Goal: Task Accomplishment & Management: Manage account settings

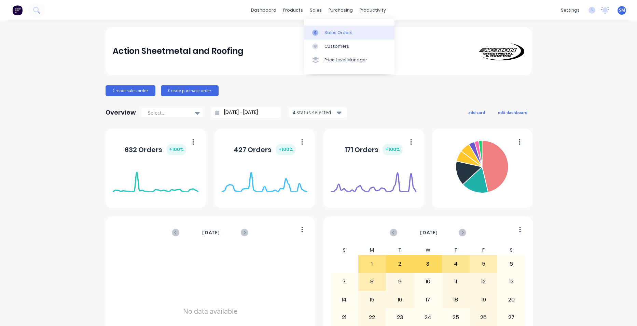
click at [329, 38] on link "Sales Orders" at bounding box center [349, 33] width 90 height 14
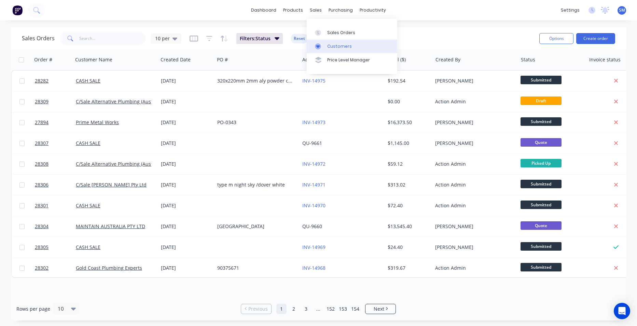
click at [332, 45] on div "Customers" at bounding box center [339, 46] width 25 height 6
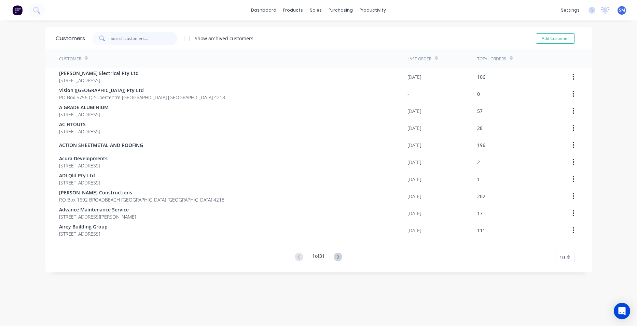
click at [130, 35] on input "text" at bounding box center [144, 39] width 67 height 14
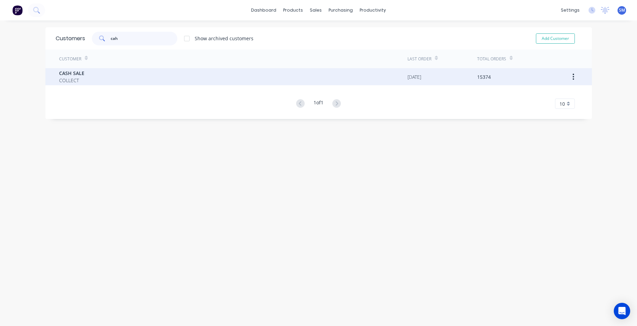
type input "cah"
click at [74, 77] on span "COLLECT" at bounding box center [71, 80] width 25 height 7
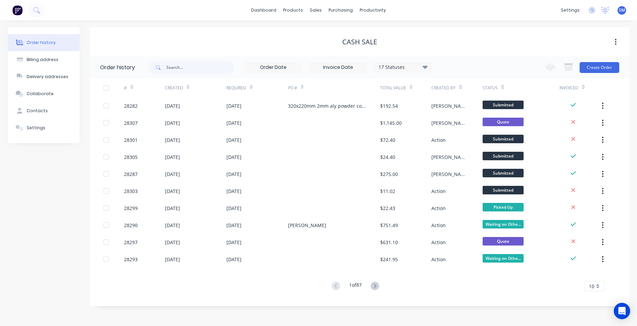
click at [592, 74] on div "Change order status Submitted In Production Flashings Site Work Ready for Picku…" at bounding box center [580, 67] width 78 height 22
click at [591, 70] on button "Create Order" at bounding box center [599, 67] width 40 height 11
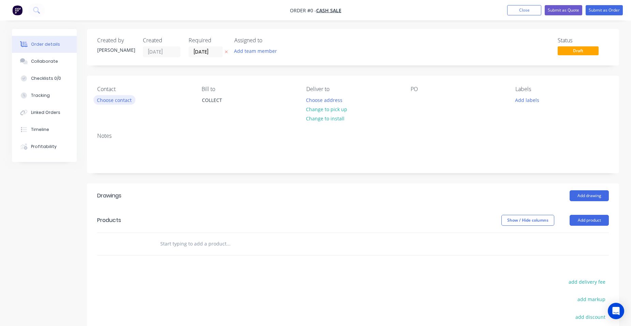
click at [117, 97] on button "Choose contact" at bounding box center [115, 99] width 42 height 9
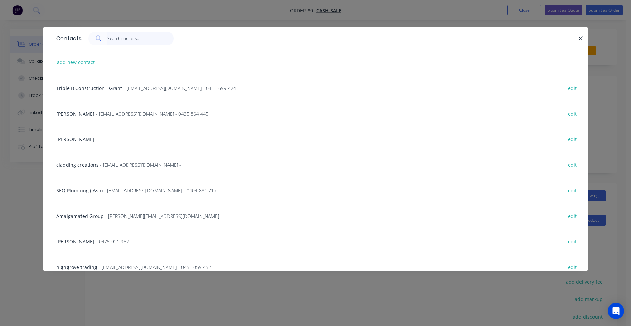
click at [130, 41] on input "text" at bounding box center [141, 39] width 67 height 14
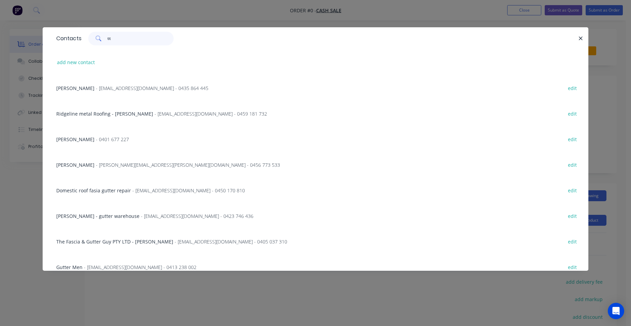
type input "t"
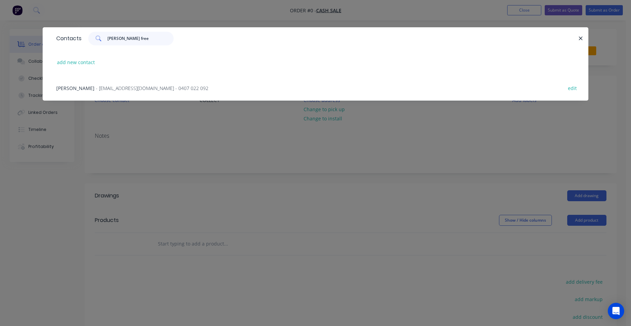
type input "scott free"
click at [79, 90] on span "Scott Freer" at bounding box center [75, 88] width 38 height 6
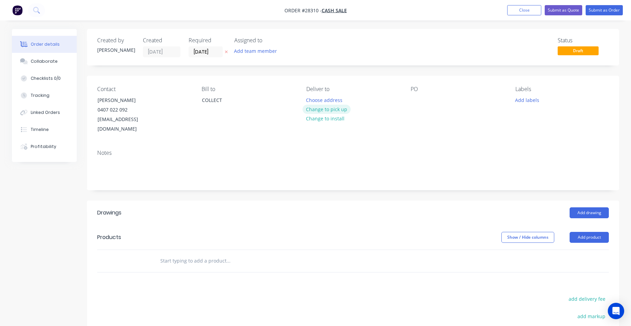
click at [329, 109] on button "Change to pick up" at bounding box center [327, 109] width 48 height 9
click at [598, 232] on button "Add product" at bounding box center [589, 237] width 39 height 11
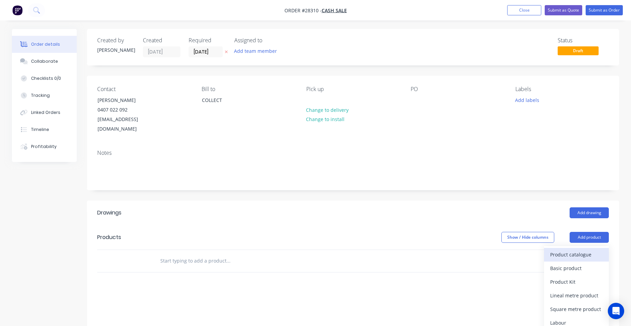
click at [582, 250] on div "Product catalogue" at bounding box center [577, 255] width 53 height 10
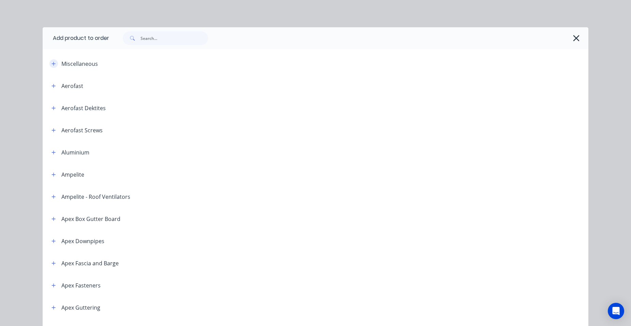
click at [52, 63] on icon "button" at bounding box center [54, 64] width 4 height 4
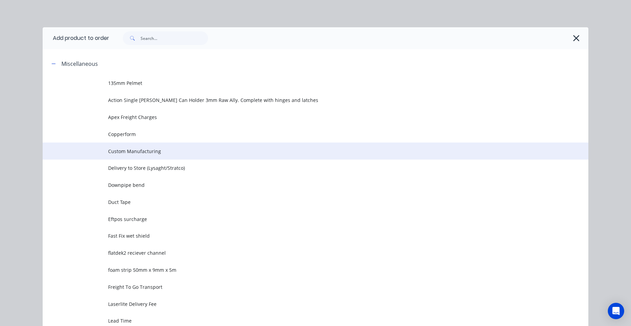
click at [159, 147] on td "Custom Manufacturing" at bounding box center [348, 151] width 481 height 17
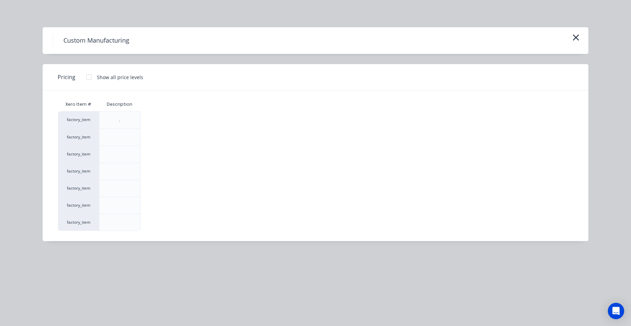
click at [89, 78] on div at bounding box center [89, 77] width 14 height 14
click at [151, 209] on div "$0.00" at bounding box center [159, 205] width 37 height 17
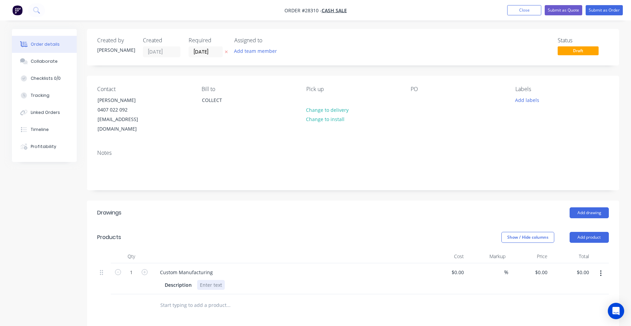
click at [202, 280] on div at bounding box center [211, 285] width 28 height 10
click at [362, 280] on div "Description .55 stainless safe tray 1100 x 2500 x 50mm deep with safety folds" at bounding box center [287, 285] width 250 height 10
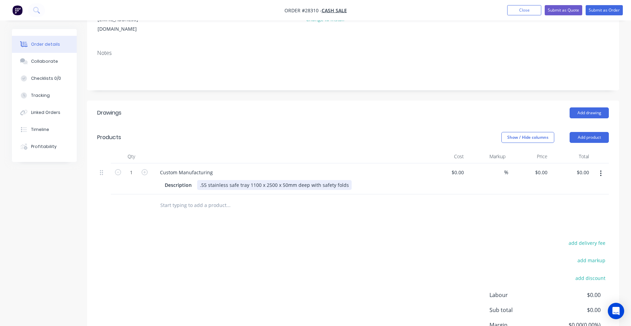
scroll to position [102, 0]
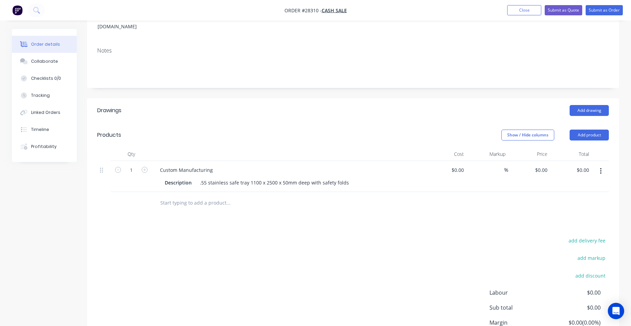
click at [598, 165] on button "button" at bounding box center [601, 171] width 16 height 12
click at [589, 198] on div "Duplicate" at bounding box center [577, 203] width 53 height 10
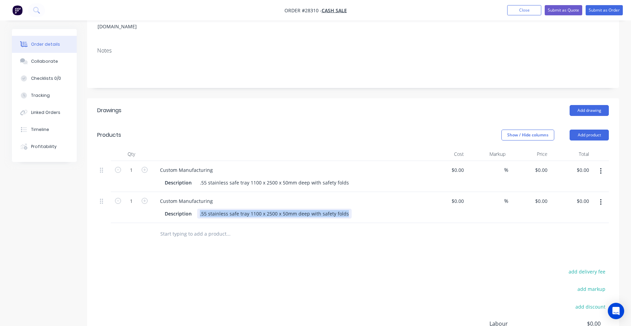
drag, startPoint x: 344, startPoint y: 203, endPoint x: 197, endPoint y: 202, distance: 147.5
click at [197, 209] on div ".55 stainless safe tray 1100 x 2500 x 50mm deep with safety folds" at bounding box center [274, 214] width 155 height 10
click at [547, 165] on input "0" at bounding box center [543, 170] width 16 height 10
type input "$330.00"
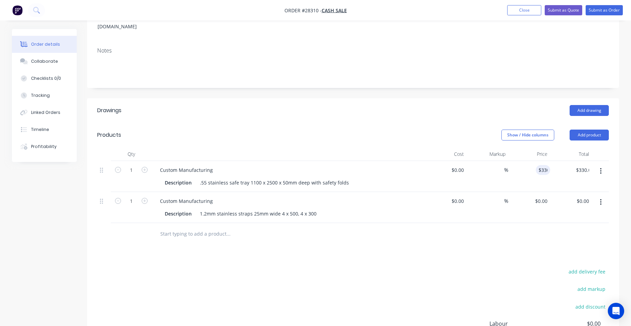
click at [524, 163] on div "$330.00 330" at bounding box center [530, 176] width 42 height 31
click at [548, 196] on input "0" at bounding box center [543, 201] width 16 height 10
type input "$37.20"
click at [522, 192] on div "$37.20 37.2" at bounding box center [530, 207] width 42 height 31
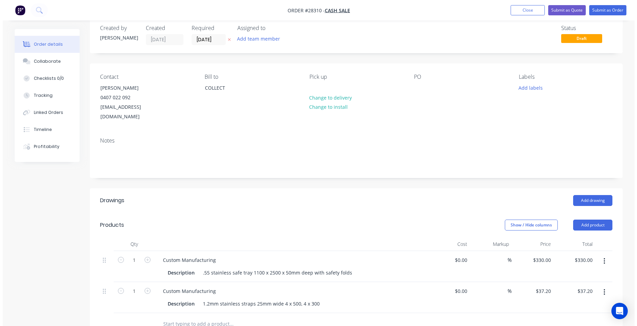
scroll to position [0, 0]
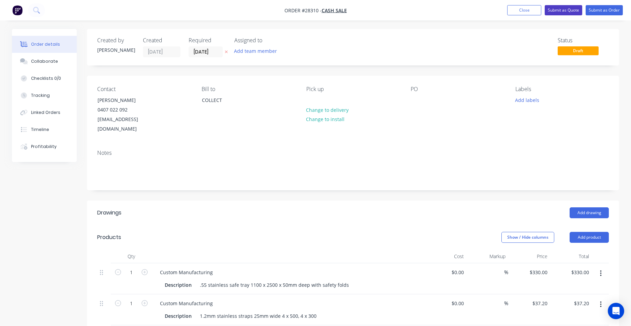
click at [563, 6] on button "Submit as Quote" at bounding box center [564, 10] width 38 height 10
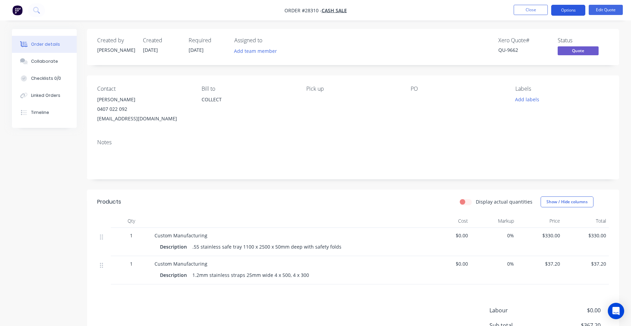
click at [567, 12] on button "Options" at bounding box center [569, 10] width 34 height 11
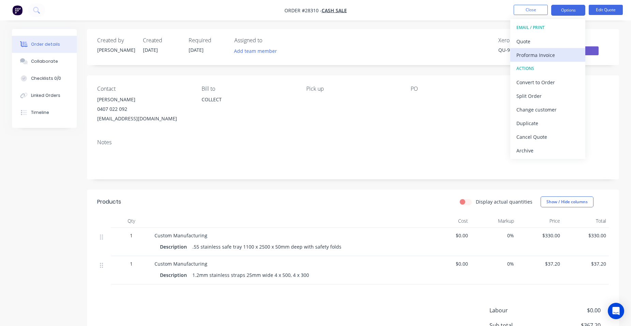
click at [563, 54] on div "Proforma Invoice" at bounding box center [548, 55] width 63 height 10
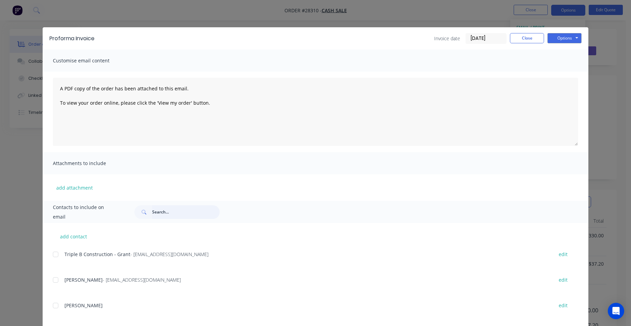
click at [170, 214] on input "text" at bounding box center [186, 212] width 68 height 14
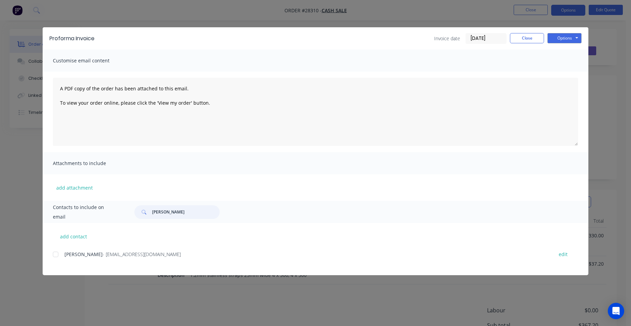
drag, startPoint x: 57, startPoint y: 253, endPoint x: 87, endPoint y: 245, distance: 30.6
click at [57, 252] on div at bounding box center [56, 255] width 14 height 14
type input "scott fre"
click at [560, 39] on button "Options" at bounding box center [565, 38] width 34 height 10
click at [563, 71] on button "Email" at bounding box center [570, 72] width 44 height 11
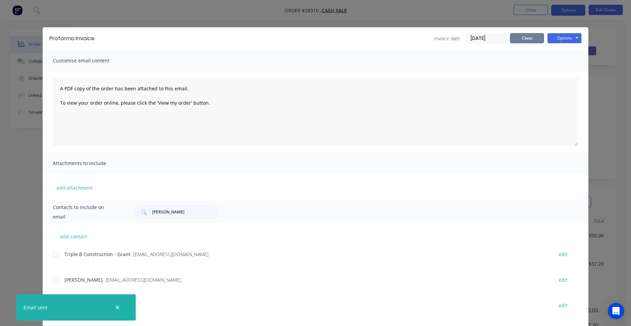
click at [529, 40] on button "Close" at bounding box center [527, 38] width 34 height 10
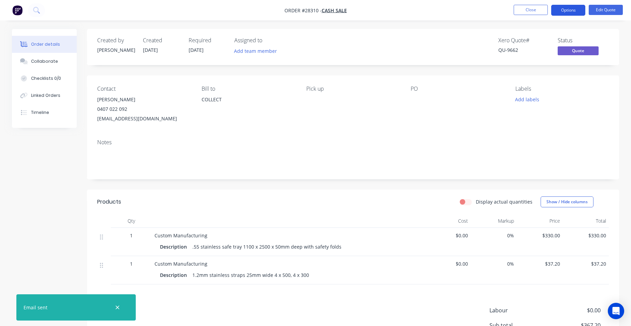
click at [564, 8] on button "Options" at bounding box center [569, 10] width 34 height 11
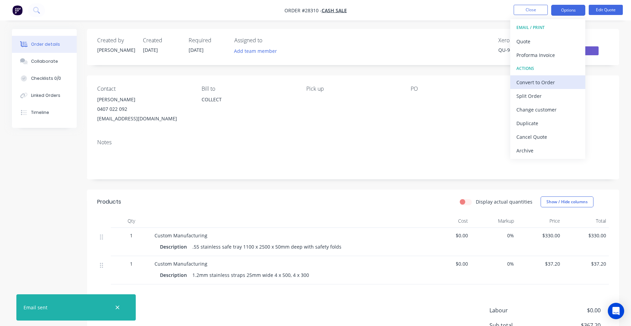
click at [567, 77] on div "Convert to Order" at bounding box center [548, 82] width 63 height 10
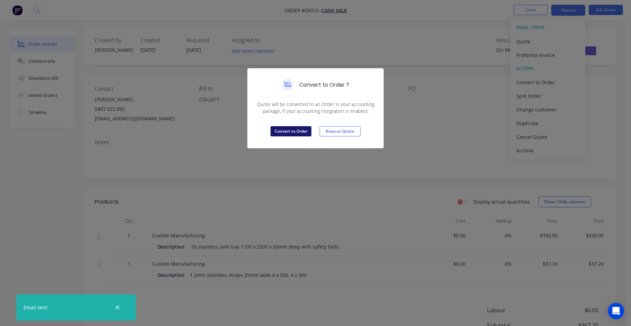
click at [307, 130] on button "Convert to Order" at bounding box center [291, 131] width 41 height 10
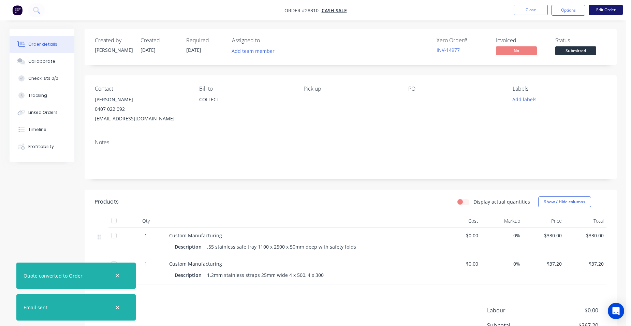
click at [605, 9] on button "Edit Order" at bounding box center [606, 10] width 34 height 10
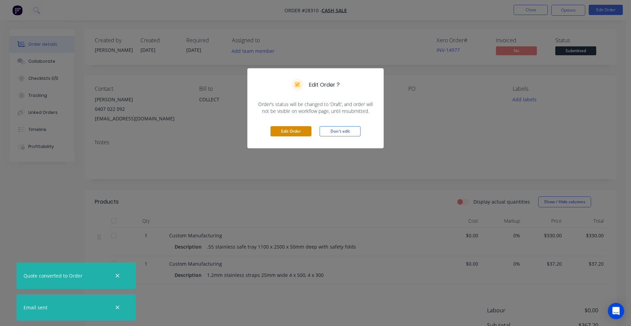
click at [282, 132] on button "Edit Order" at bounding box center [291, 131] width 41 height 10
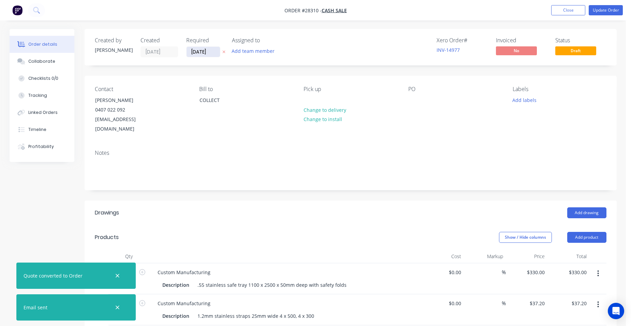
click at [210, 53] on input "[DATE]" at bounding box center [203, 52] width 33 height 10
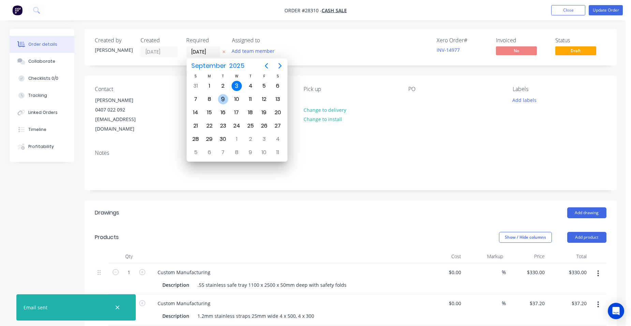
click at [226, 98] on div "9" at bounding box center [223, 99] width 10 height 10
type input "09/09/25"
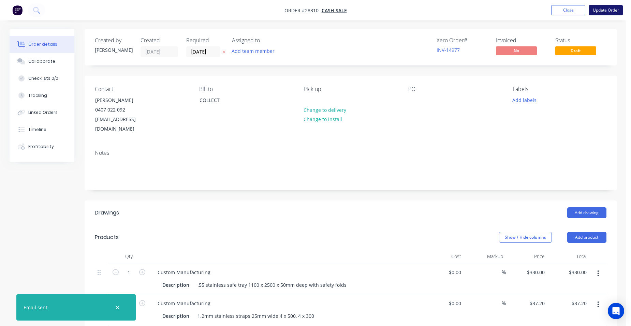
click at [606, 10] on button "Update Order" at bounding box center [606, 10] width 34 height 10
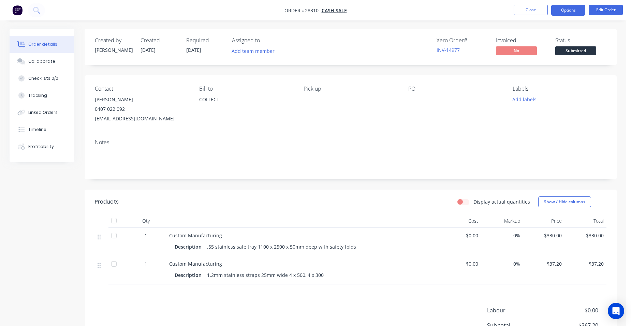
click at [579, 10] on button "Options" at bounding box center [569, 10] width 34 height 11
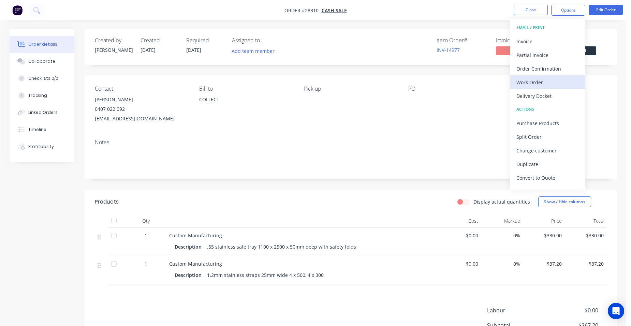
click at [561, 84] on div "Work Order" at bounding box center [548, 82] width 63 height 10
drag, startPoint x: 558, startPoint y: 70, endPoint x: 543, endPoint y: 78, distance: 17.2
click at [558, 69] on div "Without pricing" at bounding box center [548, 69] width 63 height 10
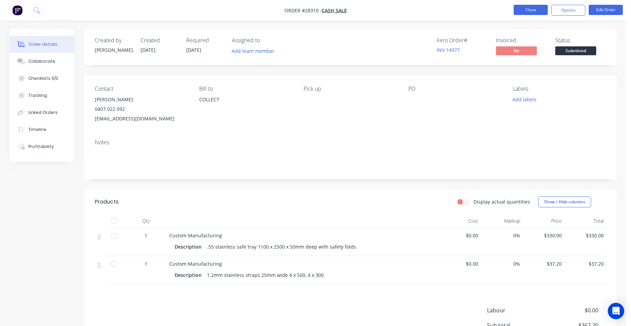
click at [520, 7] on button "Close" at bounding box center [531, 10] width 34 height 10
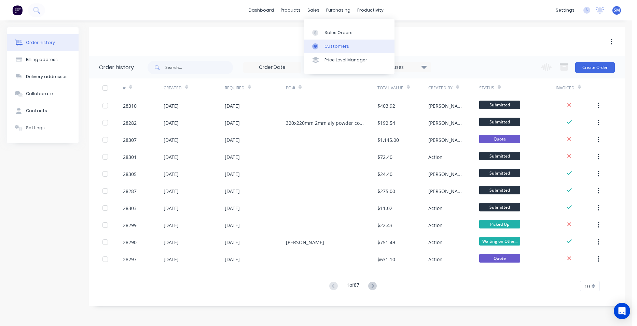
click at [338, 47] on div "Customers" at bounding box center [336, 46] width 25 height 6
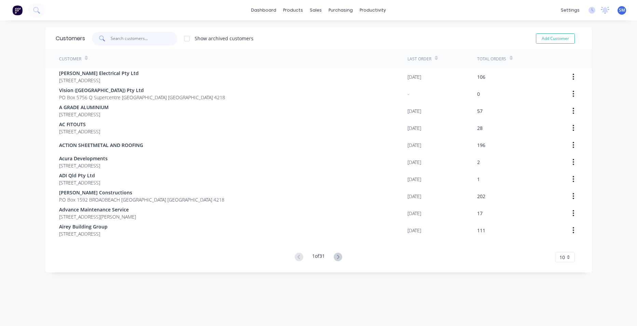
click at [129, 40] on input "text" at bounding box center [144, 39] width 67 height 14
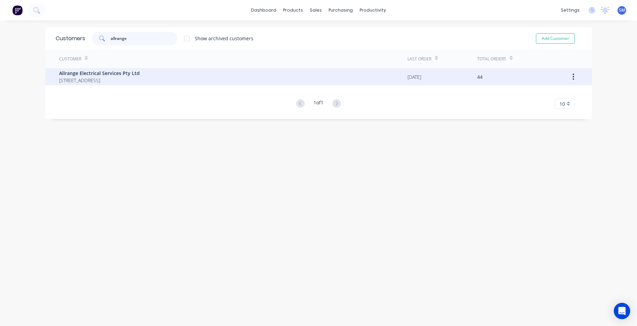
type input "allrange"
click at [133, 81] on span "Unit 16 7 Enterprise Street Molendinar Queensland Australia 4214" at bounding box center [99, 80] width 81 height 7
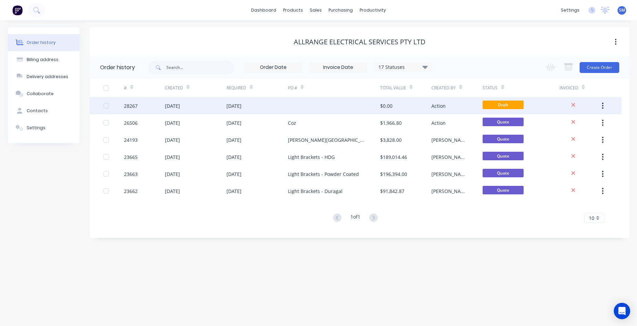
click at [315, 107] on div at bounding box center [334, 105] width 92 height 17
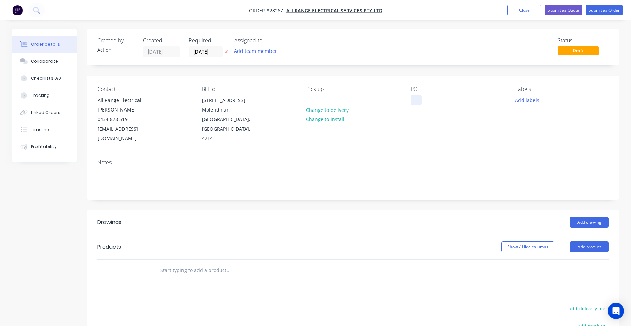
click at [420, 100] on div at bounding box center [416, 100] width 11 height 10
click at [593, 242] on button "Add product" at bounding box center [589, 247] width 39 height 11
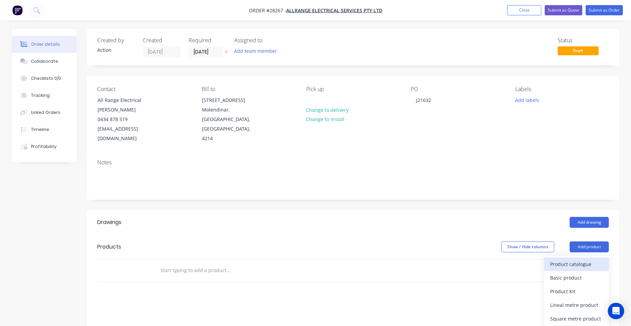
click at [580, 259] on div "Product catalogue" at bounding box center [577, 264] width 53 height 10
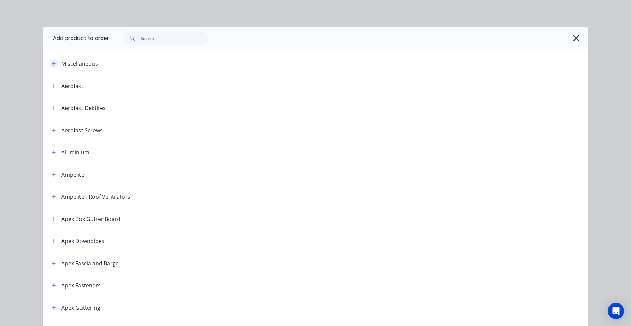
click at [53, 62] on icon "button" at bounding box center [54, 63] width 4 height 5
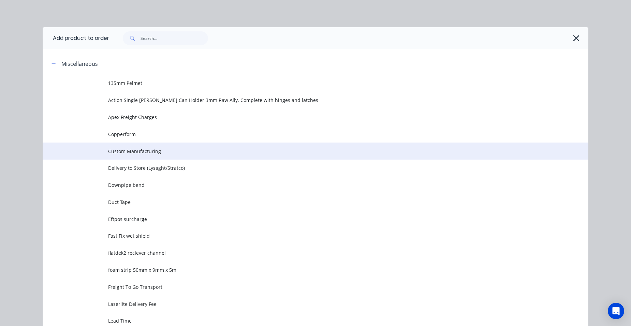
click at [142, 147] on td "Custom Manufacturing" at bounding box center [348, 151] width 481 height 17
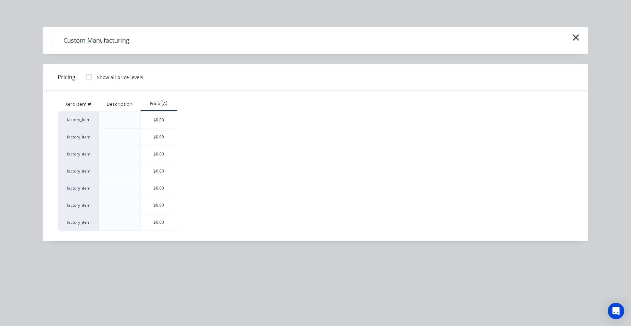
click at [167, 198] on div "$0.00" at bounding box center [159, 205] width 37 height 17
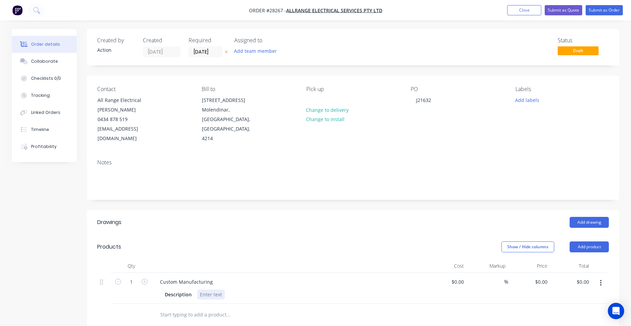
click at [220, 290] on div at bounding box center [211, 295] width 28 height 10
click at [207, 51] on input "01/09/25" at bounding box center [205, 52] width 33 height 10
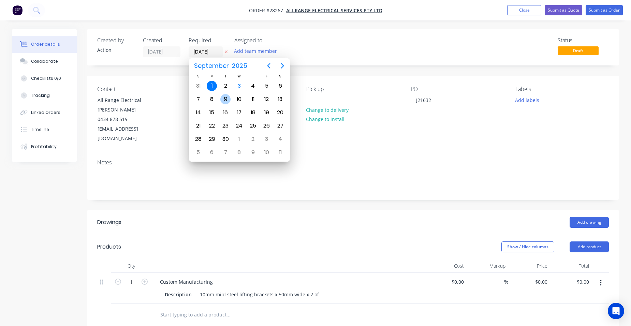
click at [221, 100] on div "9" at bounding box center [225, 99] width 10 height 10
type input "09/09/25"
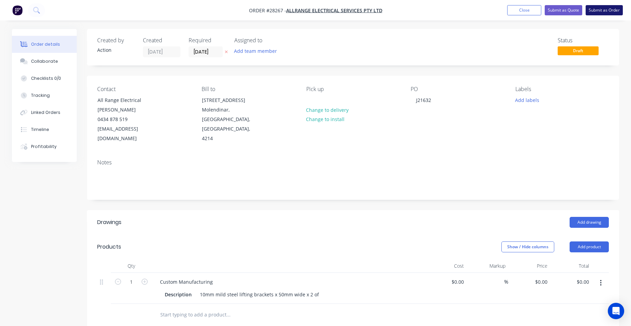
click at [611, 12] on button "Submit as Order" at bounding box center [604, 10] width 37 height 10
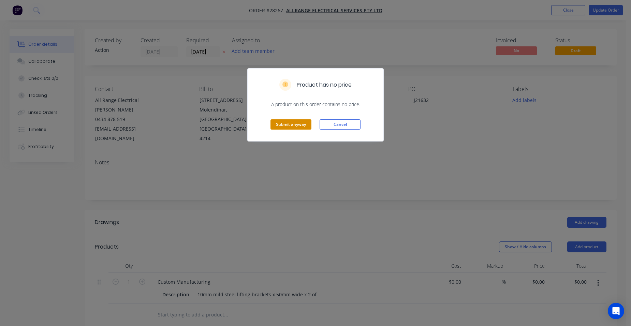
click at [294, 121] on button "Submit anyway" at bounding box center [291, 124] width 41 height 10
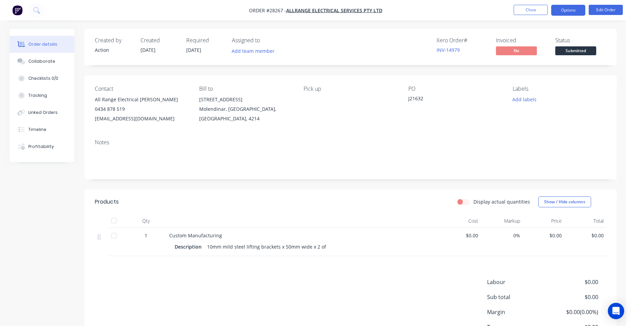
click at [562, 10] on button "Options" at bounding box center [569, 10] width 34 height 11
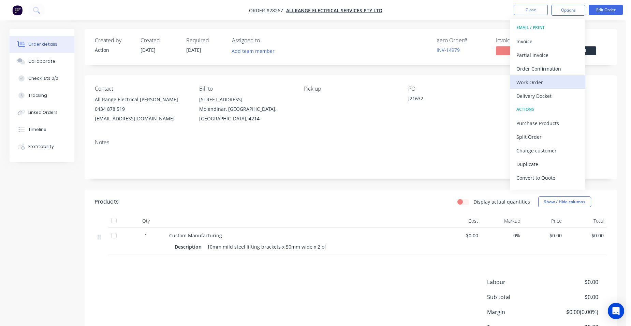
click at [565, 86] on div "Work Order" at bounding box center [548, 82] width 63 height 10
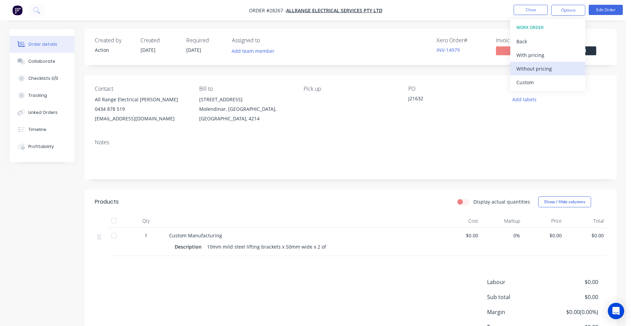
click at [564, 70] on div "Without pricing" at bounding box center [548, 69] width 63 height 10
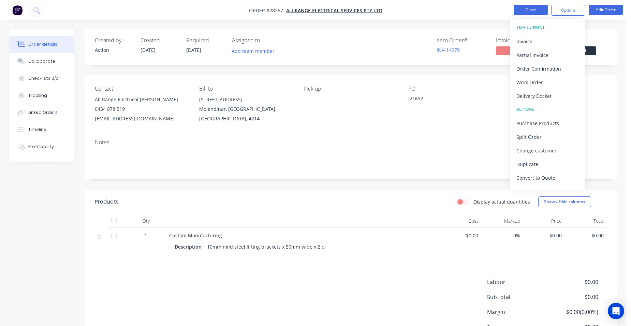
click at [538, 5] on button "Close" at bounding box center [531, 10] width 34 height 10
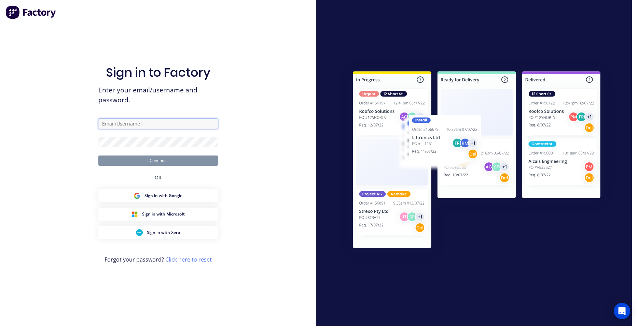
type input "steve.mace@actionsheetmetal.com"
click at [162, 163] on button "Continue" at bounding box center [157, 161] width 119 height 10
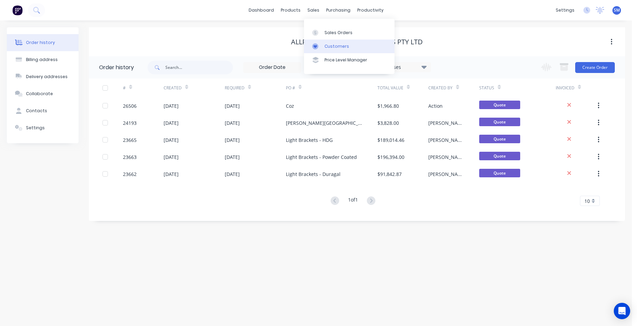
click at [334, 46] on div "Customers" at bounding box center [336, 46] width 25 height 6
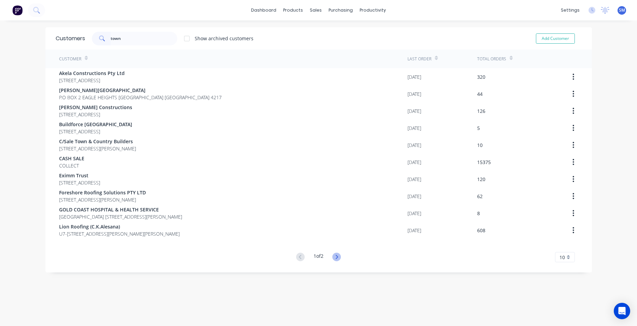
type input "town"
click at [332, 256] on icon at bounding box center [336, 257] width 9 height 9
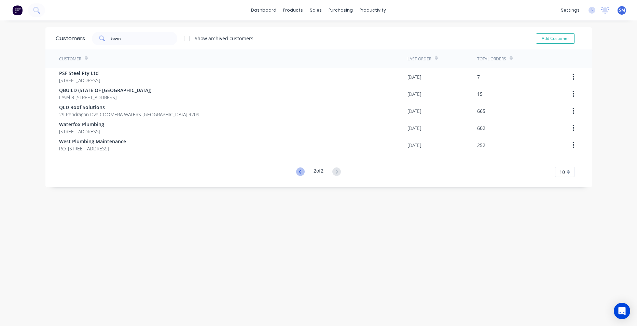
click at [296, 169] on icon at bounding box center [300, 172] width 9 height 9
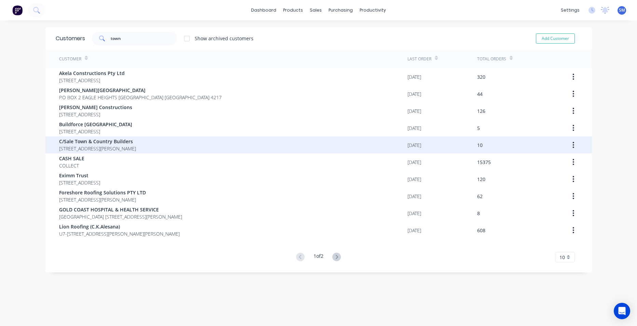
click at [110, 145] on span "107 Henry Cotton Drive PARKWOOD Queensland Australia 4214" at bounding box center [97, 148] width 77 height 7
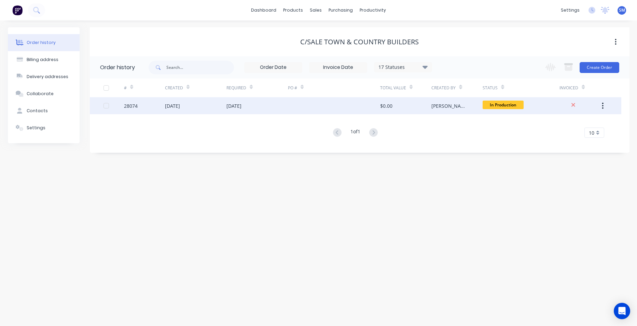
click at [267, 109] on div "27 Aug 2025" at bounding box center [256, 105] width 61 height 17
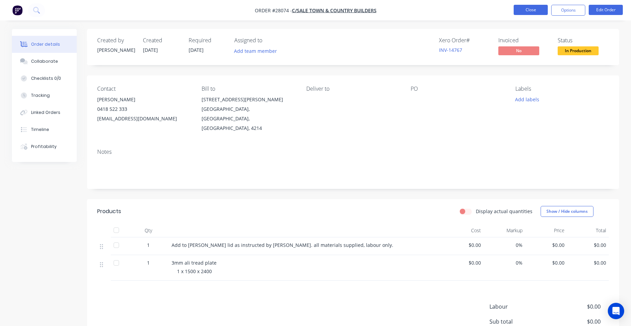
click at [523, 6] on button "Close" at bounding box center [531, 10] width 34 height 10
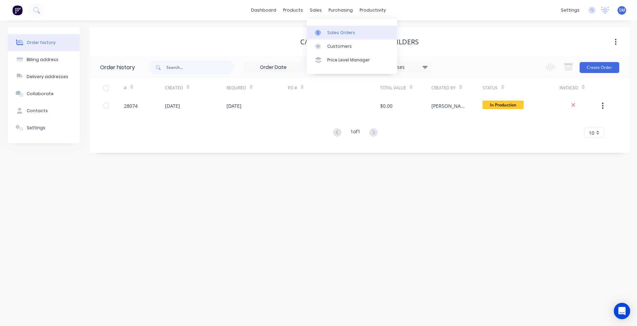
click at [325, 28] on link "Sales Orders" at bounding box center [351, 33] width 90 height 14
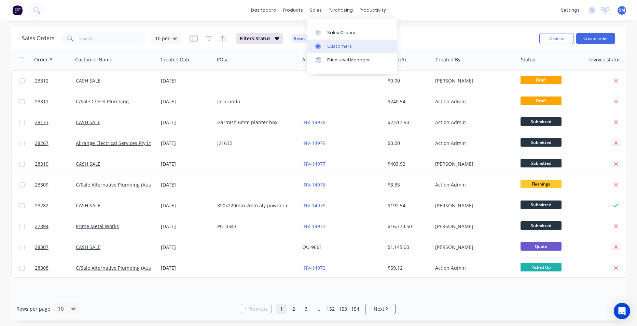
click at [341, 46] on div "Customers" at bounding box center [339, 46] width 25 height 6
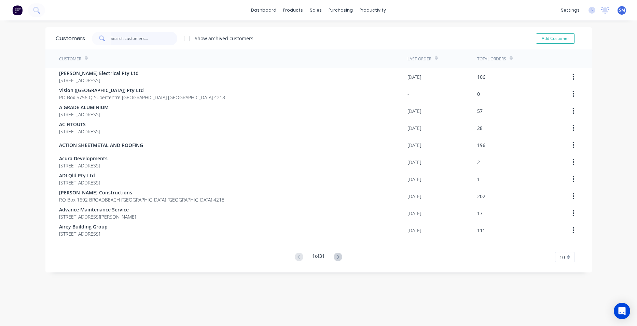
click at [117, 39] on input "text" at bounding box center [144, 39] width 67 height 14
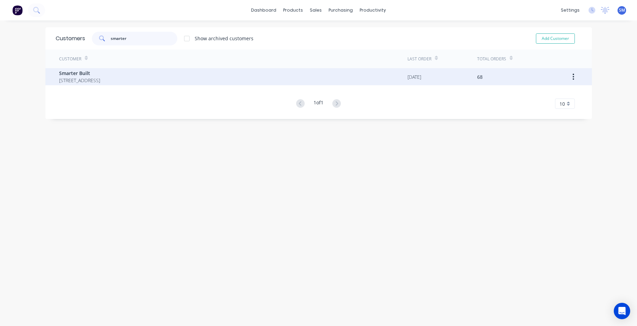
type input "smarter"
click at [100, 77] on span "17 Clear Creek Court WONGAWALLAN Queensland Australia 4210" at bounding box center [79, 80] width 41 height 7
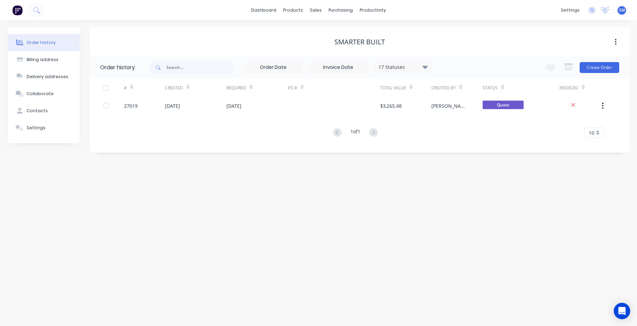
click at [416, 66] on div "17 Statuses" at bounding box center [402, 67] width 57 height 8
drag, startPoint x: 541, startPoint y: 179, endPoint x: 544, endPoint y: 159, distance: 20.0
click at [541, 179] on div "Order history Billing address Delivery addresses Collaborate Contacts Settings …" at bounding box center [318, 173] width 637 height 306
click at [599, 67] on button "Create Order" at bounding box center [599, 67] width 40 height 11
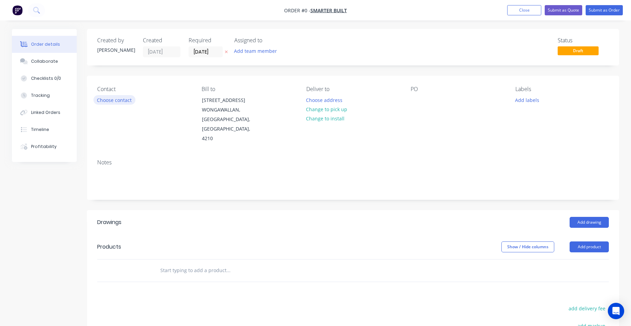
click at [124, 102] on button "Choose contact" at bounding box center [115, 99] width 42 height 9
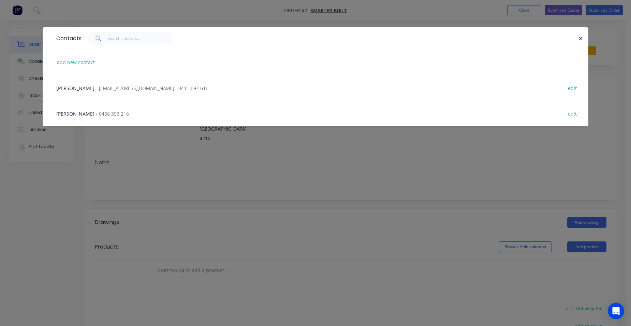
click at [106, 85] on span "- smarterbuilt@gmail.com - 0411 692 616" at bounding box center [152, 88] width 113 height 6
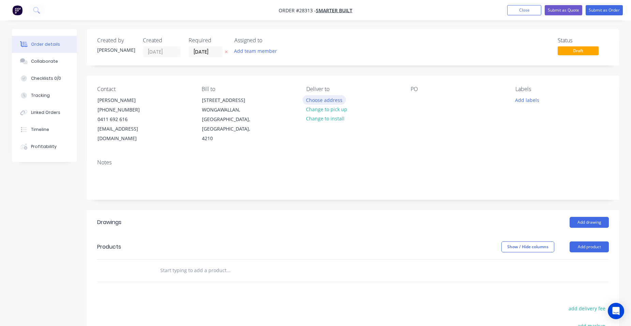
click at [313, 101] on button "Choose address" at bounding box center [325, 99] width 44 height 9
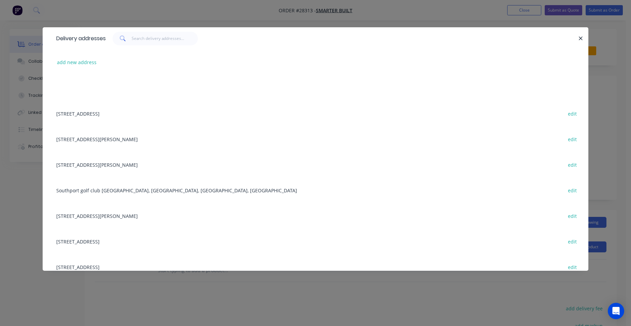
scroll to position [102, 0]
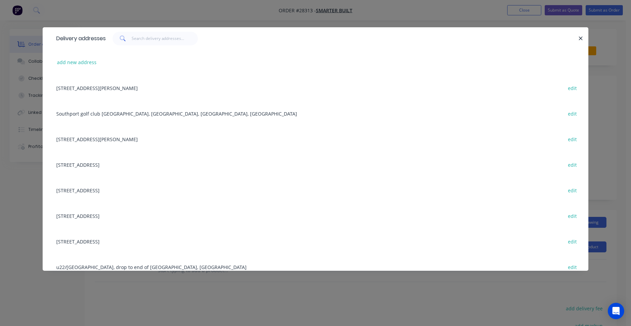
click at [73, 86] on div "9 charles kurz drive, , worongary, Queensland, Australia, 4213 edit" at bounding box center [316, 88] width 526 height 26
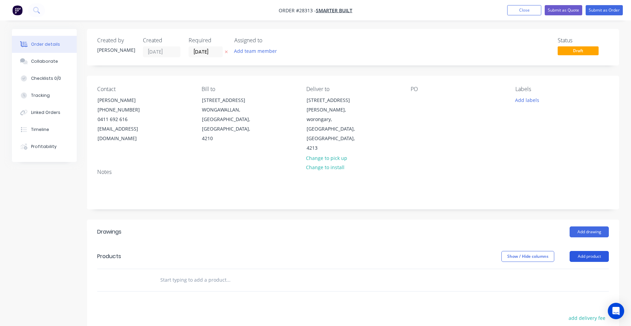
click at [599, 251] on button "Add product" at bounding box center [589, 256] width 39 height 11
click at [584, 269] on div "Product catalogue" at bounding box center [577, 274] width 53 height 10
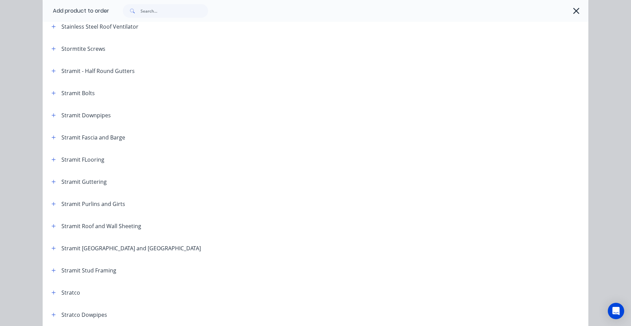
scroll to position [1058, 0]
click at [52, 226] on icon "button" at bounding box center [54, 226] width 4 height 4
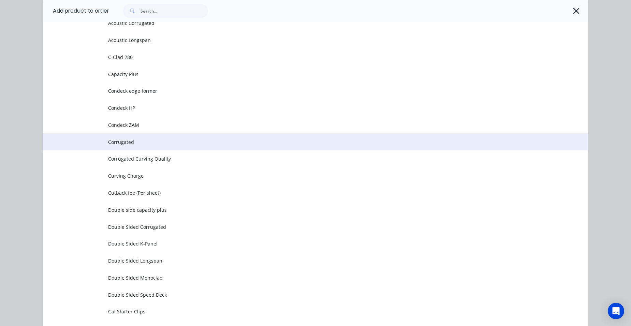
scroll to position [1297, 0]
click at [141, 141] on span "Corrugated" at bounding box center [300, 142] width 384 height 7
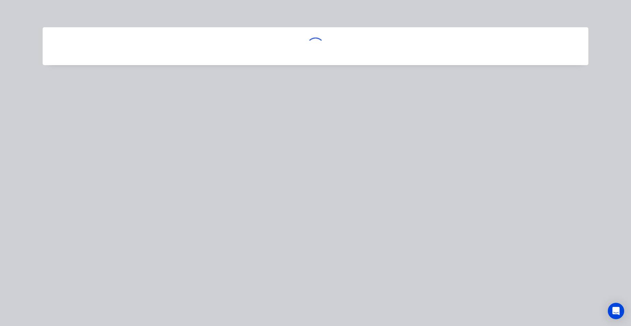
scroll to position [0, 0]
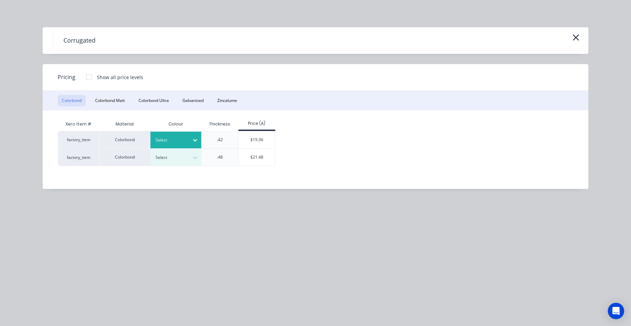
click at [174, 135] on div "Select" at bounding box center [176, 140] width 51 height 17
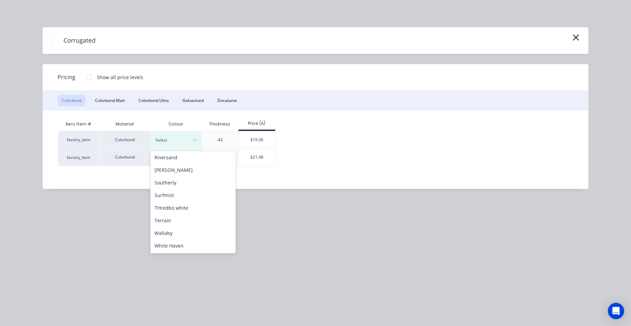
scroll to position [304, 0]
click at [187, 249] on div "Woodland Grey" at bounding box center [193, 246] width 85 height 13
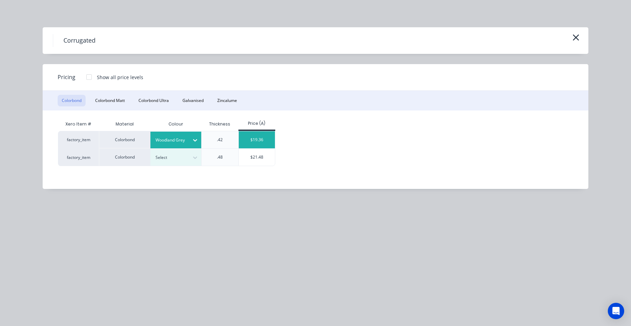
click at [272, 135] on div "$19.36" at bounding box center [257, 139] width 37 height 17
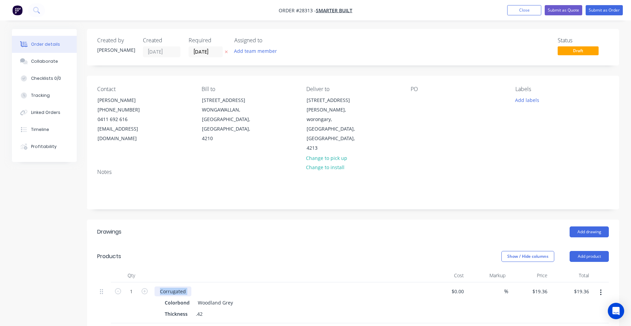
click at [190, 287] on div "Corrugated" at bounding box center [289, 292] width 268 height 10
click at [188, 287] on div "Corrugated" at bounding box center [173, 292] width 37 height 10
click at [131, 287] on input "1" at bounding box center [132, 292] width 18 height 10
type input "20.894"
type input "$404.51"
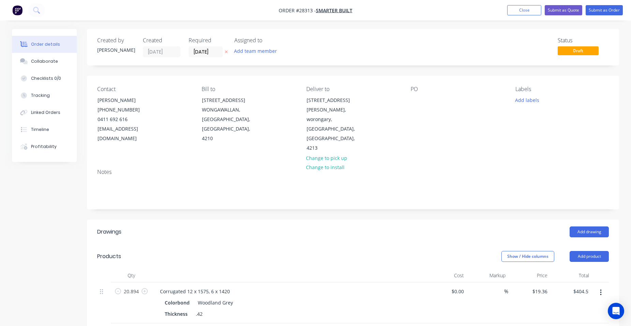
click at [257, 287] on div "Corrugated 12 x 1575, 6 x 1420" at bounding box center [289, 292] width 268 height 10
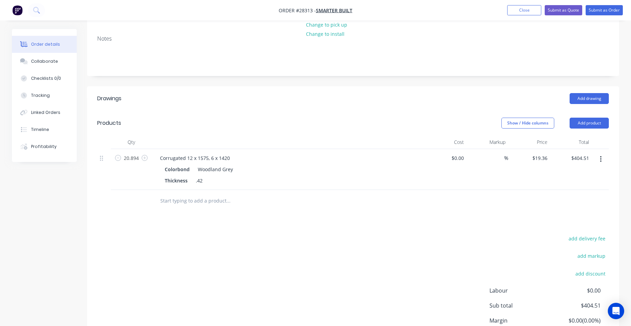
scroll to position [137, 0]
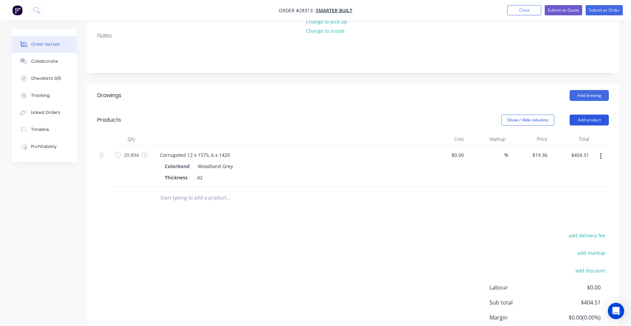
click at [605, 115] on button "Add product" at bounding box center [589, 120] width 39 height 11
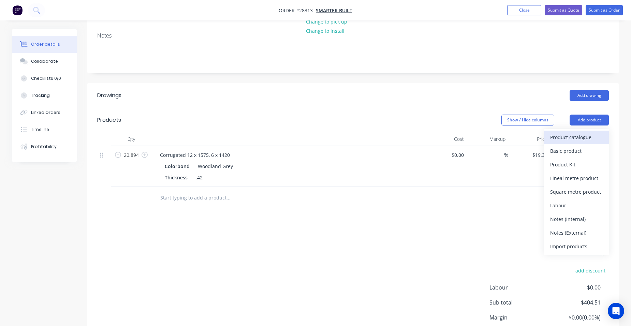
drag, startPoint x: 605, startPoint y: 108, endPoint x: 604, endPoint y: 113, distance: 5.0
click at [604, 131] on button "Product catalogue" at bounding box center [576, 138] width 65 height 14
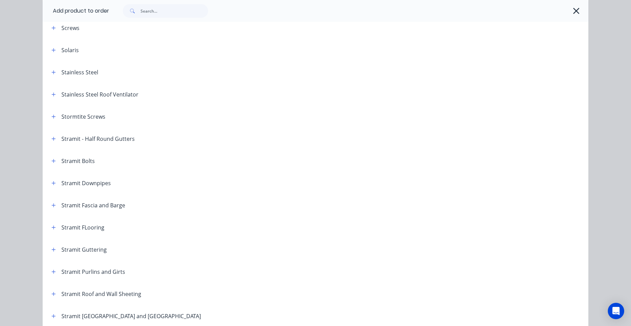
scroll to position [1126, 0]
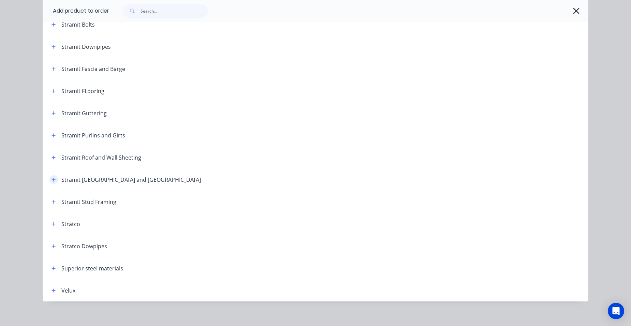
click at [52, 181] on icon "button" at bounding box center [54, 179] width 4 height 5
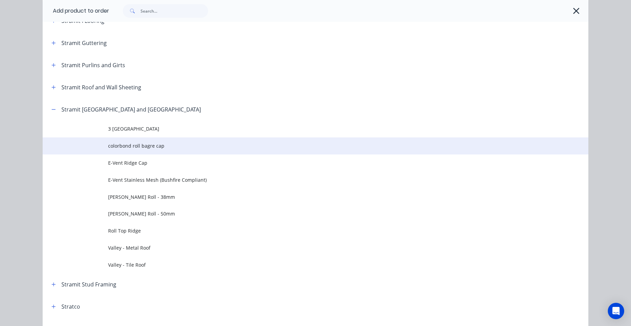
scroll to position [1263, 0]
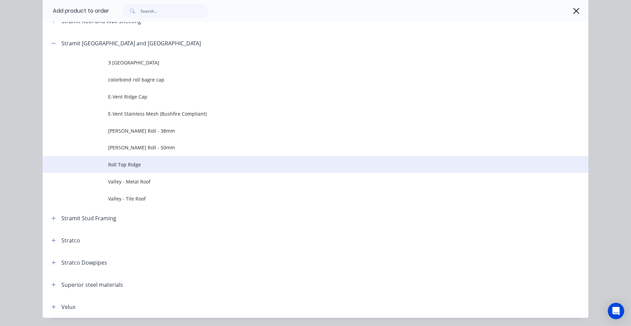
click at [147, 165] on span "Roll Top Ridge" at bounding box center [300, 164] width 384 height 7
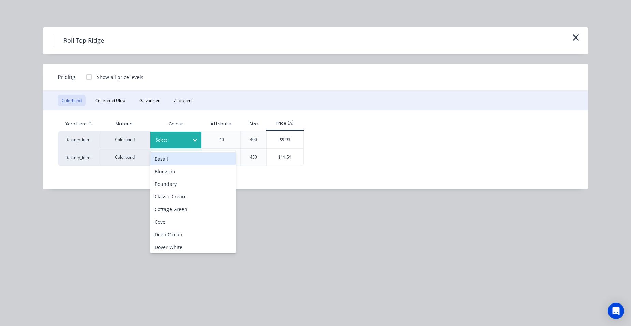
click at [158, 143] on div at bounding box center [171, 141] width 31 height 8
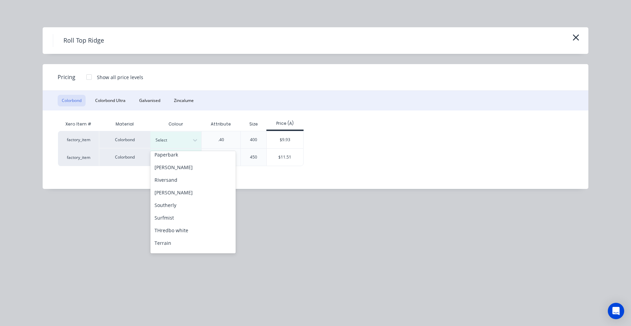
scroll to position [304, 0]
click at [184, 248] on div "Woodland Grey" at bounding box center [193, 246] width 85 height 13
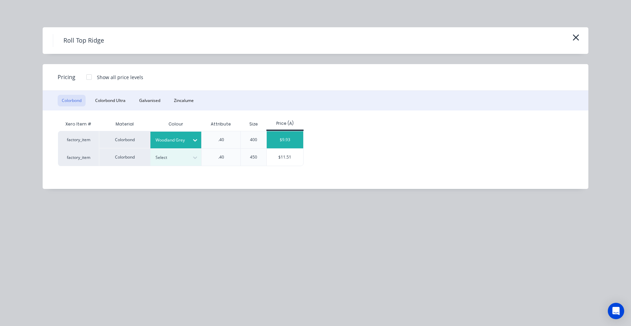
click at [281, 142] on div "$9.93" at bounding box center [285, 139] width 37 height 17
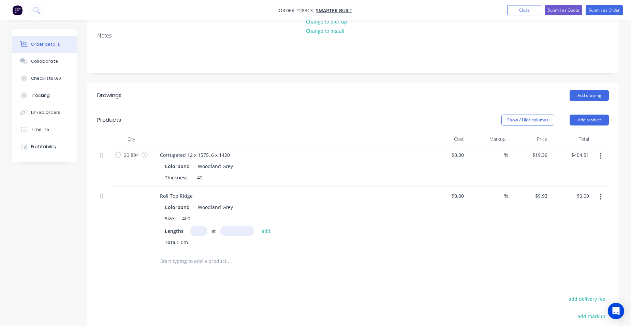
click at [196, 226] on input "text" at bounding box center [198, 231] width 17 height 10
type input "1"
type input "4400"
click at [258, 226] on button "add" at bounding box center [266, 230] width 16 height 9
type input "$43.69"
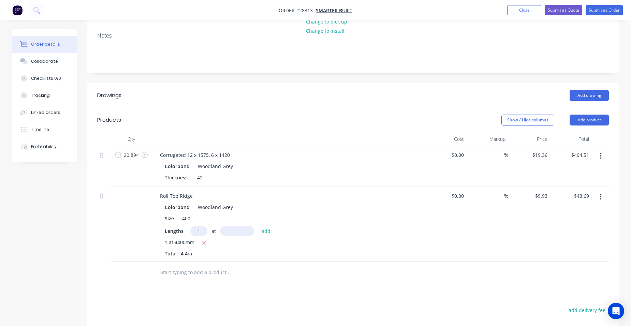
type input "1"
type input "2300"
click at [258, 226] on button "add" at bounding box center [266, 230] width 16 height 9
type input "$66.53"
click at [585, 115] on button "Add product" at bounding box center [589, 120] width 39 height 11
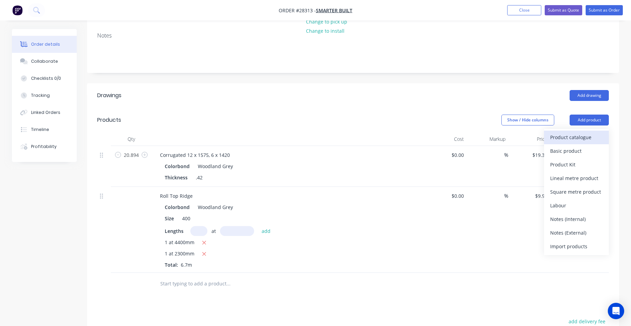
click at [577, 132] on div "Product catalogue" at bounding box center [577, 137] width 53 height 10
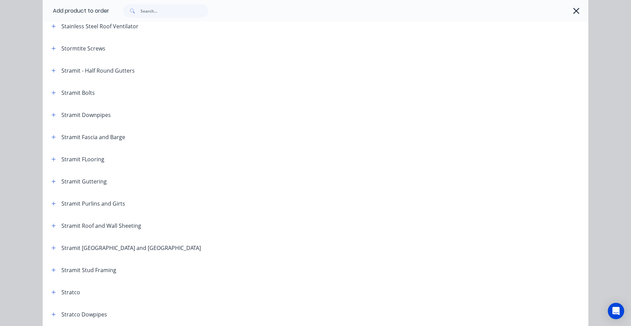
scroll to position [1126, 0]
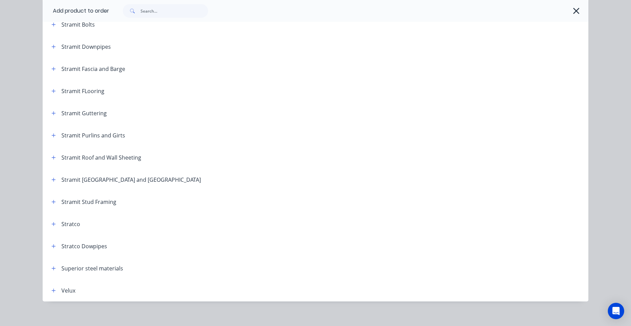
drag, startPoint x: 54, startPoint y: 112, endPoint x: 86, endPoint y: 119, distance: 33.5
click at [54, 112] on button "button" at bounding box center [53, 113] width 9 height 9
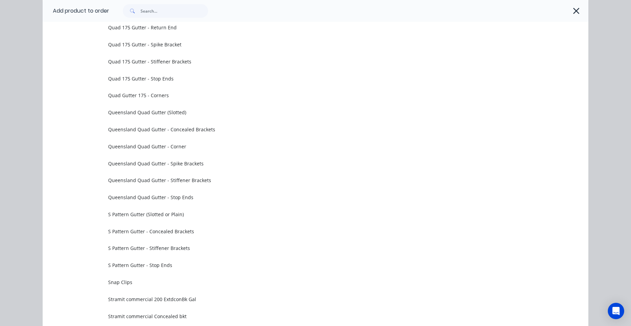
scroll to position [2014, 0]
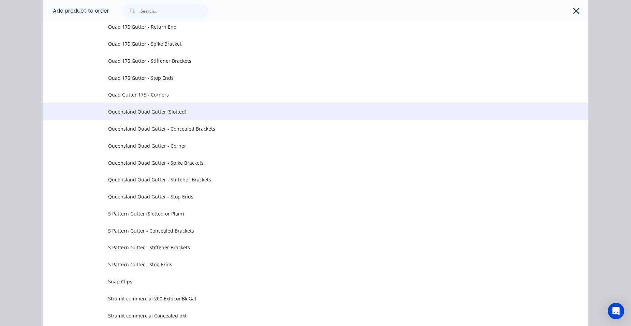
click at [189, 110] on span "Queensland Quad Gutter (Slotted)" at bounding box center [300, 111] width 384 height 7
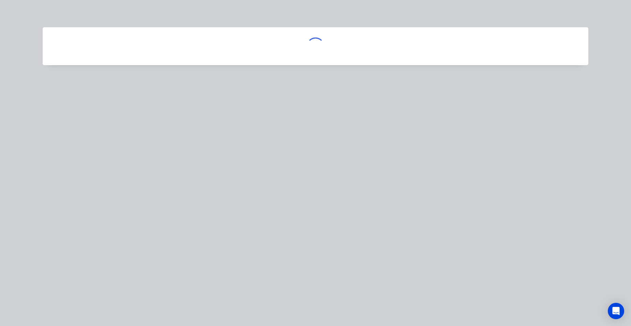
scroll to position [0, 0]
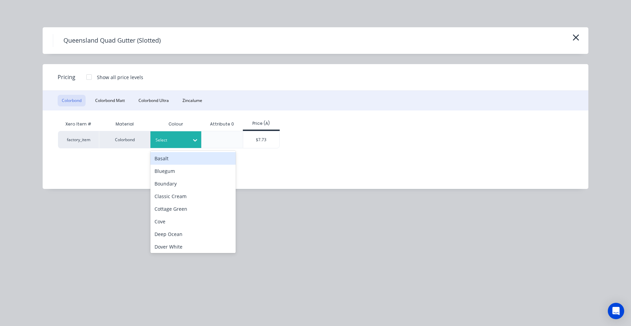
click at [168, 139] on div at bounding box center [171, 141] width 31 height 8
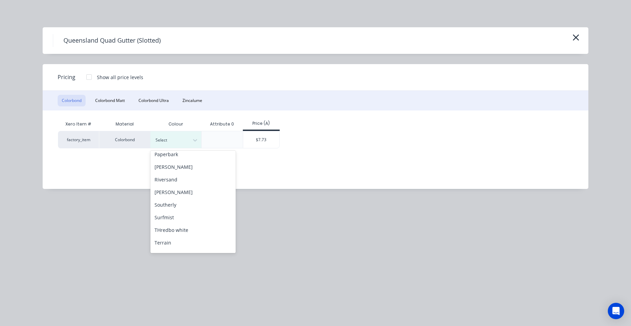
scroll to position [304, 0]
click at [180, 247] on div "Woodland Grey" at bounding box center [193, 245] width 85 height 13
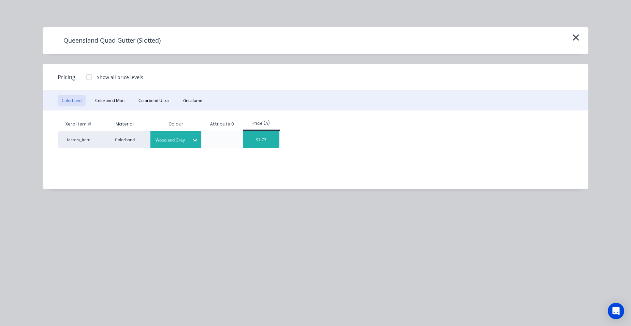
click at [266, 139] on div "$7.73" at bounding box center [261, 139] width 37 height 17
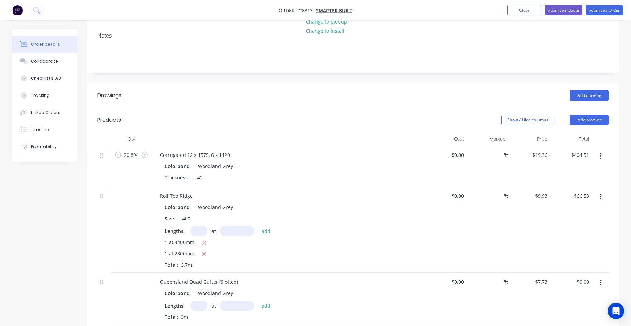
click at [197, 301] on input "text" at bounding box center [198, 306] width 17 height 10
type input "2"
type input "4400"
click at [258, 301] on button "add" at bounding box center [266, 305] width 16 height 9
type input "$68.02"
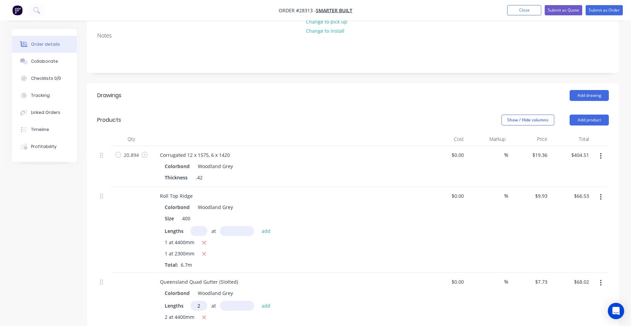
type input "2"
type input "2300"
click at [258, 301] on button "add" at bounding box center [266, 305] width 16 height 9
type input "$103.58"
drag, startPoint x: 594, startPoint y: 98, endPoint x: 582, endPoint y: 109, distance: 16.7
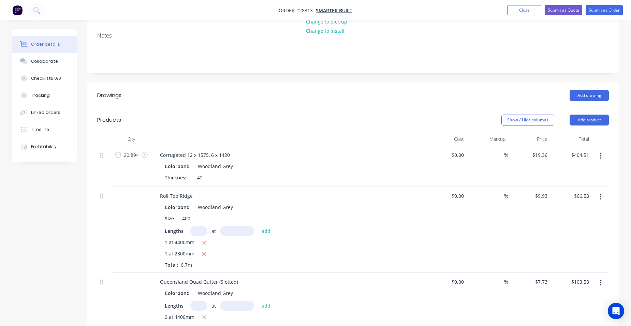
click at [594, 115] on button "Add product" at bounding box center [589, 120] width 39 height 11
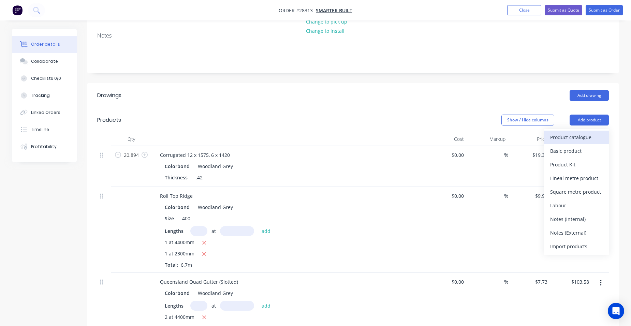
click at [576, 132] on div "Product catalogue" at bounding box center [577, 137] width 53 height 10
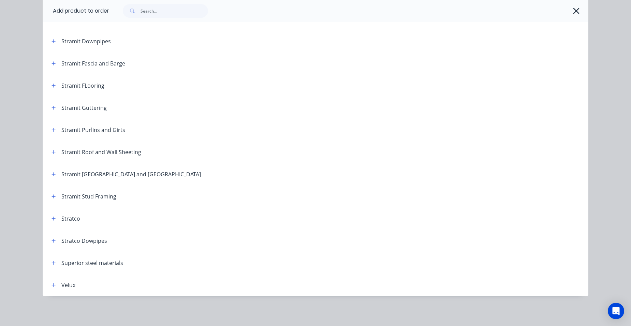
scroll to position [205, 0]
click at [52, 108] on icon "button" at bounding box center [54, 107] width 4 height 5
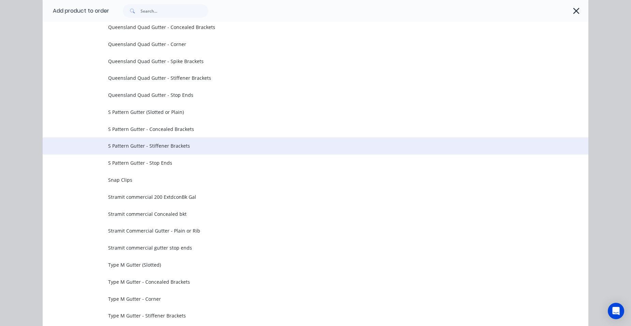
scroll to position [2053, 0]
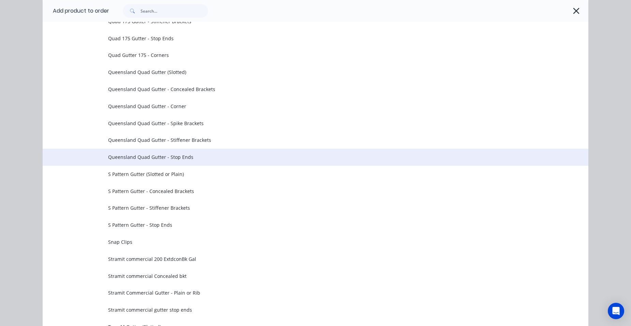
click at [191, 153] on td "Queensland Quad Gutter - Stop Ends" at bounding box center [348, 157] width 481 height 17
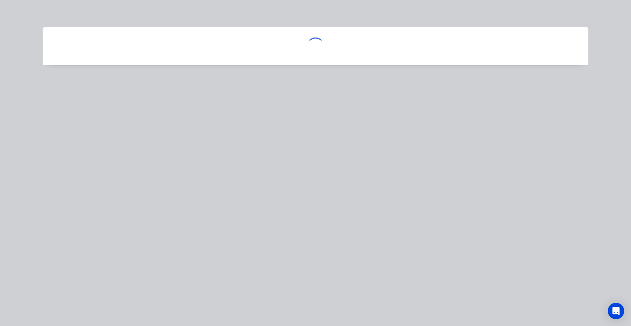
scroll to position [0, 0]
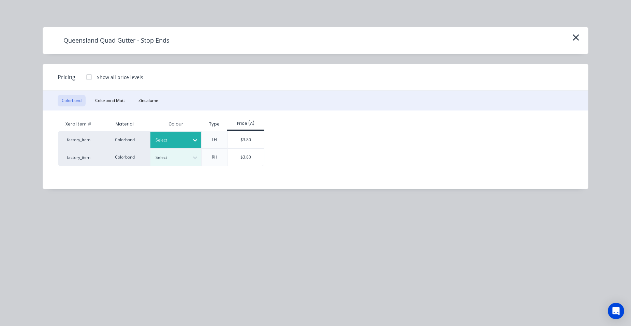
click at [188, 139] on div "Select" at bounding box center [170, 140] width 38 height 9
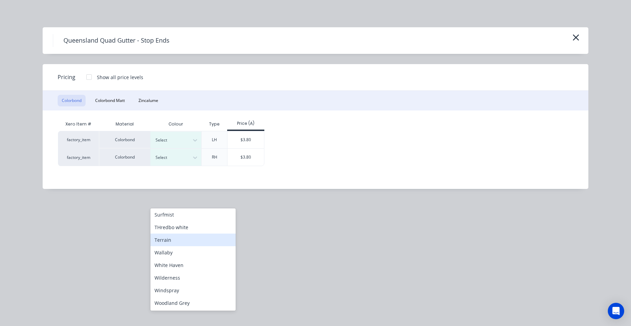
scroll to position [345, 0]
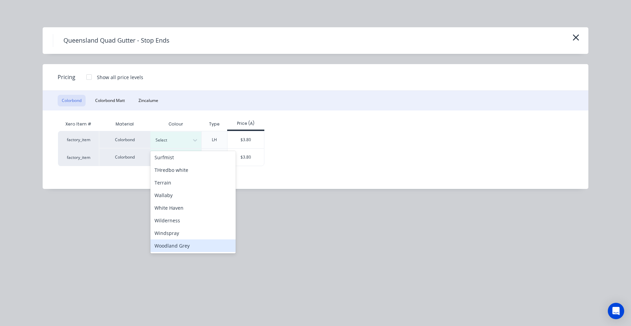
click at [185, 247] on div "Woodland Grey" at bounding box center [193, 246] width 85 height 13
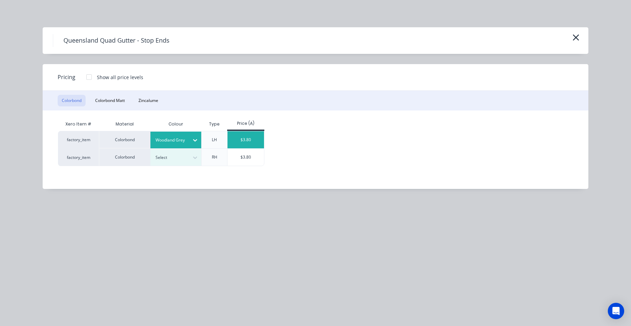
click at [243, 135] on div "$3.80" at bounding box center [246, 139] width 37 height 17
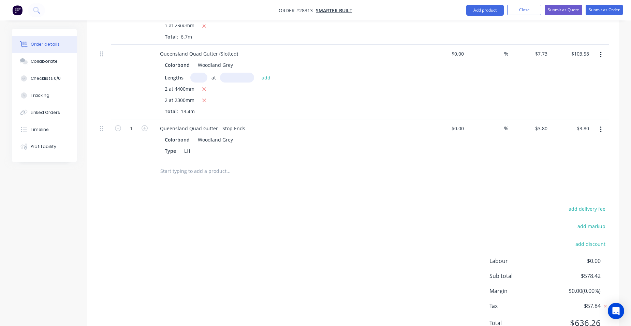
scroll to position [376, 0]
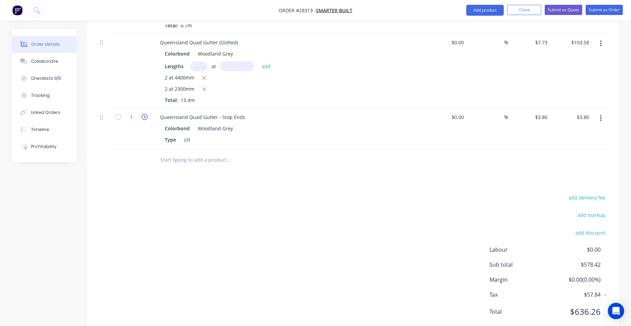
click at [142, 114] on icon "button" at bounding box center [145, 117] width 6 height 6
type input "2"
type input "$7.60"
click at [142, 114] on icon "button" at bounding box center [145, 117] width 6 height 6
type input "3"
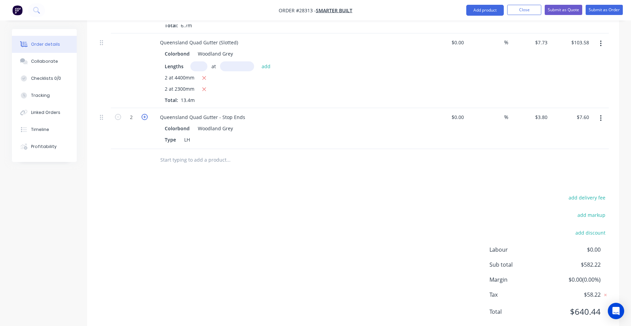
type input "$11.40"
click at [142, 114] on icon "button" at bounding box center [145, 117] width 6 height 6
type input "4"
type input "$15.20"
click at [600, 112] on button "button" at bounding box center [601, 118] width 16 height 12
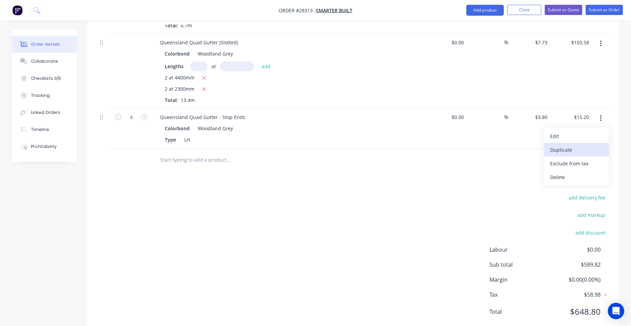
click at [581, 145] on div "Duplicate" at bounding box center [577, 150] width 53 height 10
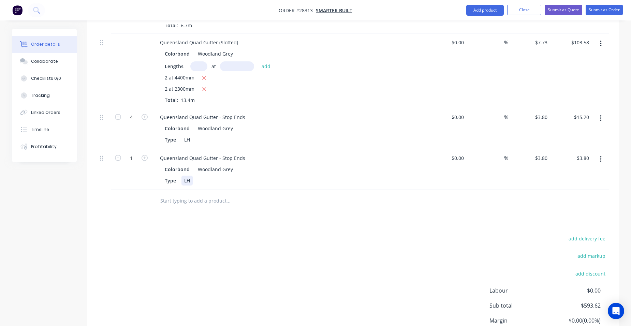
click at [186, 176] on div "LH" at bounding box center [187, 181] width 11 height 10
click at [144, 155] on icon "button" at bounding box center [145, 158] width 6 height 6
type input "2"
type input "$7.60"
click at [145, 155] on icon "button" at bounding box center [145, 158] width 6 height 6
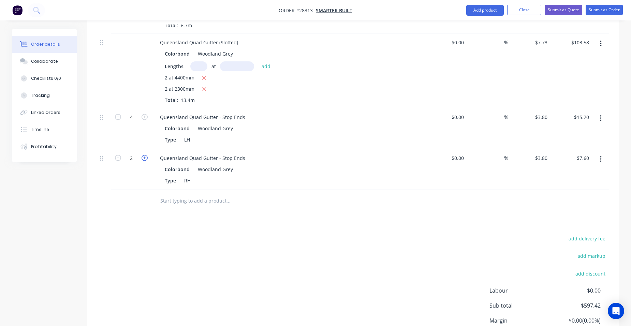
type input "3"
type input "$11.40"
click at [145, 155] on icon "button" at bounding box center [145, 158] width 6 height 6
type input "4"
type input "$15.20"
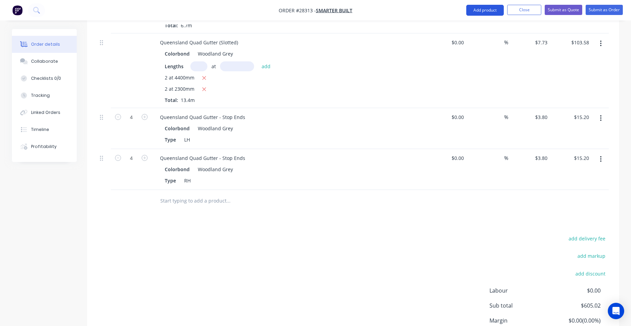
click at [475, 9] on button "Add product" at bounding box center [486, 10] width 38 height 11
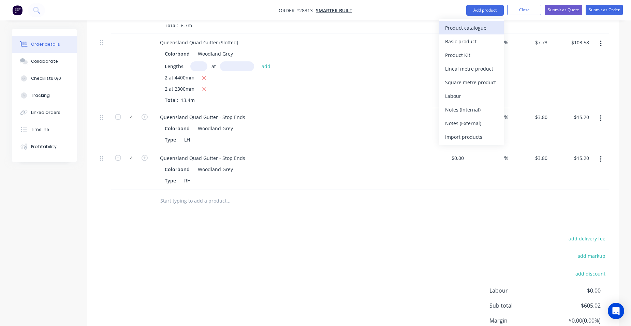
click at [461, 28] on div "Product catalogue" at bounding box center [471, 28] width 53 height 10
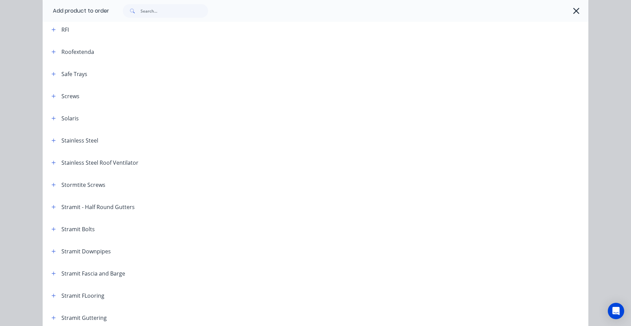
scroll to position [1092, 0]
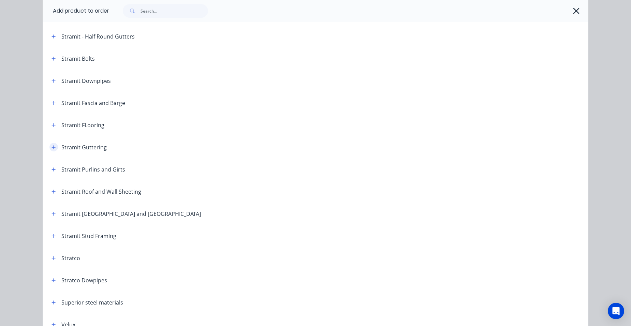
click at [52, 148] on icon "button" at bounding box center [54, 147] width 4 height 5
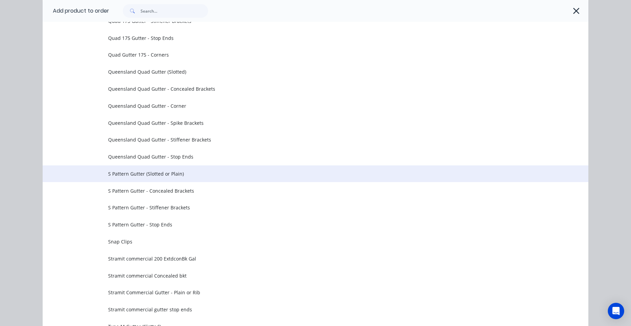
scroll to position [2048, 0]
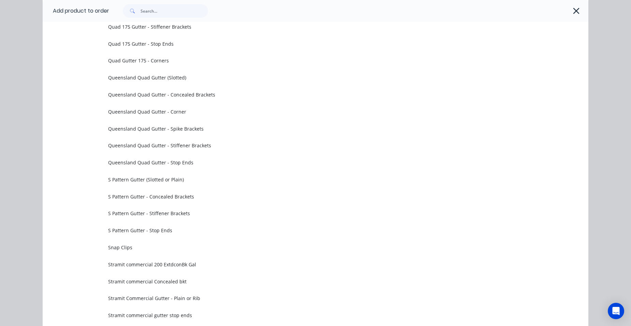
click at [196, 96] on span "Queensland Quad Gutter - Concealed Brackets" at bounding box center [300, 94] width 384 height 7
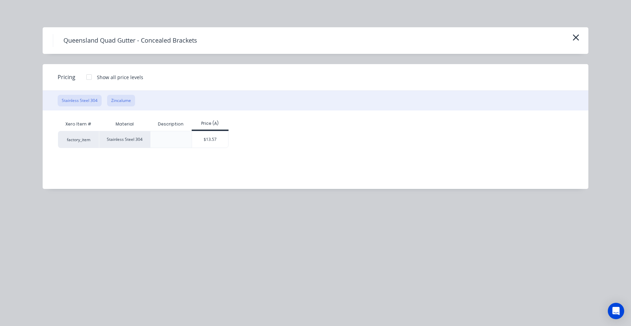
click at [115, 104] on button "Zincalume" at bounding box center [121, 101] width 28 height 12
drag, startPoint x: 208, startPoint y: 139, endPoint x: 199, endPoint y: 146, distance: 11.4
click at [208, 139] on div "$2.13" at bounding box center [210, 139] width 37 height 16
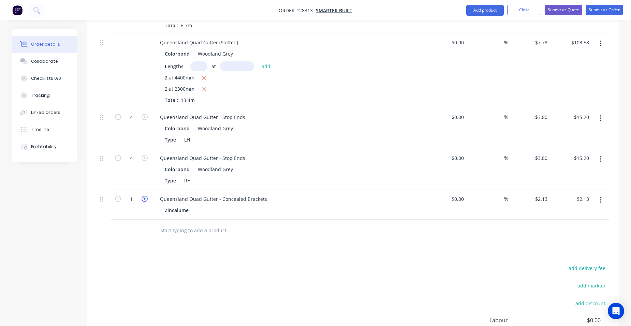
click at [142, 196] on icon "button" at bounding box center [145, 199] width 6 height 6
type input "2"
type input "$4.26"
click at [142, 196] on icon "button" at bounding box center [145, 199] width 6 height 6
type input "3"
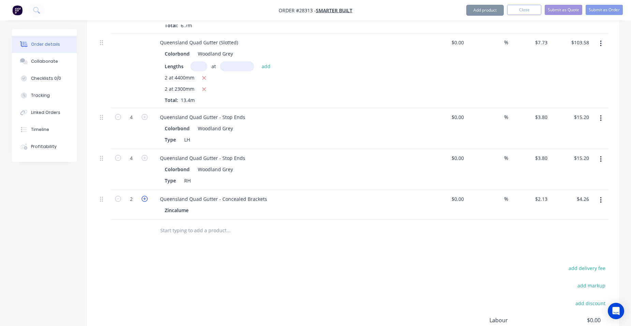
type input "$6.39"
click at [142, 196] on icon "button" at bounding box center [145, 199] width 6 height 6
type input "4"
type input "$8.52"
click at [142, 196] on icon "button" at bounding box center [145, 199] width 6 height 6
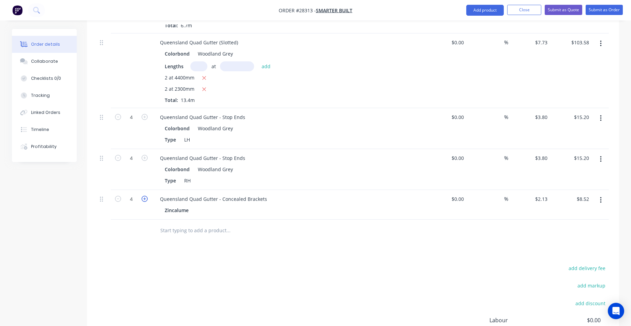
type input "5"
type input "$10.65"
click at [142, 196] on icon "button" at bounding box center [145, 199] width 6 height 6
type input "6"
type input "$12.78"
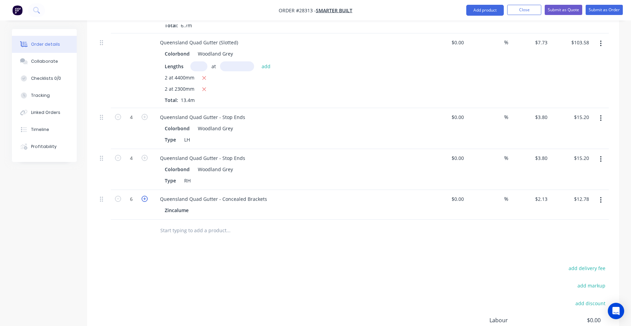
click at [142, 196] on icon "button" at bounding box center [145, 199] width 6 height 6
type input "7"
type input "$14.91"
click at [142, 196] on icon "button" at bounding box center [145, 199] width 6 height 6
type input "8"
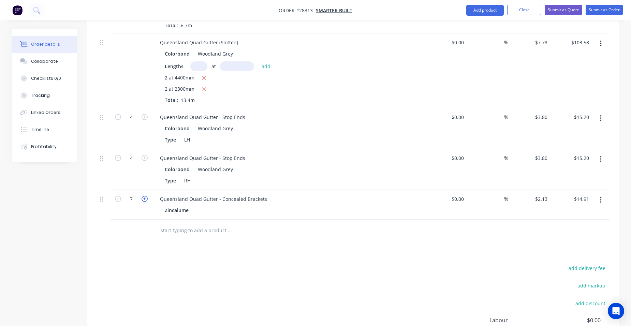
type input "$17.04"
click at [142, 196] on icon "button" at bounding box center [145, 199] width 6 height 6
type input "9"
type input "$19.17"
click at [142, 196] on icon "button" at bounding box center [145, 199] width 6 height 6
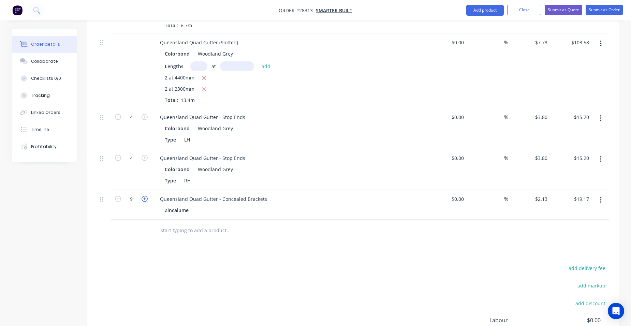
type input "10"
type input "$21.30"
click at [142, 196] on icon "button" at bounding box center [145, 199] width 6 height 6
type input "11"
type input "$23.43"
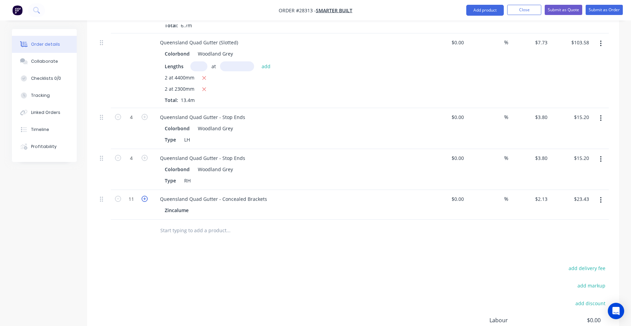
click at [142, 196] on icon "button" at bounding box center [145, 199] width 6 height 6
type input "12"
type input "$25.56"
click at [142, 196] on icon "button" at bounding box center [145, 199] width 6 height 6
type input "13"
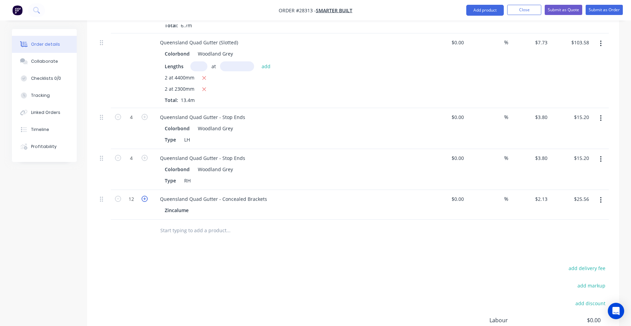
type input "$27.69"
click at [142, 196] on icon "button" at bounding box center [145, 199] width 6 height 6
type input "14"
type input "$29.82"
click at [145, 196] on icon "button" at bounding box center [145, 199] width 6 height 6
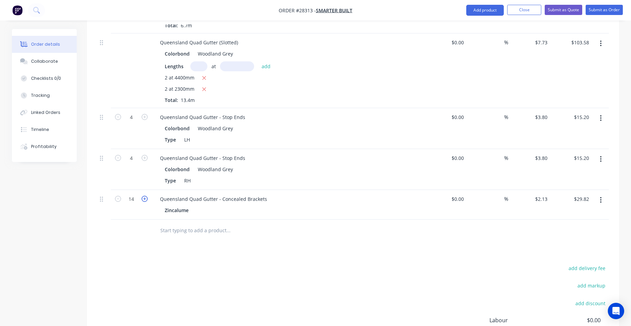
type input "15"
type input "$31.95"
click at [144, 196] on icon "button" at bounding box center [145, 199] width 6 height 6
type input "16"
type input "$34.08"
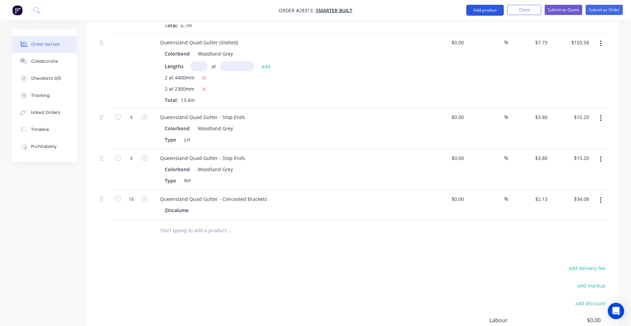
click at [479, 13] on button "Add product" at bounding box center [486, 10] width 38 height 11
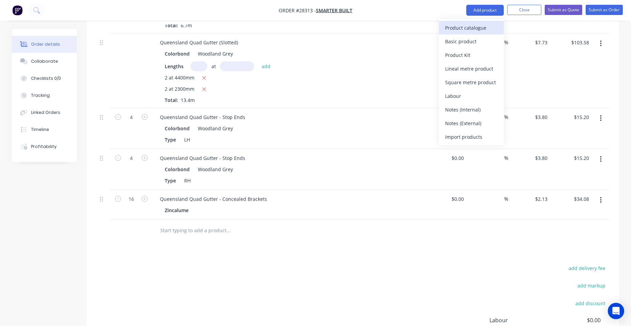
click at [480, 26] on div "Product catalogue" at bounding box center [471, 28] width 53 height 10
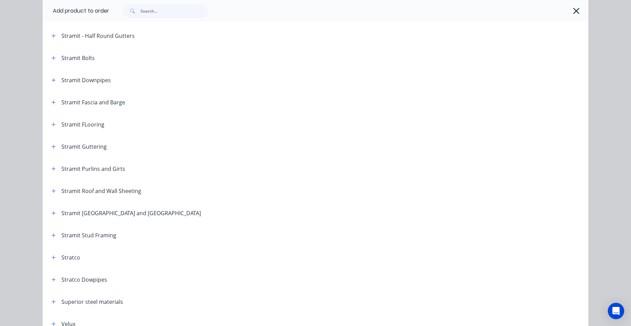
scroll to position [1126, 0]
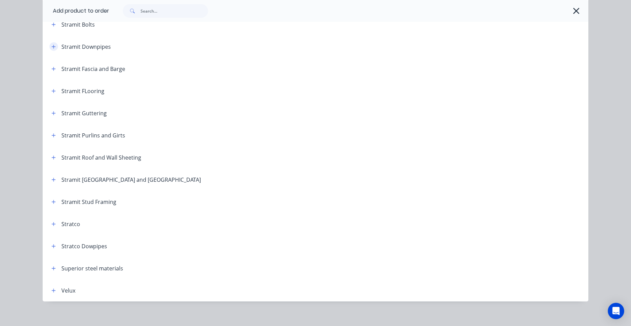
click at [52, 48] on icon "button" at bounding box center [54, 46] width 4 height 5
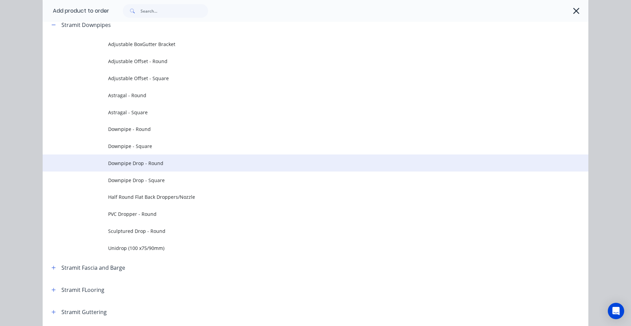
click at [162, 166] on span "Downpipe Drop - Round" at bounding box center [300, 163] width 384 height 7
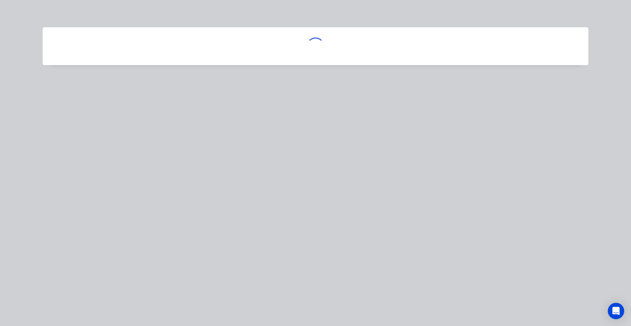
scroll to position [0, 0]
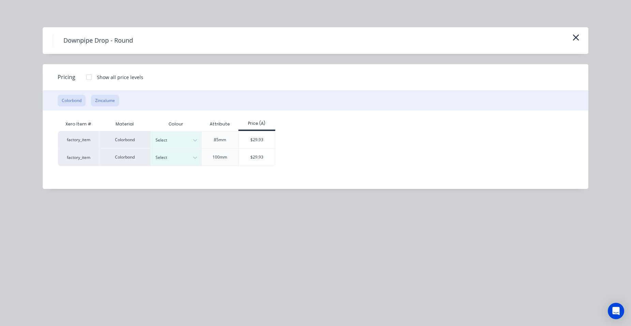
click at [109, 101] on button "Zincalume" at bounding box center [105, 101] width 28 height 12
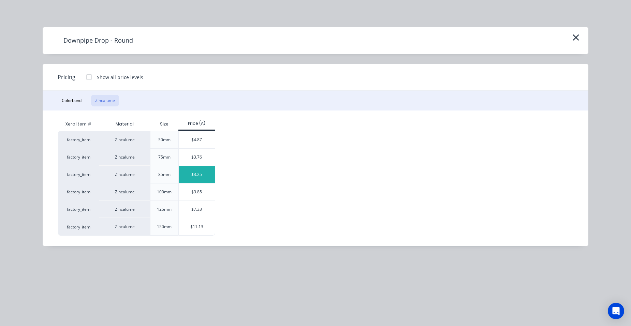
click at [203, 170] on div "$3.25" at bounding box center [197, 174] width 37 height 17
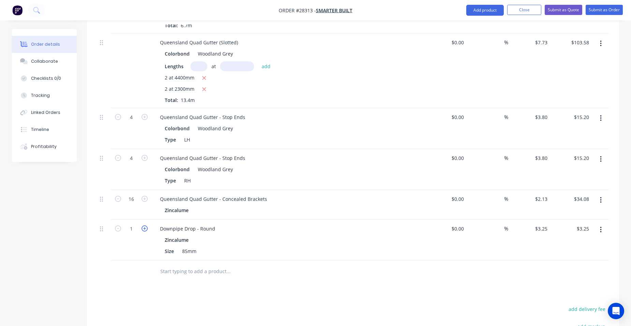
click at [144, 226] on icon "button" at bounding box center [145, 229] width 6 height 6
type input "2"
type input "$6.50"
click at [144, 226] on icon "button" at bounding box center [145, 229] width 6 height 6
type input "3"
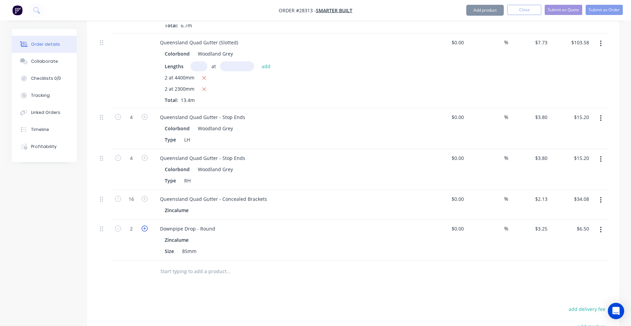
type input "$9.75"
click at [144, 226] on icon "button" at bounding box center [145, 229] width 6 height 6
type input "4"
type input "$13.00"
click at [485, 10] on button "Add product" at bounding box center [486, 10] width 38 height 11
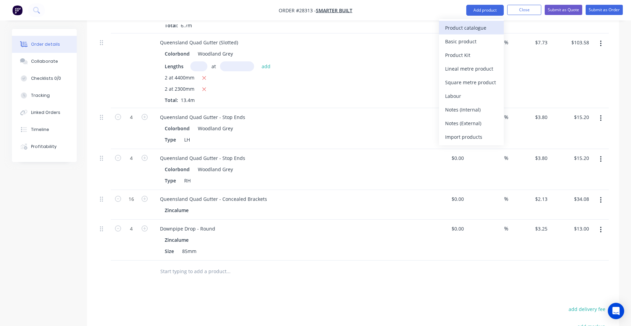
click at [483, 26] on div "Product catalogue" at bounding box center [471, 28] width 53 height 10
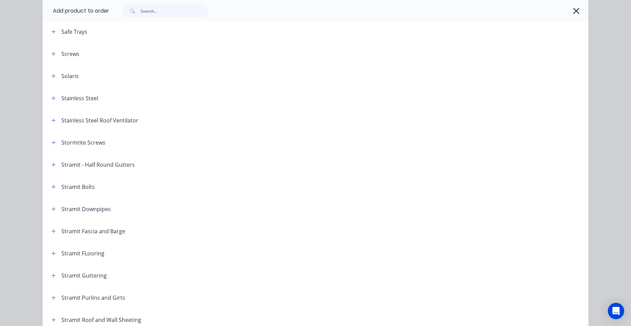
scroll to position [1058, 0]
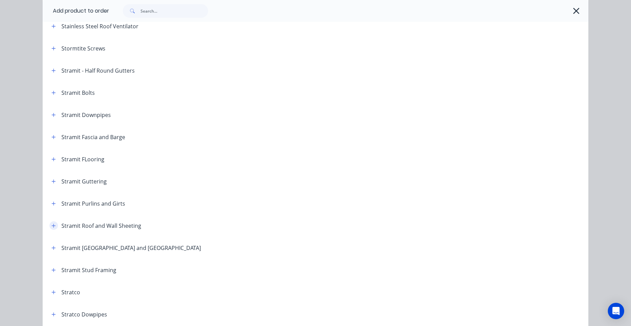
click at [54, 226] on button "button" at bounding box center [53, 226] width 9 height 9
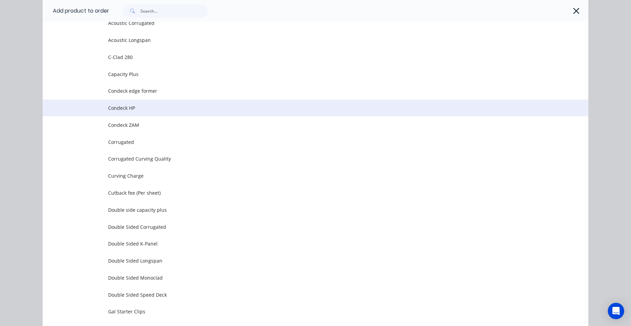
scroll to position [1195, 0]
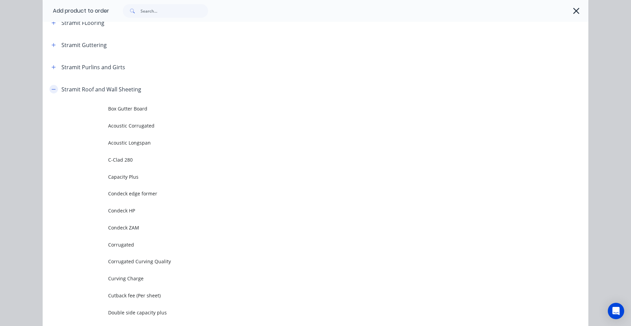
click at [52, 88] on icon "button" at bounding box center [54, 89] width 4 height 5
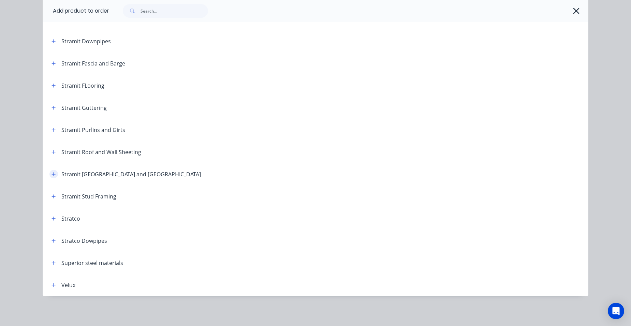
click at [52, 174] on icon "button" at bounding box center [54, 174] width 4 height 5
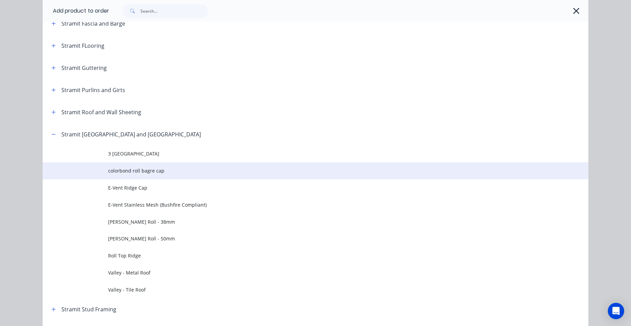
scroll to position [1234, 0]
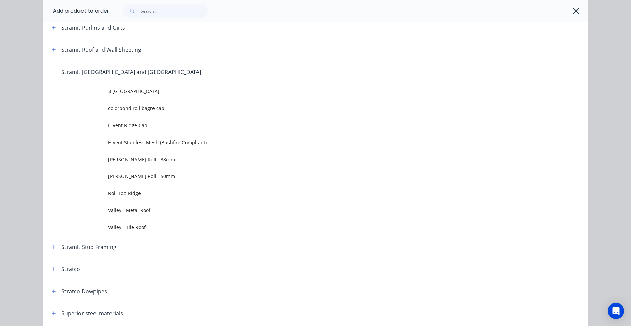
click at [153, 174] on span "Gable Roll - 50mm" at bounding box center [300, 176] width 384 height 7
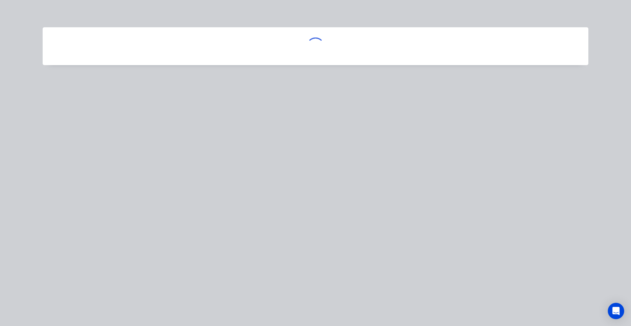
scroll to position [0, 0]
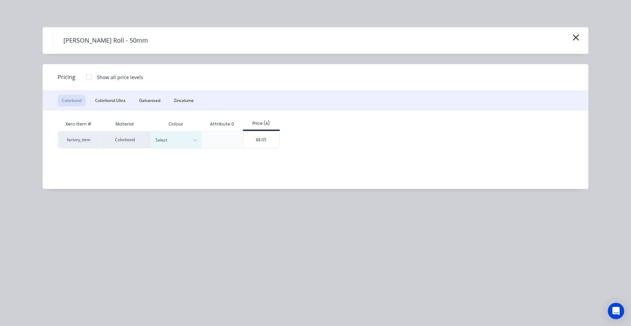
drag, startPoint x: 170, startPoint y: 140, endPoint x: 173, endPoint y: 148, distance: 8.9
click at [170, 140] on div at bounding box center [171, 141] width 31 height 8
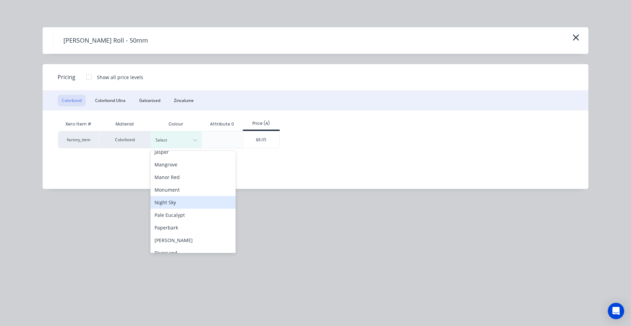
scroll to position [304, 0]
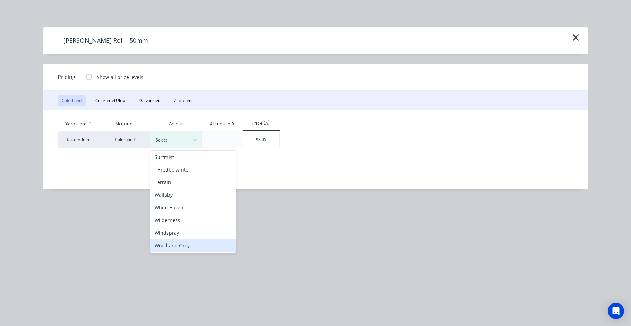
click at [185, 247] on div "Woodland Grey" at bounding box center [193, 245] width 85 height 13
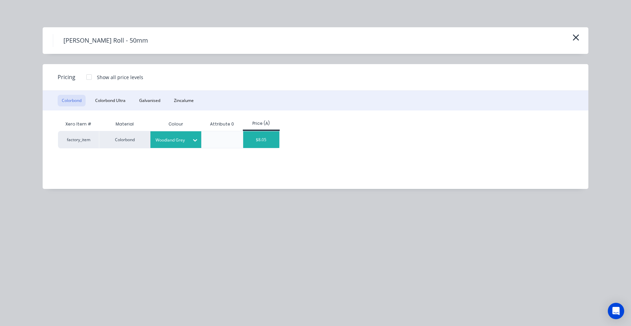
click at [261, 140] on div "$8.05" at bounding box center [261, 139] width 37 height 17
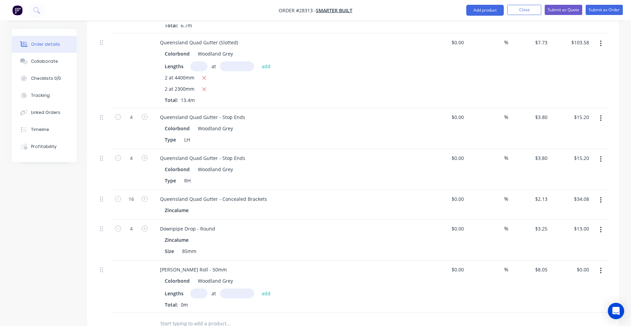
click at [195, 289] on input "text" at bounding box center [198, 294] width 17 height 10
type input "2"
type input "3620"
click at [258, 289] on button "add" at bounding box center [266, 293] width 16 height 9
type input "$58.28"
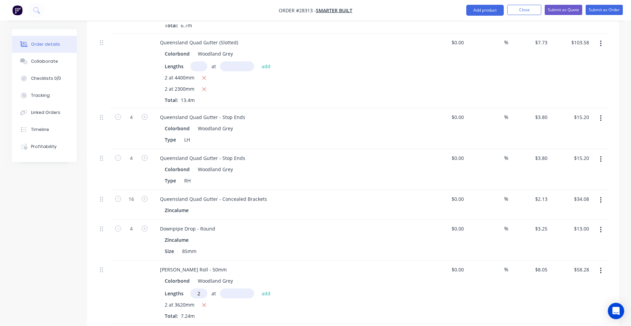
type input "2"
type input "3220mm"
click at [269, 289] on button "add" at bounding box center [266, 293] width 16 height 9
type input "$110.12"
click at [483, 6] on button "Add product" at bounding box center [486, 10] width 38 height 11
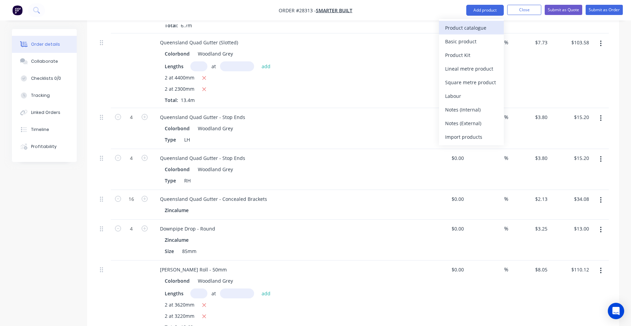
click at [470, 26] on div "Product catalogue" at bounding box center [471, 28] width 53 height 10
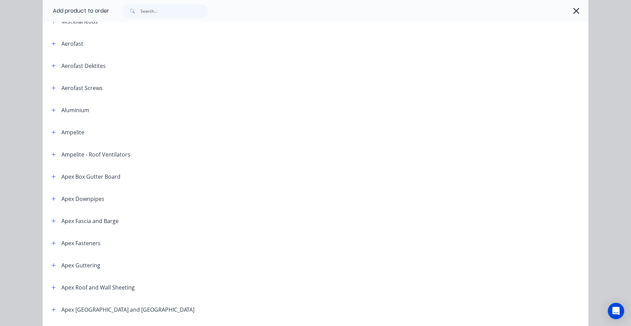
scroll to position [0, 0]
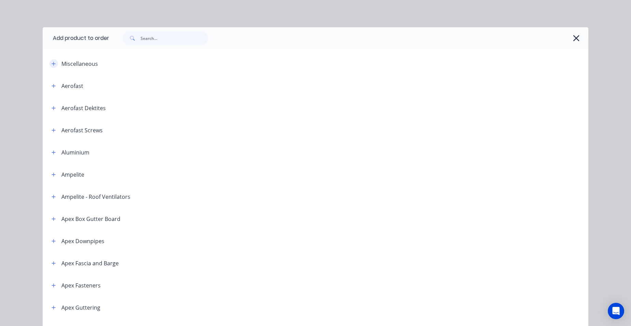
click at [49, 63] on button "button" at bounding box center [53, 63] width 9 height 9
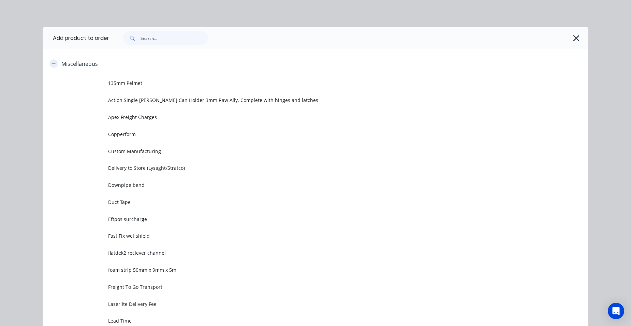
click at [52, 63] on icon "button" at bounding box center [54, 63] width 4 height 5
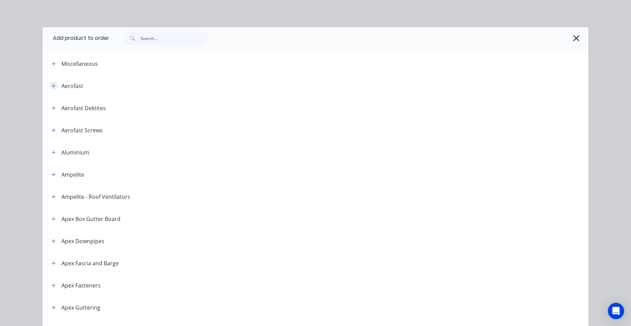
click at [52, 87] on icon "button" at bounding box center [54, 86] width 4 height 5
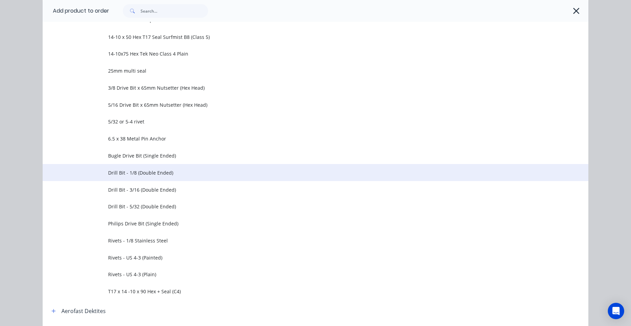
scroll to position [273, 0]
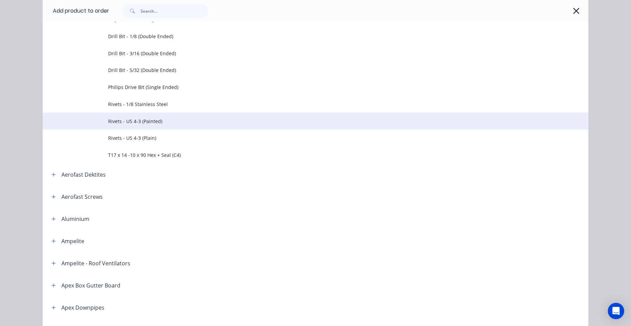
click at [149, 120] on span "Rivets - US 4-3 (Painted)" at bounding box center [300, 121] width 384 height 7
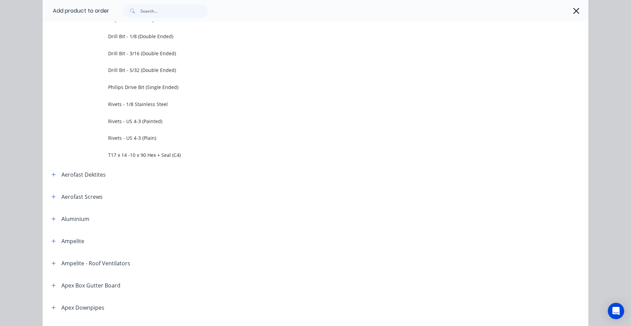
scroll to position [0, 0]
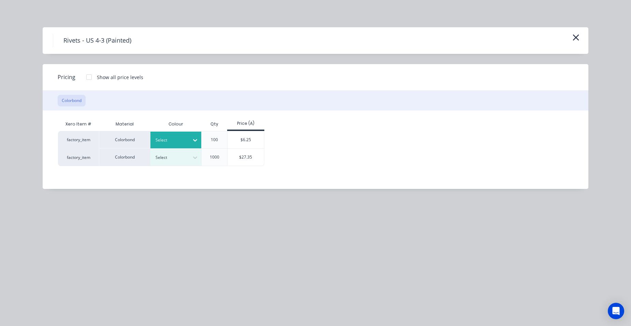
click at [197, 138] on icon at bounding box center [195, 140] width 7 height 7
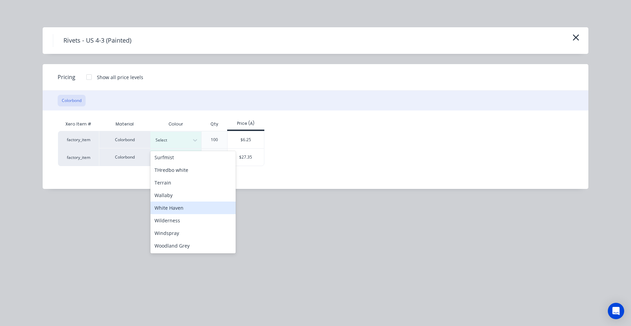
scroll to position [513, 0]
click at [186, 243] on div "Woodland Grey" at bounding box center [193, 246] width 85 height 13
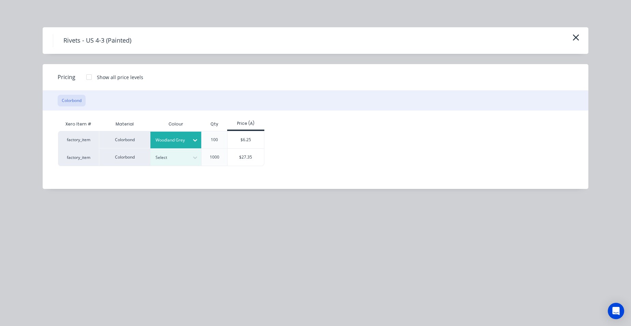
click at [230, 135] on div "$6.25" at bounding box center [246, 139] width 37 height 17
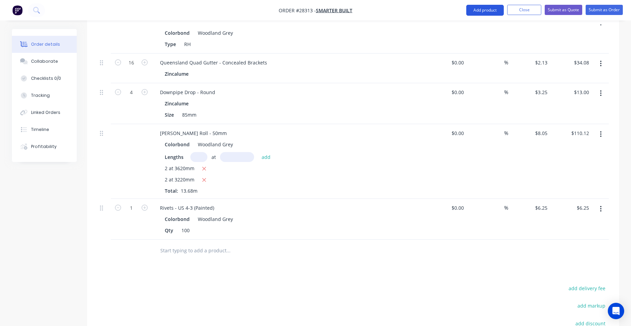
click at [492, 9] on button "Add product" at bounding box center [486, 10] width 38 height 11
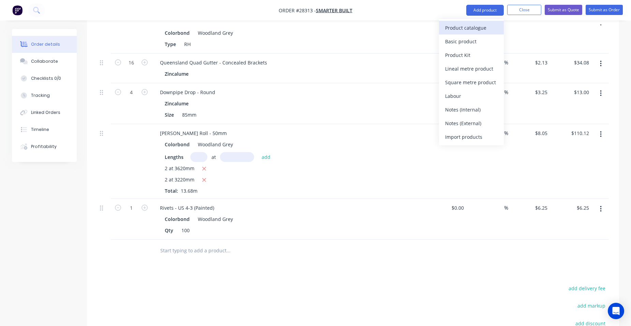
click at [487, 29] on div "Product catalogue" at bounding box center [471, 28] width 53 height 10
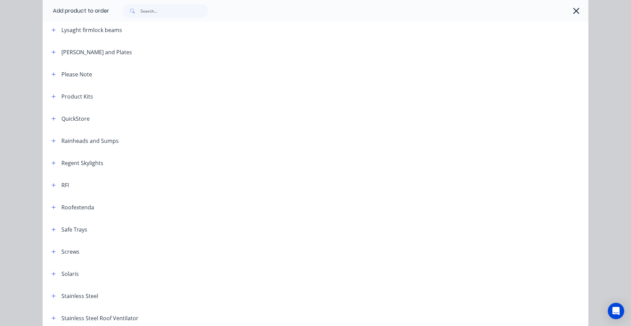
scroll to position [819, 0]
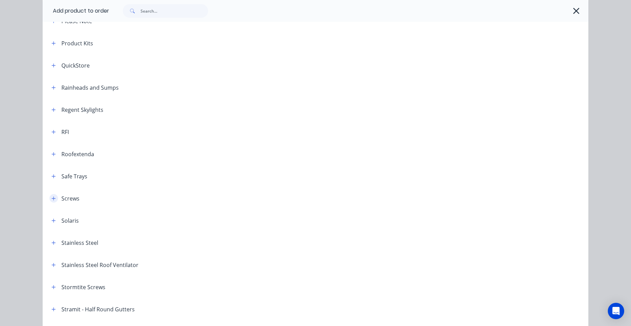
click at [49, 197] on button "button" at bounding box center [53, 198] width 9 height 9
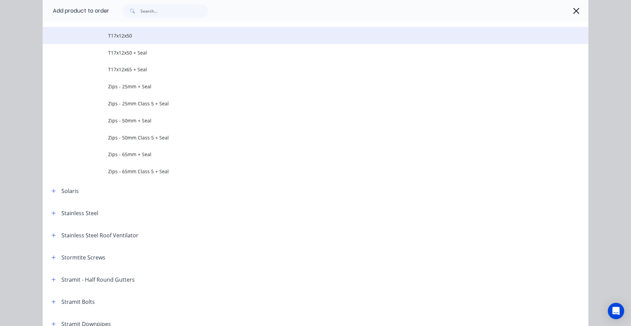
scroll to position [1502, 0]
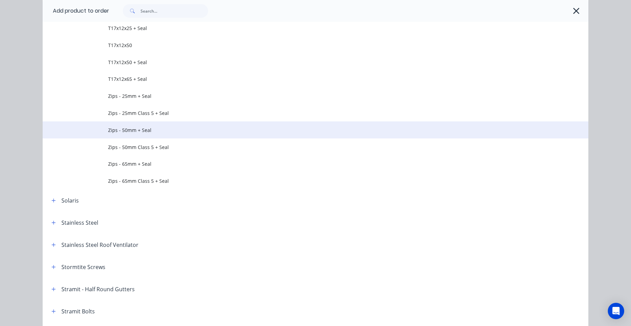
click at [157, 135] on td "Zips - 50mm + Seal" at bounding box center [348, 130] width 481 height 17
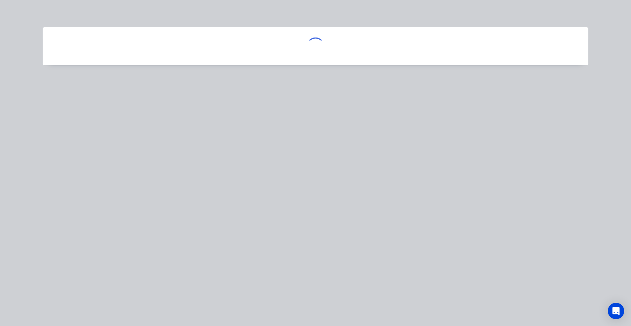
scroll to position [0, 0]
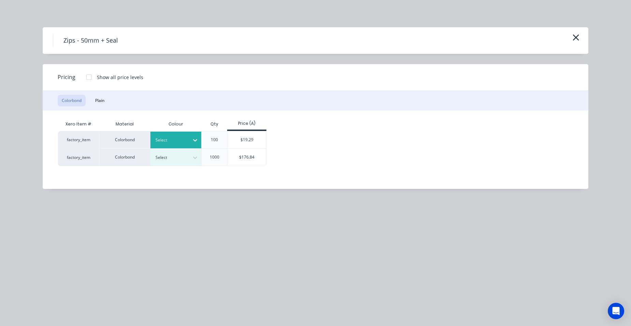
click at [165, 132] on div "Select" at bounding box center [176, 140] width 51 height 17
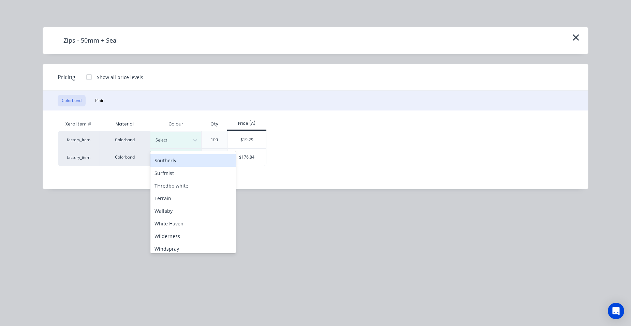
scroll to position [304, 0]
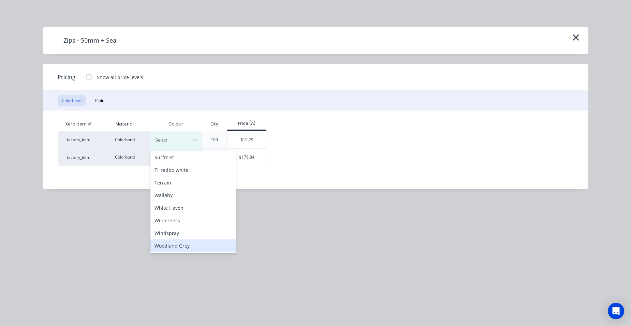
click at [190, 245] on div "Woodland Grey" at bounding box center [193, 246] width 85 height 13
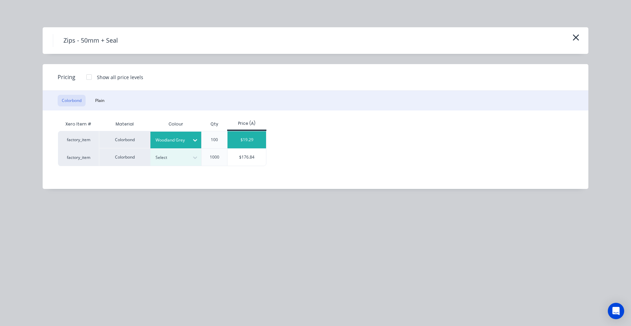
click at [237, 144] on div "$19.29" at bounding box center [247, 139] width 39 height 17
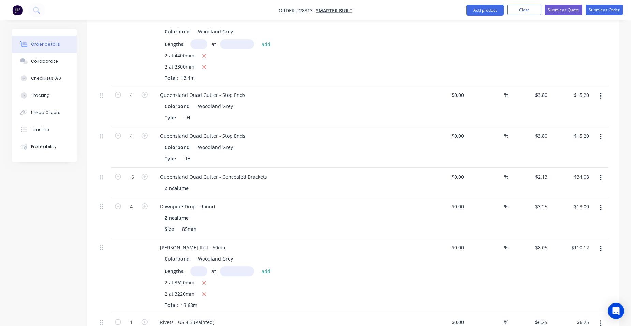
scroll to position [513, 0]
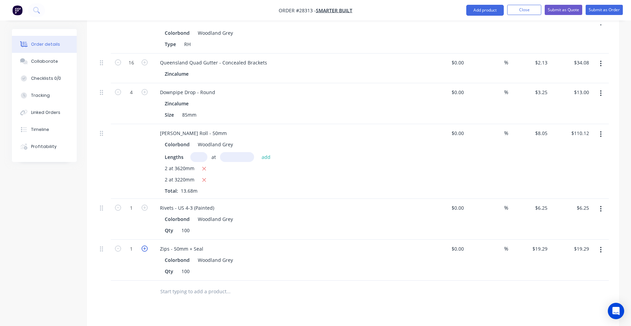
click at [144, 246] on icon "button" at bounding box center [145, 249] width 6 height 6
type input "2"
type input "$38.58"
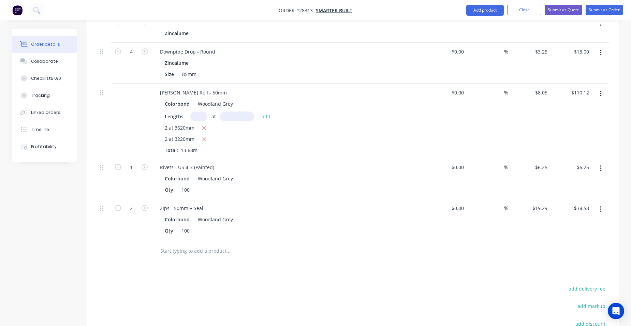
scroll to position [615, 0]
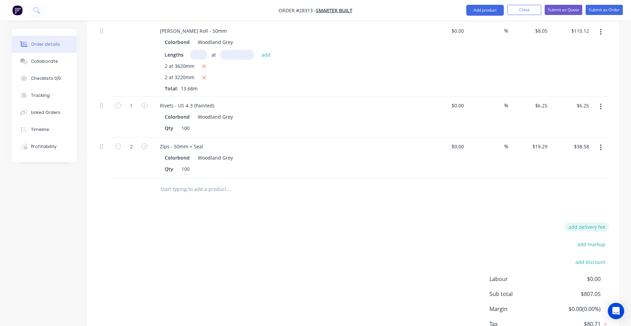
click at [596, 223] on button "add delivery fee" at bounding box center [587, 227] width 44 height 9
type input "0"
click input "submit" at bounding box center [0, 0] width 0 height 0
type input "110"
click input "submit" at bounding box center [0, 0] width 0 height 0
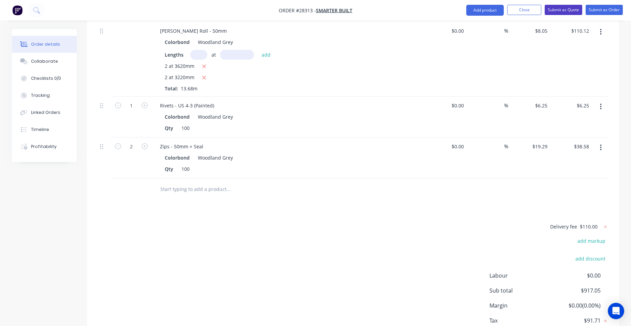
click at [555, 9] on button "Submit as Quote" at bounding box center [564, 10] width 38 height 10
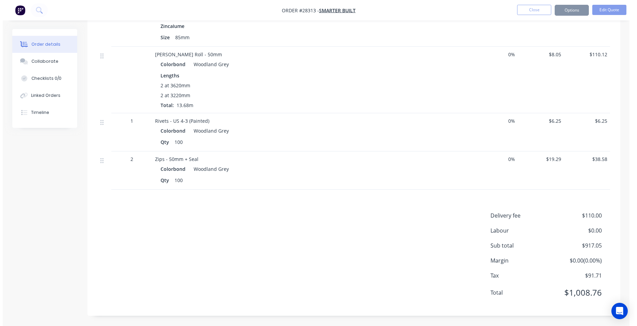
scroll to position [0, 0]
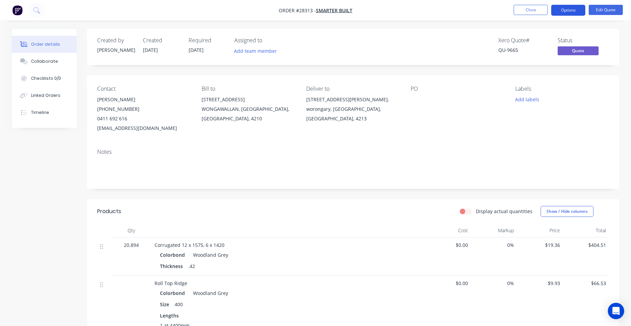
click at [577, 12] on button "Options" at bounding box center [569, 10] width 34 height 11
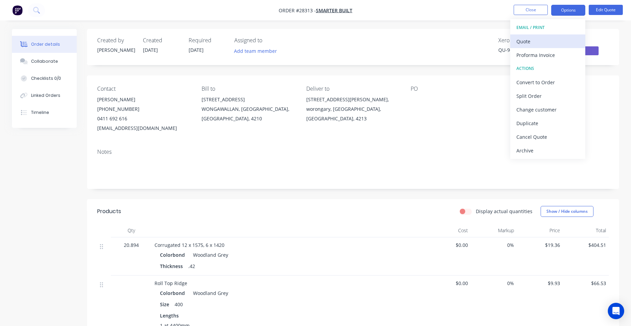
click at [554, 38] on div "Quote" at bounding box center [548, 42] width 63 height 10
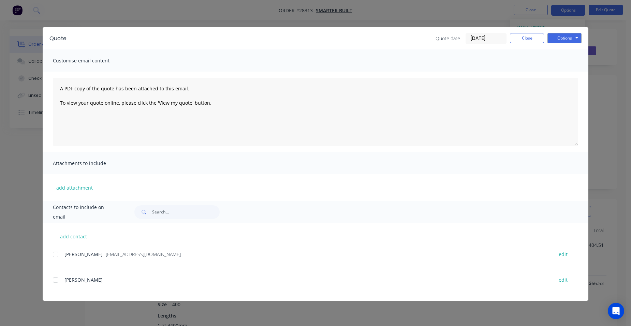
click at [56, 253] on div at bounding box center [56, 255] width 14 height 14
click at [556, 39] on button "Options" at bounding box center [565, 38] width 34 height 10
click at [553, 75] on button "Email" at bounding box center [570, 72] width 44 height 11
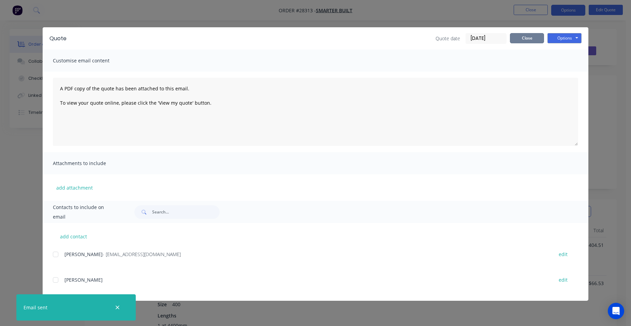
click at [534, 38] on button "Close" at bounding box center [527, 38] width 34 height 10
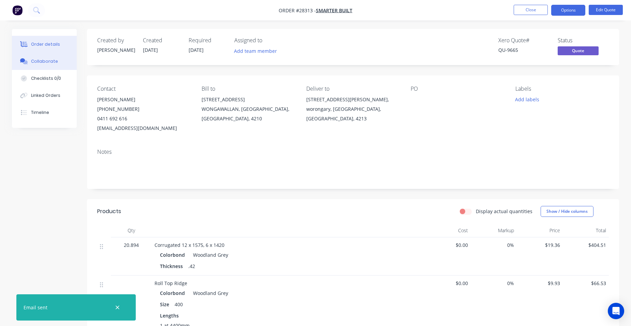
click at [39, 58] on div "Collaborate" at bounding box center [44, 61] width 27 height 6
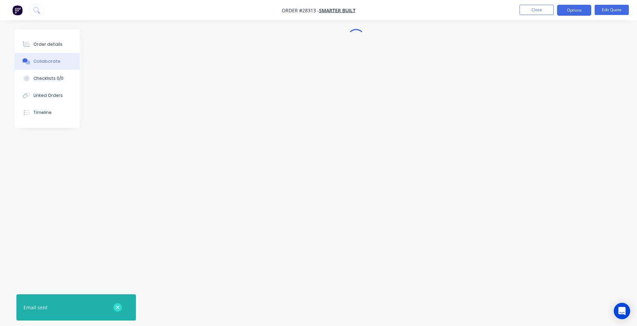
click at [118, 306] on icon "button" at bounding box center [117, 308] width 4 height 6
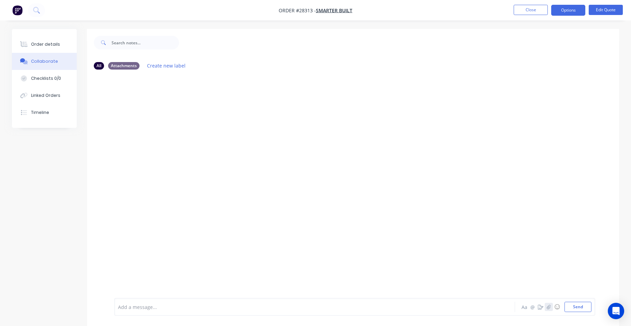
click at [548, 306] on icon "button" at bounding box center [549, 307] width 4 height 5
click at [572, 308] on button "Send" at bounding box center [578, 307] width 27 height 10
click at [46, 42] on div "Order details" at bounding box center [45, 44] width 29 height 6
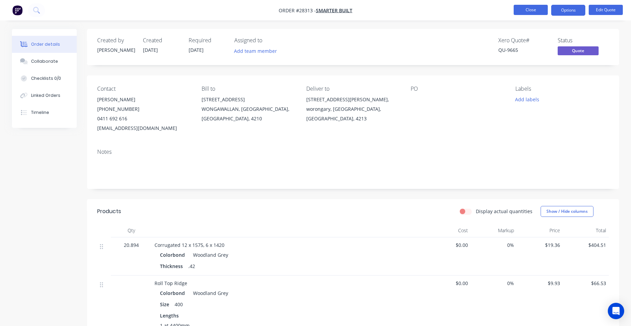
click at [539, 10] on button "Close" at bounding box center [531, 10] width 34 height 10
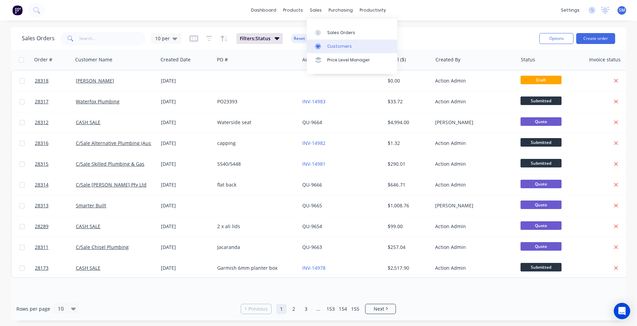
click at [338, 44] on div "Customers" at bounding box center [339, 46] width 25 height 6
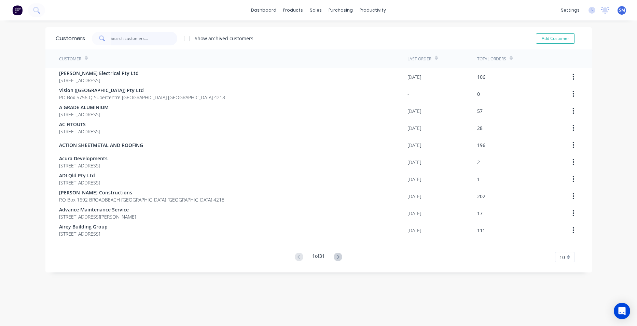
click at [133, 36] on input "text" at bounding box center [144, 39] width 67 height 14
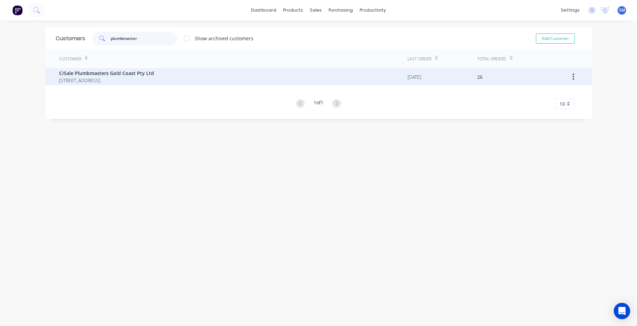
type input "plumbmaster"
click at [96, 77] on span "[STREET_ADDRESS]" at bounding box center [106, 80] width 95 height 7
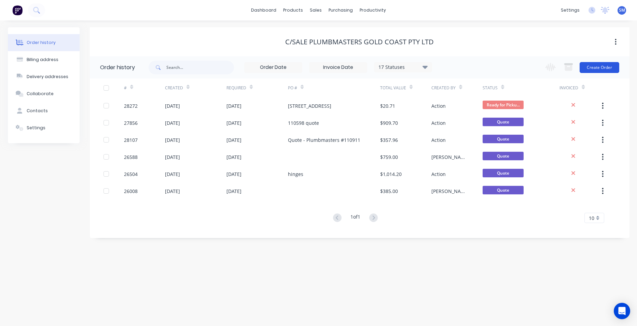
click at [614, 67] on button "Create Order" at bounding box center [599, 67] width 40 height 11
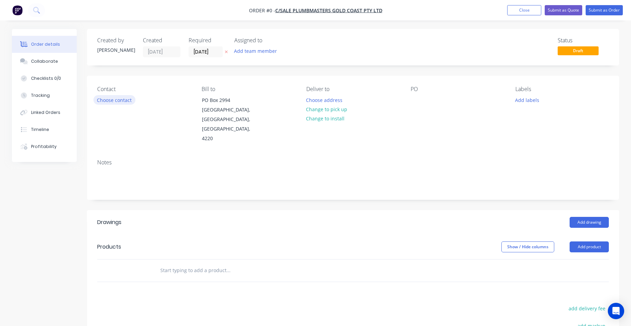
click at [126, 96] on button "Choose contact" at bounding box center [115, 99] width 42 height 9
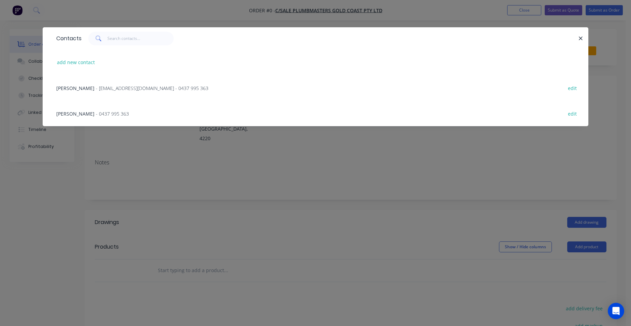
click at [122, 86] on span "- office@plumbmasters.com.au - 0437 995 363" at bounding box center [152, 88] width 113 height 6
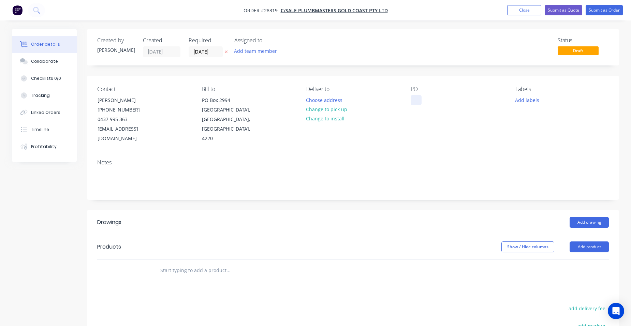
click at [414, 101] on div "PO" at bounding box center [458, 115] width 94 height 58
click at [584, 242] on button "Add product" at bounding box center [589, 247] width 39 height 11
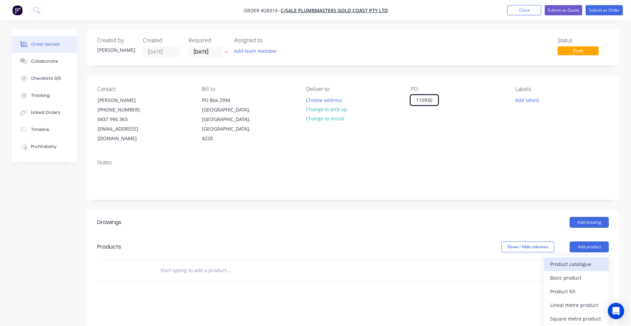
click at [560, 259] on div "Product catalogue" at bounding box center [577, 264] width 53 height 10
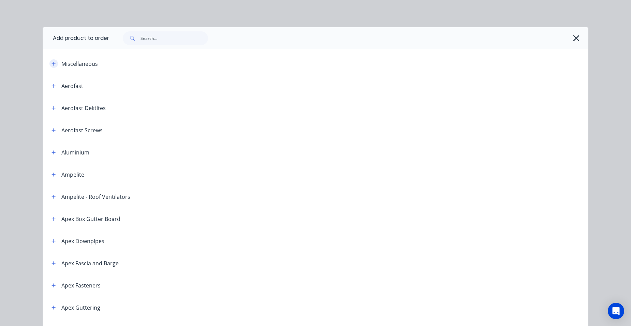
click at [52, 63] on icon "button" at bounding box center [54, 64] width 4 height 4
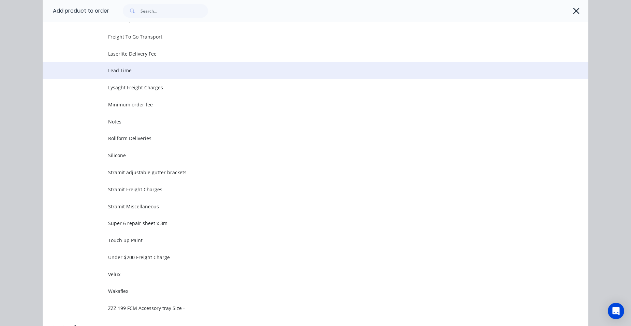
scroll to position [341, 0]
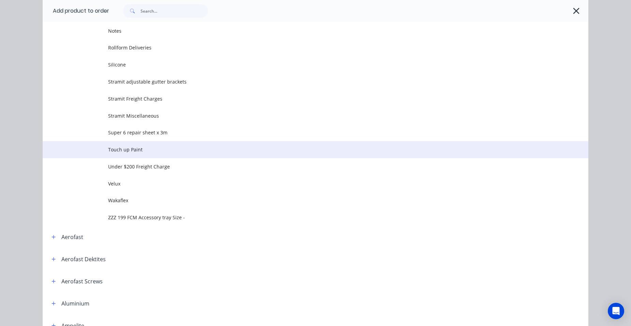
click at [124, 154] on td "Touch up Paint" at bounding box center [348, 149] width 481 height 17
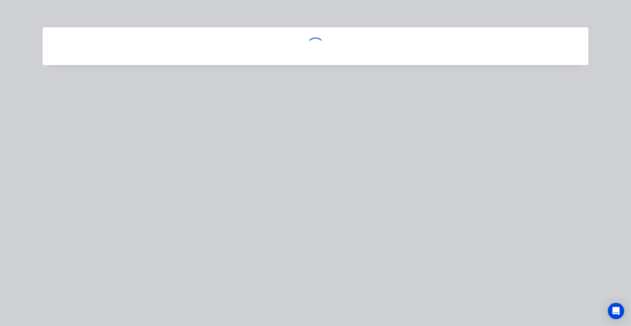
scroll to position [0, 0]
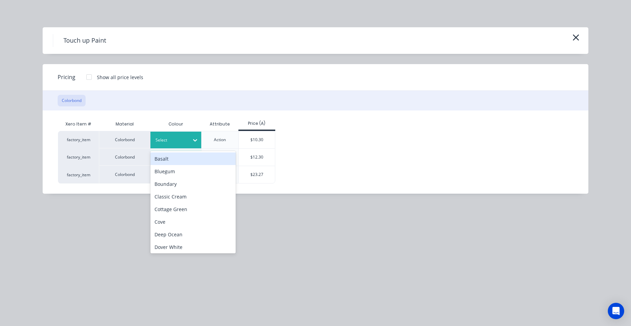
click at [184, 144] on div "Select" at bounding box center [170, 140] width 38 height 9
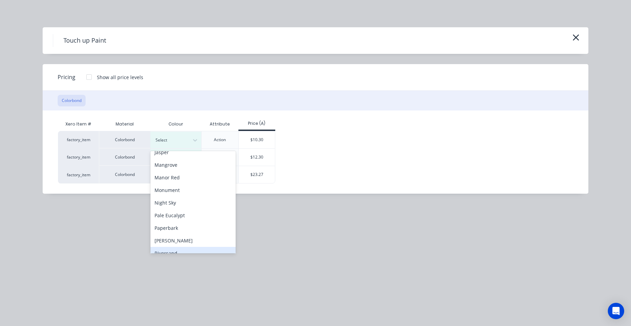
scroll to position [304, 0]
click at [172, 194] on div "Wallaby" at bounding box center [193, 195] width 85 height 13
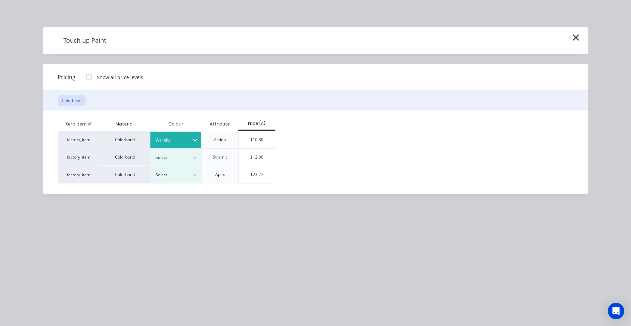
click at [249, 138] on div "$10.30" at bounding box center [257, 139] width 37 height 17
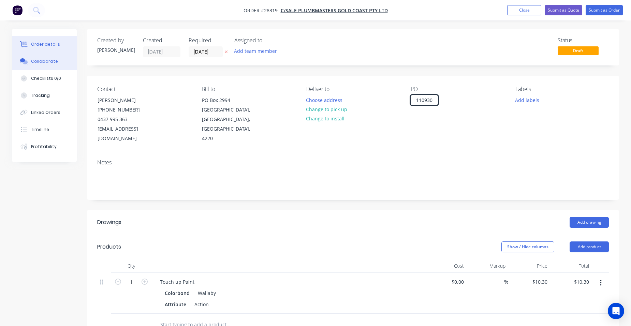
click at [49, 64] on div "Collaborate" at bounding box center [44, 61] width 27 height 6
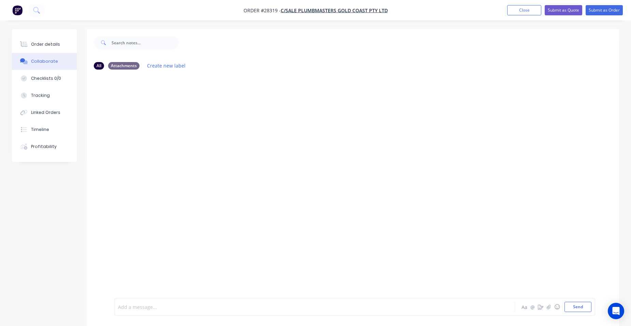
click at [147, 305] on div at bounding box center [295, 307] width 355 height 7
click at [580, 312] on div "picked up by jhy Aa @ ☺ Send" at bounding box center [354, 307] width 481 height 18
click at [579, 310] on button "Send" at bounding box center [578, 307] width 27 height 10
click at [49, 41] on button "Order details" at bounding box center [44, 44] width 65 height 17
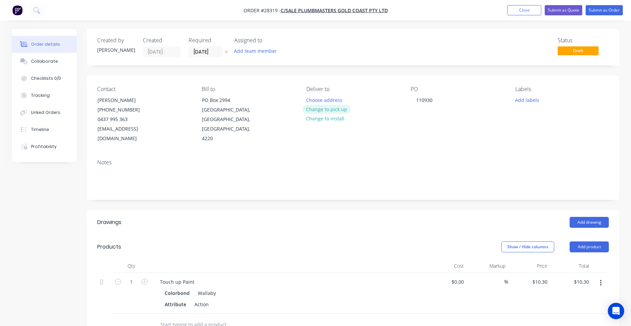
click at [307, 108] on button "Change to pick up" at bounding box center [327, 109] width 48 height 9
click at [608, 8] on button "Submit as Order" at bounding box center [604, 10] width 37 height 10
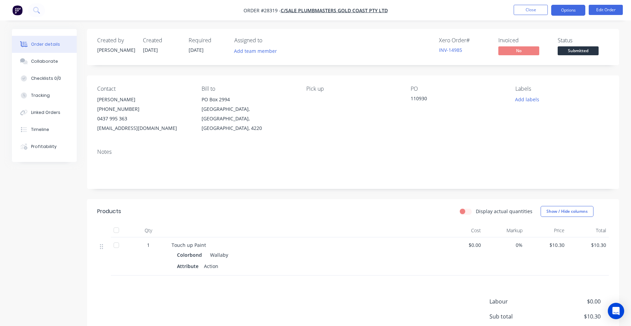
click at [571, 9] on button "Options" at bounding box center [569, 10] width 34 height 11
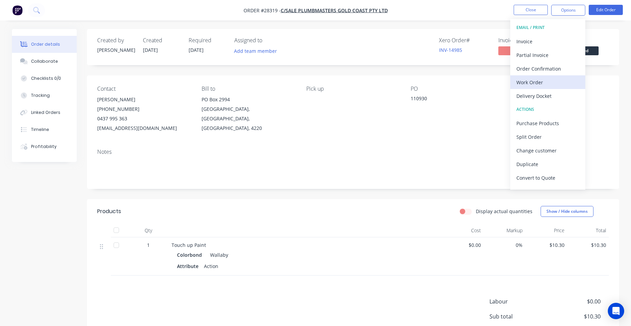
click at [559, 81] on div "Work Order" at bounding box center [548, 82] width 63 height 10
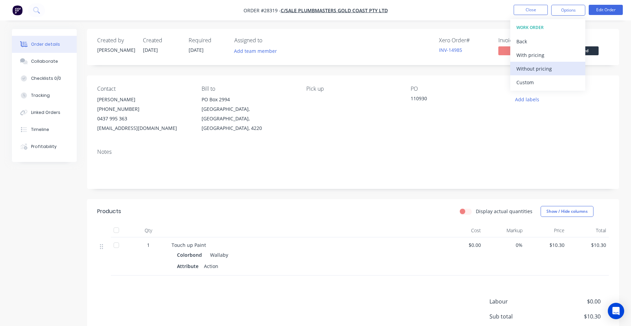
click at [556, 65] on div "Without pricing" at bounding box center [548, 69] width 63 height 10
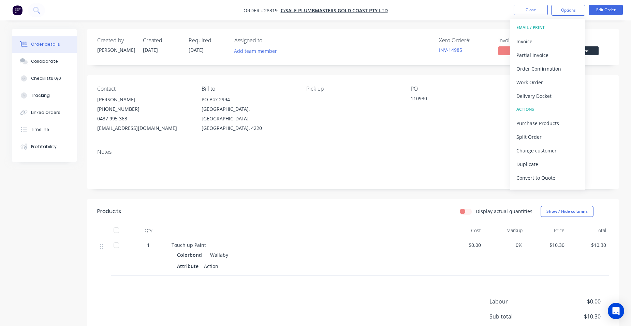
click at [471, 134] on div "Contact Tania Rose (07) 5568 0015 0437 995 363 office@plumbmasters.com.au Bill …" at bounding box center [353, 109] width 532 height 68
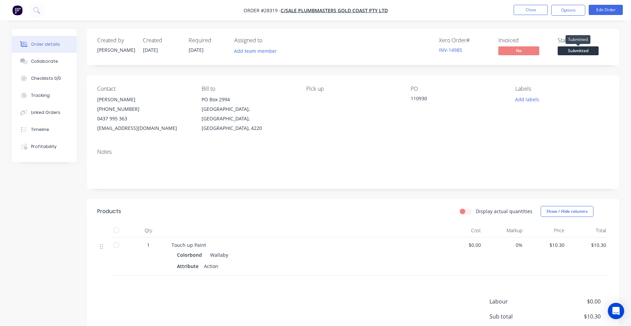
click at [593, 48] on span "Submitted" at bounding box center [578, 50] width 41 height 9
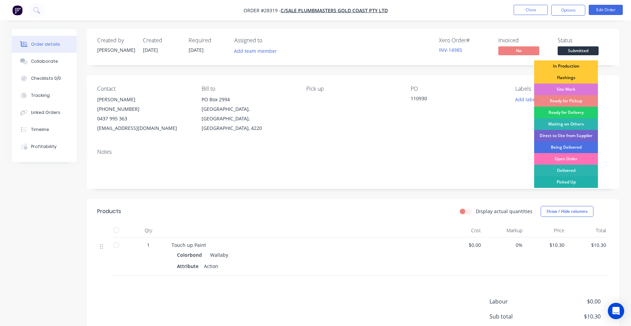
click at [566, 183] on div "Picked Up" at bounding box center [566, 182] width 64 height 12
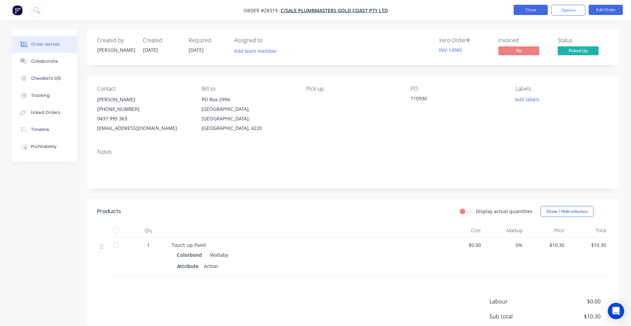
click at [524, 6] on button "Close" at bounding box center [531, 10] width 34 height 10
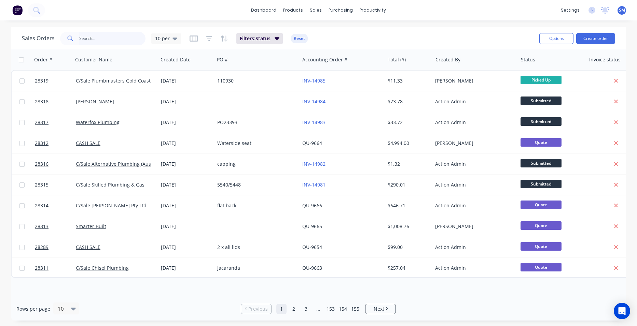
click at [101, 43] on input "text" at bounding box center [112, 39] width 67 height 14
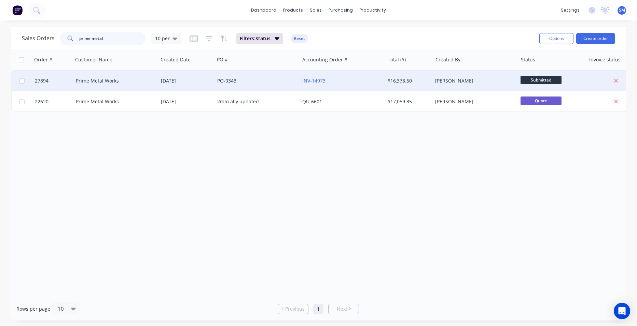
type input "prime metal"
click at [273, 79] on div "PO-0343" at bounding box center [255, 80] width 76 height 7
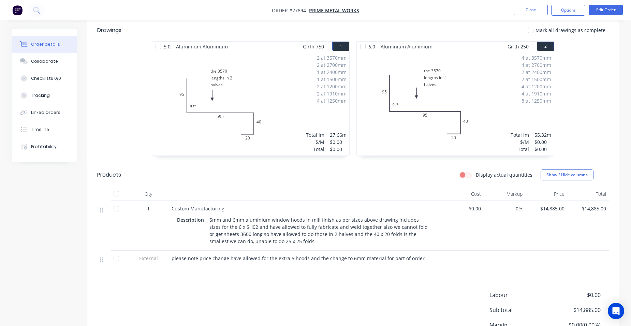
scroll to position [171, 0]
click at [618, 6] on button "Edit Order" at bounding box center [606, 10] width 34 height 10
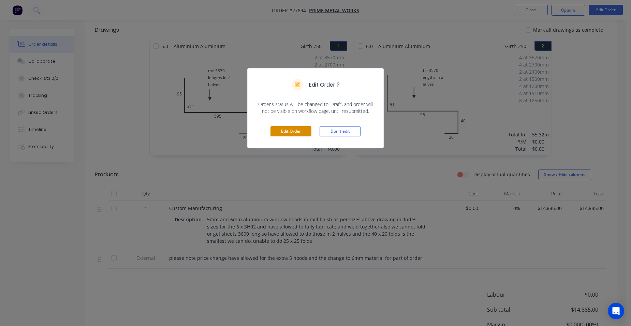
click at [287, 127] on button "Edit Order" at bounding box center [291, 131] width 41 height 10
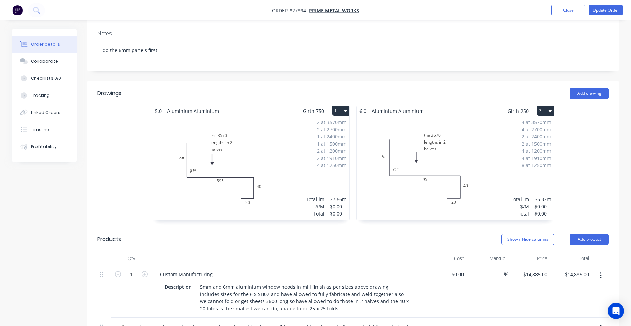
scroll to position [239, 0]
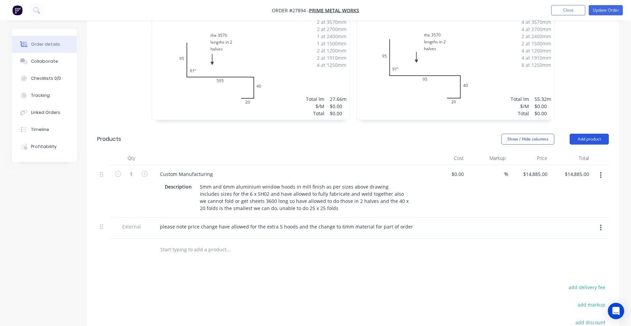
click at [588, 134] on button "Add product" at bounding box center [589, 139] width 39 height 11
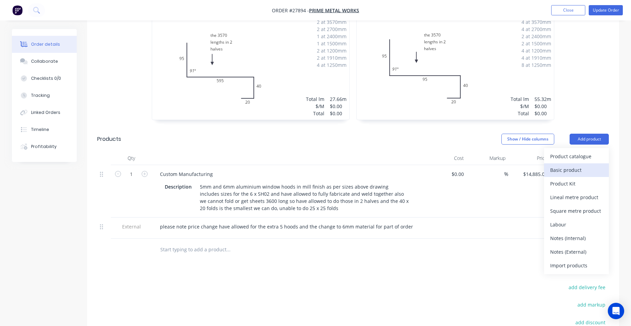
click at [594, 165] on div "Basic product" at bounding box center [577, 170] width 53 height 10
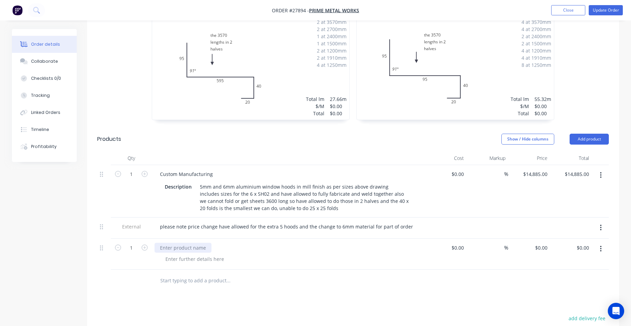
click at [171, 243] on div at bounding box center [183, 248] width 57 height 10
click at [53, 63] on div "Collaborate" at bounding box center [44, 61] width 27 height 6
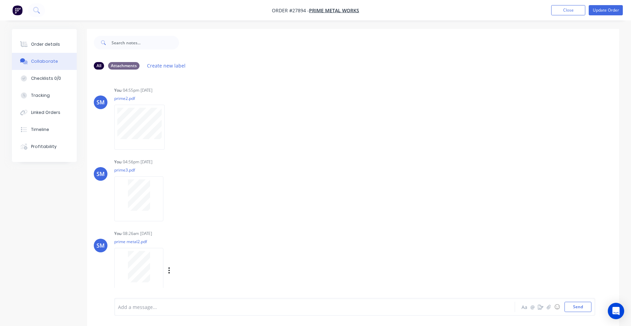
click at [125, 246] on div "Labels Download Delete" at bounding box center [176, 270] width 125 height 51
click at [55, 42] on div "Order details" at bounding box center [45, 44] width 29 height 6
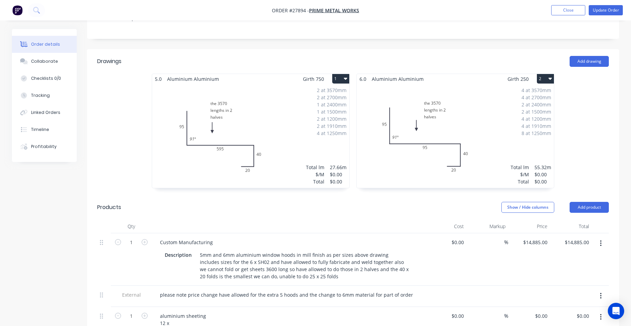
scroll to position [307, 0]
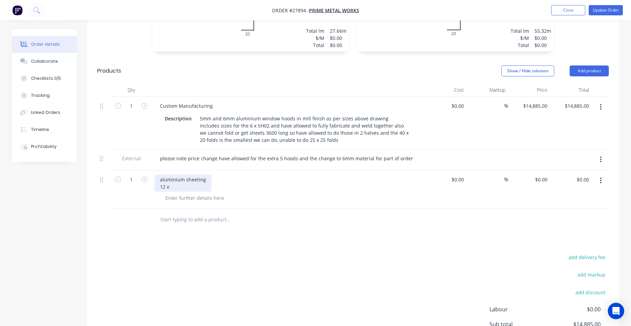
click at [175, 175] on div "aluminium sheeting 12 x" at bounding box center [183, 183] width 57 height 17
click at [159, 175] on div "aluminium sheeting 12 x" at bounding box center [183, 183] width 57 height 17
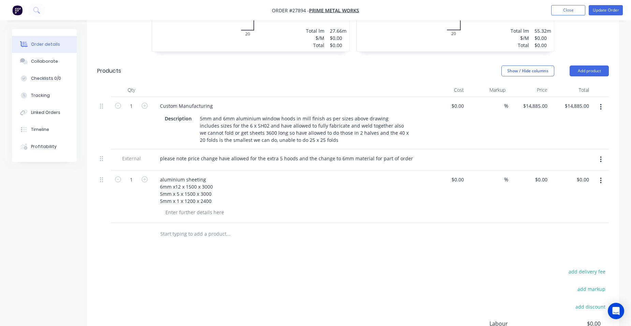
click at [330, 175] on div "aluminium sheeting 6mm x12 x 1500 x 3000 5mm x 5 x 1500 x 3000 5mm x 1 x 1200 x…" at bounding box center [289, 190] width 268 height 31
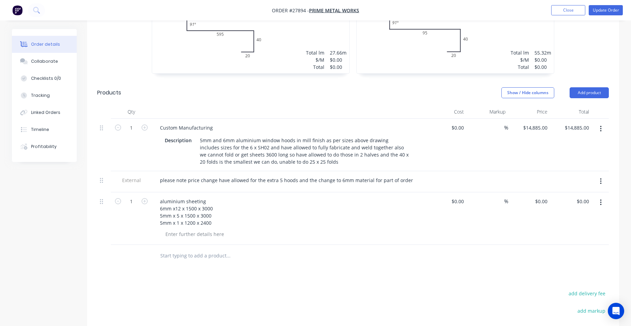
scroll to position [273, 0]
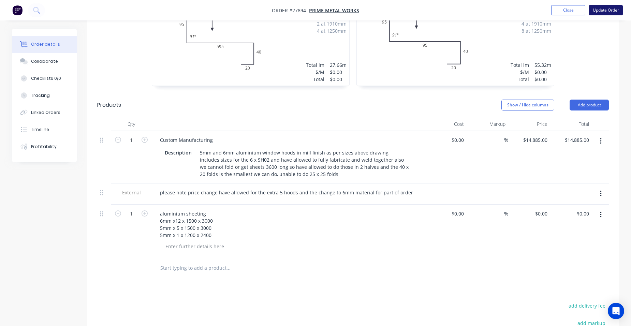
click at [613, 8] on button "Update Order" at bounding box center [606, 10] width 34 height 10
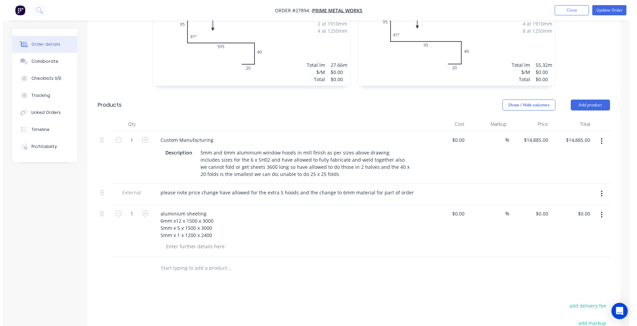
scroll to position [0, 0]
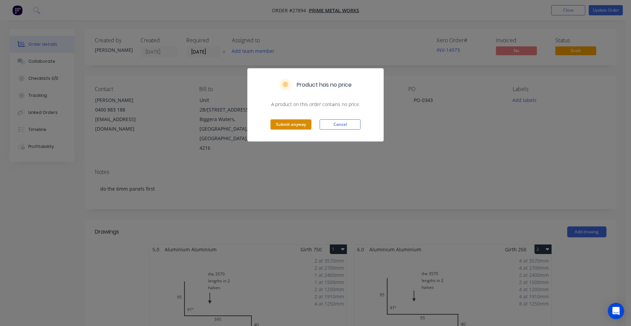
click at [297, 124] on button "Submit anyway" at bounding box center [291, 124] width 41 height 10
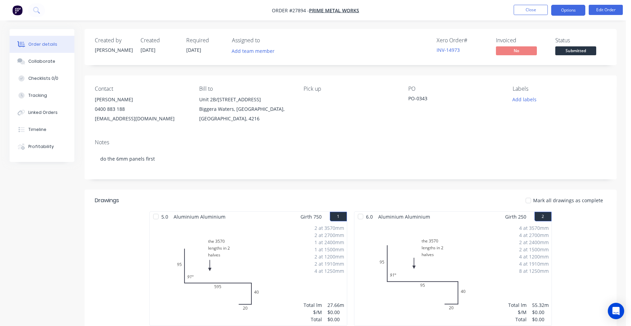
click at [573, 7] on button "Options" at bounding box center [569, 10] width 34 height 11
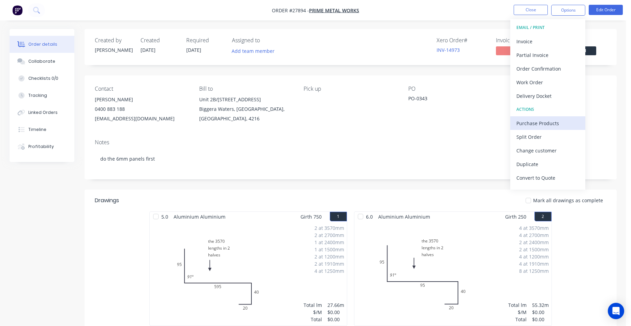
click at [551, 124] on div "Purchase Products" at bounding box center [548, 123] width 63 height 10
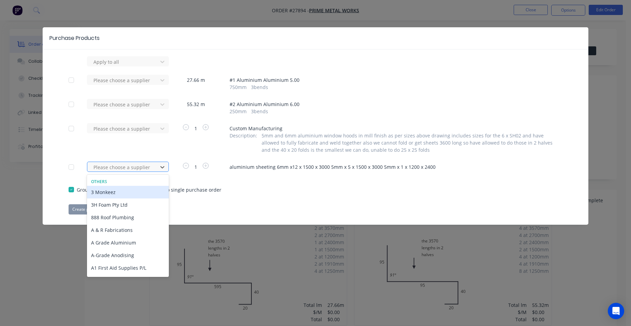
click at [127, 167] on div at bounding box center [123, 167] width 61 height 9
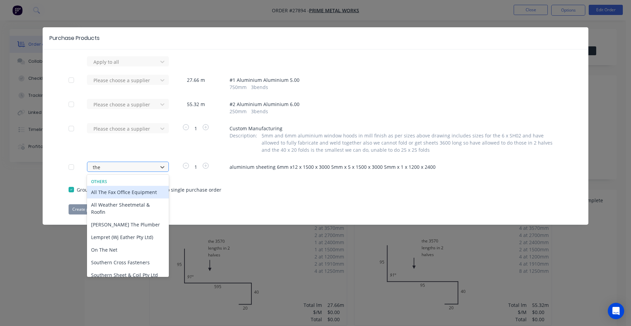
type input "the s"
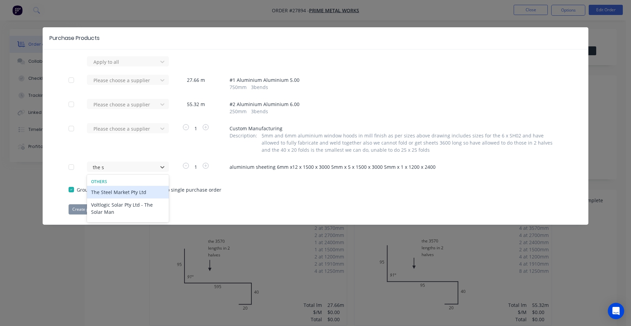
click at [127, 191] on div "The Steel Market Pty Ltd" at bounding box center [128, 192] width 82 height 13
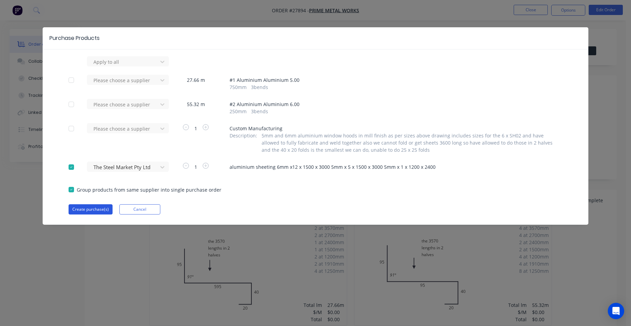
click at [89, 207] on button "Create purchase(s)" at bounding box center [91, 209] width 44 height 10
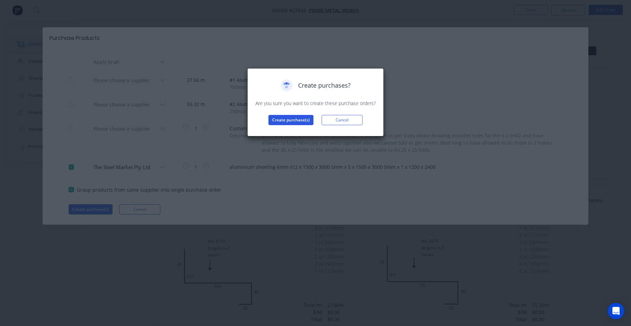
click at [299, 122] on button "Create purchase(s)" at bounding box center [291, 120] width 45 height 10
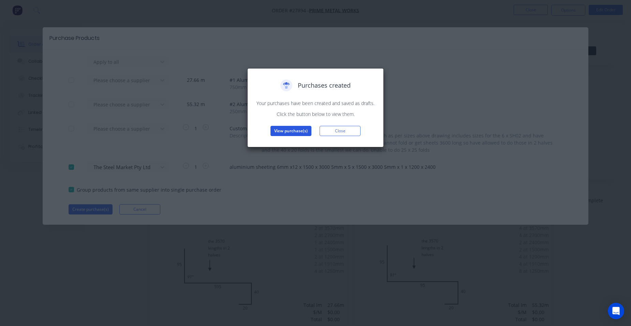
click at [296, 131] on button "View purchase(s)" at bounding box center [291, 131] width 41 height 10
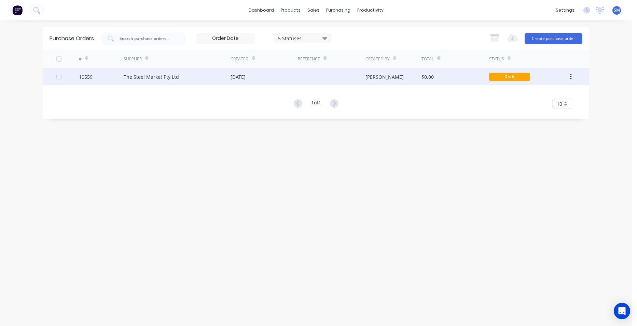
click at [290, 77] on div "[DATE]" at bounding box center [263, 76] width 67 height 17
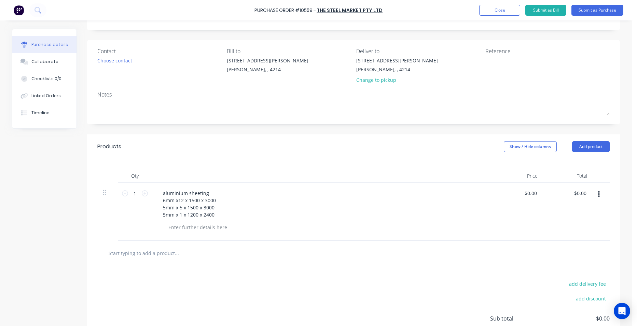
scroll to position [68, 0]
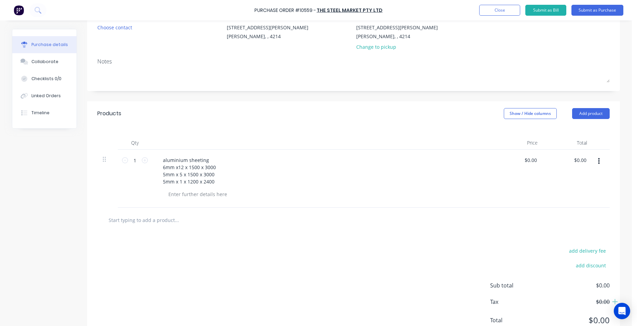
click at [594, 162] on button "button" at bounding box center [598, 161] width 16 height 12
click at [581, 190] on button "Duplicate" at bounding box center [577, 193] width 58 height 14
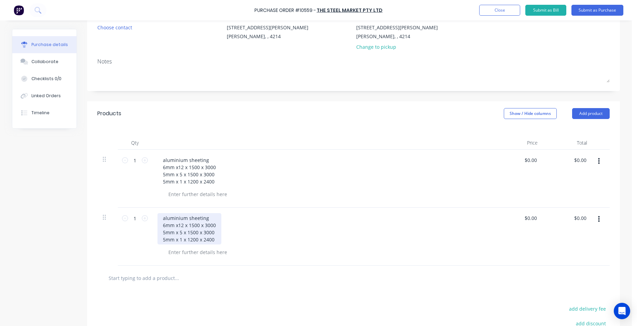
click at [215, 237] on div "aluminium sheeting 6mm x12 x 1500 x 3000 5mm x 5 x 1500 x 3000 5mm x 1 x 1200 x…" at bounding box center [189, 228] width 64 height 31
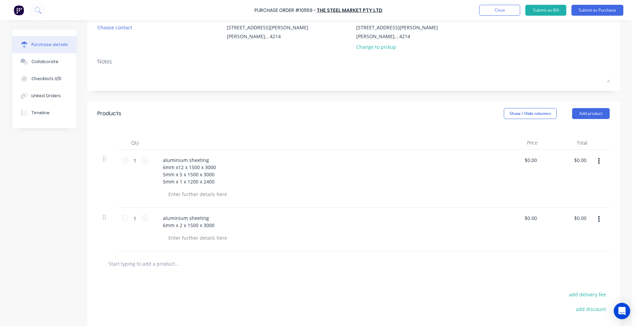
click at [298, 176] on div "aluminium sheeting 6mm x12 x 1500 x 3000 5mm x 5 x 1500 x 3000 5mm x 1 x 1200 x…" at bounding box center [322, 170] width 330 height 31
click at [608, 8] on button "Submit as Purchase" at bounding box center [597, 10] width 52 height 11
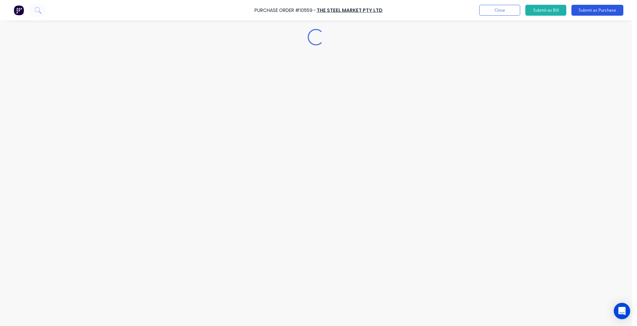
scroll to position [0, 0]
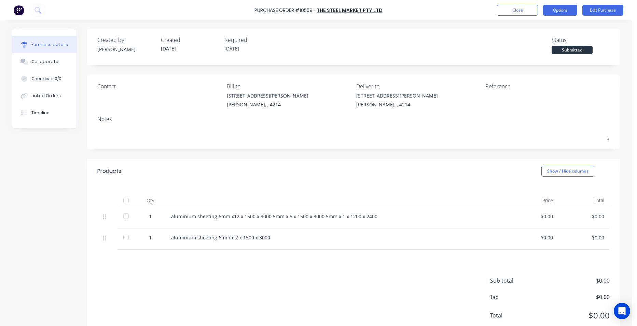
click at [567, 8] on button "Options" at bounding box center [560, 10] width 34 height 11
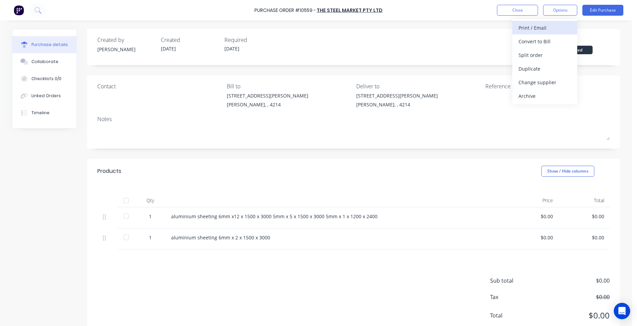
click at [555, 32] on div "Print / Email" at bounding box center [544, 28] width 53 height 10
click at [556, 51] on div "Without pricing" at bounding box center [544, 55] width 53 height 10
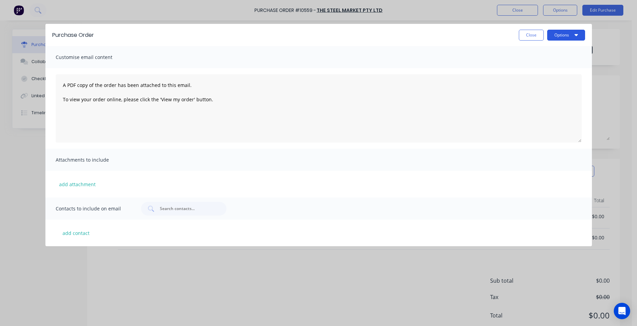
click at [565, 35] on button "Options" at bounding box center [566, 35] width 38 height 11
click at [554, 56] on div "Print" at bounding box center [552, 52] width 53 height 10
click at [533, 31] on button "Close" at bounding box center [530, 35] width 25 height 11
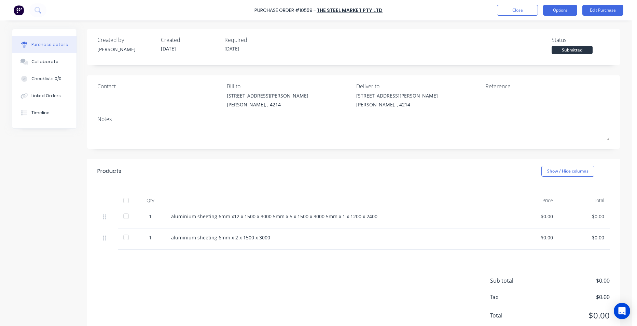
click at [558, 10] on button "Options" at bounding box center [560, 10] width 34 height 11
click at [61, 96] on button "Linked Orders" at bounding box center [44, 95] width 64 height 17
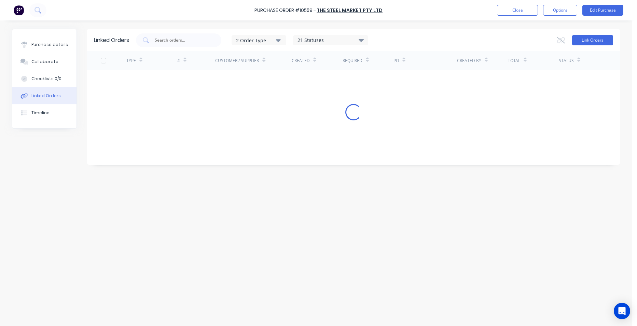
click at [584, 41] on button "Link Orders" at bounding box center [592, 40] width 41 height 10
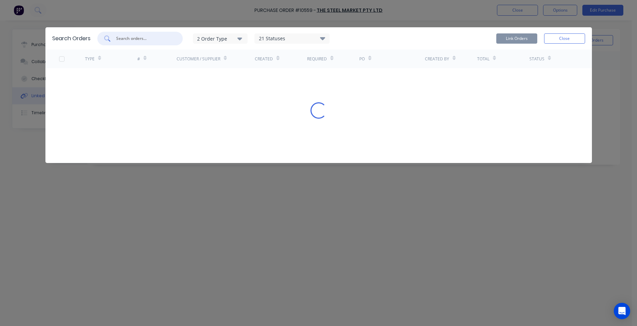
click at [161, 38] on input "text" at bounding box center [143, 38] width 57 height 7
type input "28173"
click at [558, 37] on button "Close" at bounding box center [564, 38] width 41 height 10
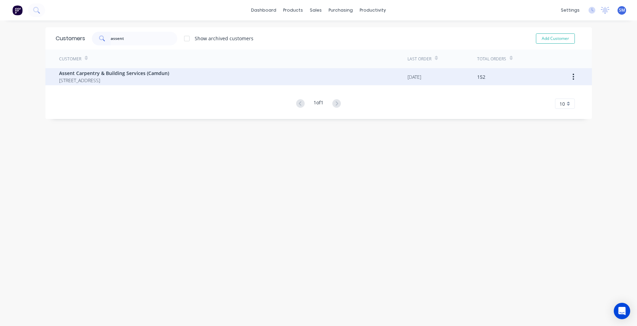
type input "assent"
click at [69, 83] on span "[STREET_ADDRESS]" at bounding box center [114, 80] width 110 height 7
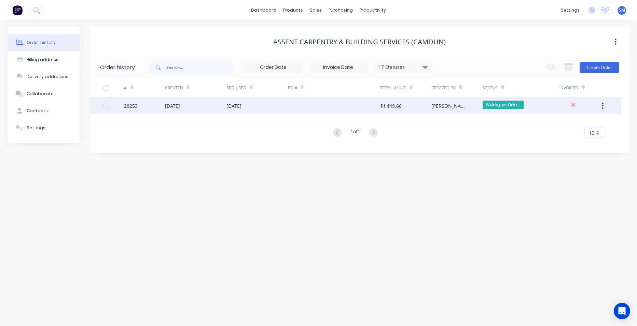
click at [303, 100] on div at bounding box center [334, 105] width 92 height 17
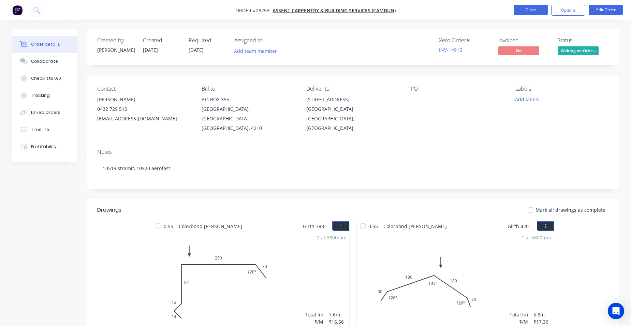
click at [524, 9] on button "Close" at bounding box center [531, 10] width 34 height 10
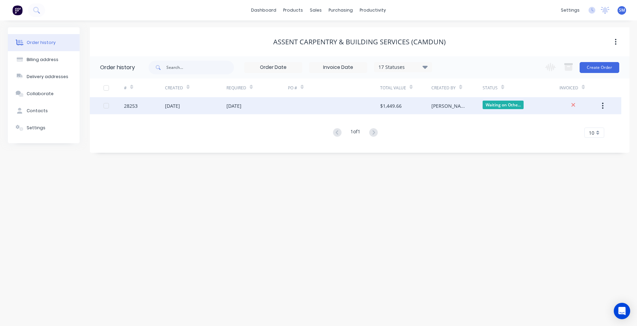
click at [334, 105] on div at bounding box center [334, 105] width 92 height 17
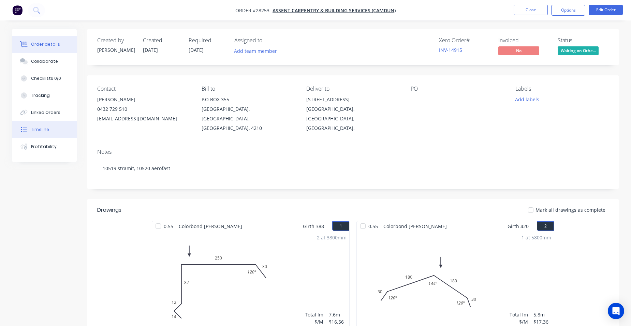
click at [51, 128] on button "Timeline" at bounding box center [44, 129] width 65 height 17
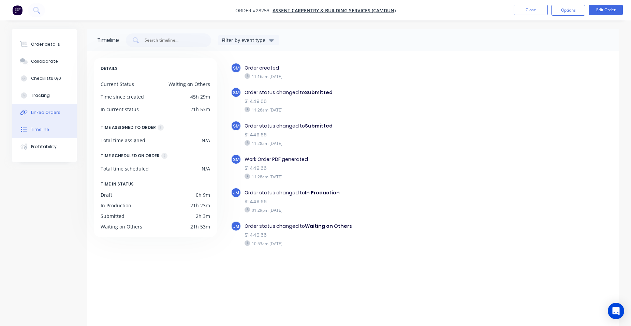
click at [57, 109] on button "Linked Orders" at bounding box center [44, 112] width 65 height 17
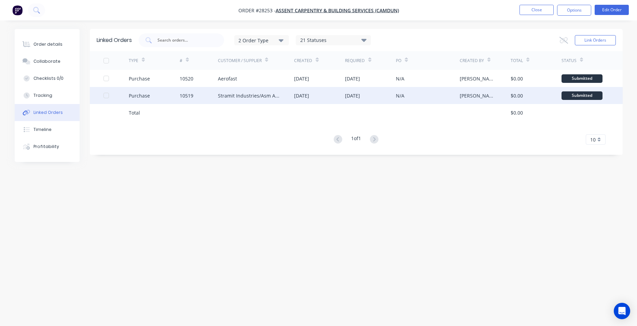
click at [210, 97] on div "10519" at bounding box center [199, 95] width 38 height 17
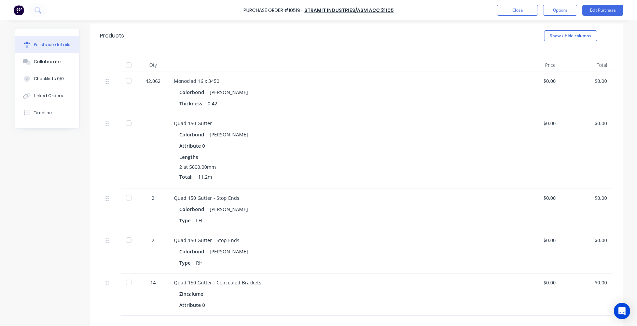
scroll to position [223, 0]
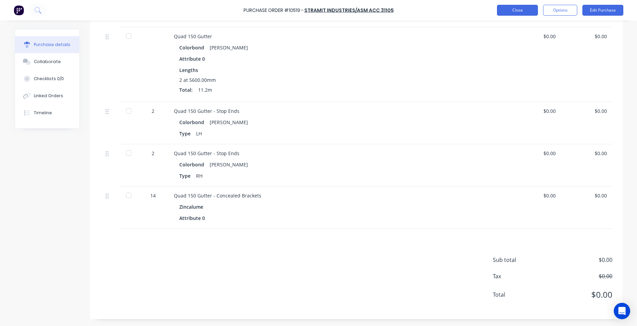
click at [507, 11] on button "Close" at bounding box center [517, 10] width 41 height 11
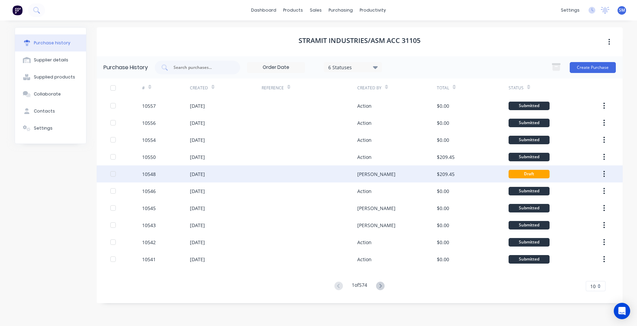
click at [287, 179] on div at bounding box center [309, 174] width 96 height 17
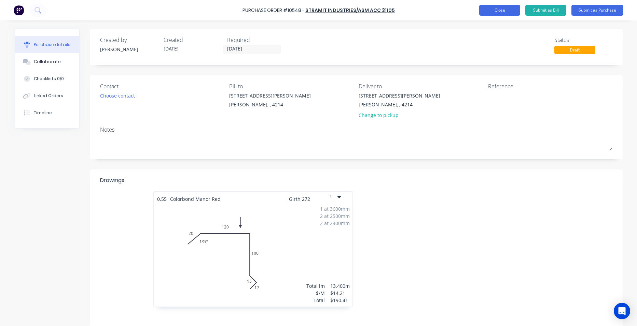
click at [500, 8] on button "Close" at bounding box center [499, 10] width 41 height 11
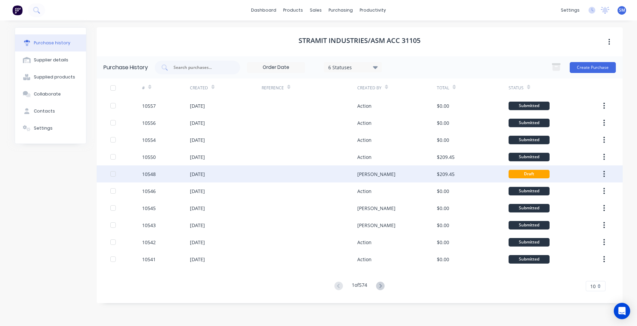
click at [604, 174] on icon "button" at bounding box center [604, 174] width 2 height 8
click at [580, 191] on div "Archive" at bounding box center [579, 192] width 53 height 10
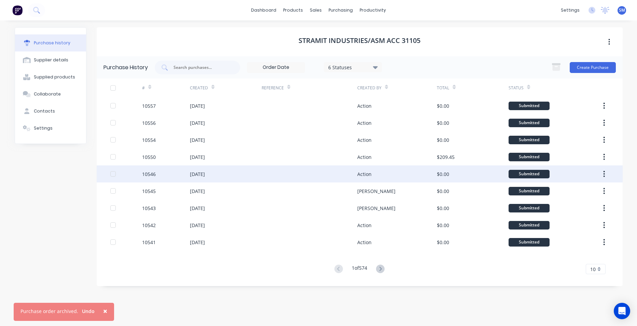
click at [103, 310] on span "×" at bounding box center [105, 311] width 4 height 10
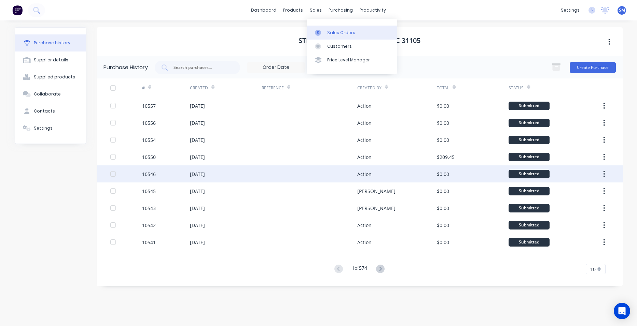
click at [334, 28] on link "Sales Orders" at bounding box center [351, 33] width 90 height 14
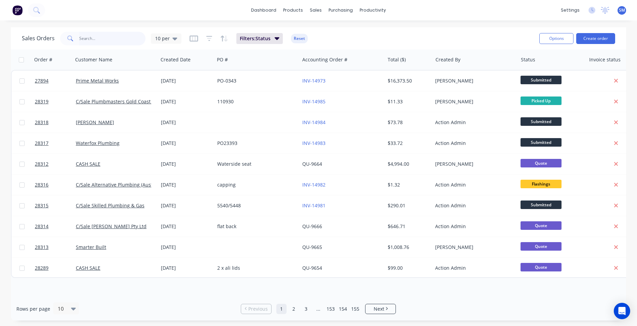
click at [89, 37] on input "text" at bounding box center [112, 39] width 67 height 14
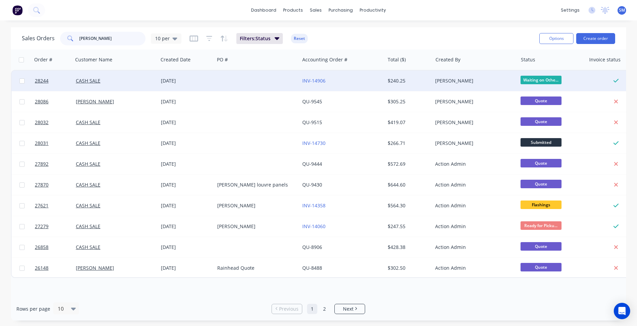
type input "[PERSON_NAME]"
click at [227, 77] on div at bounding box center [256, 81] width 85 height 20
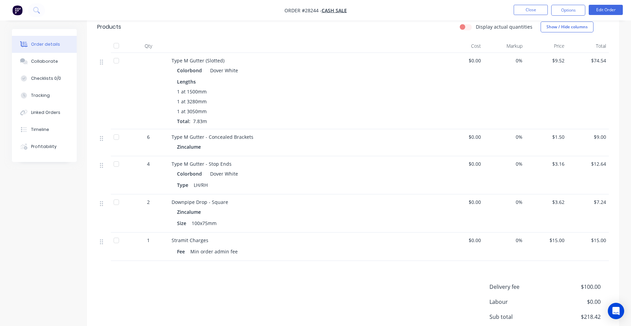
scroll to position [239, 0]
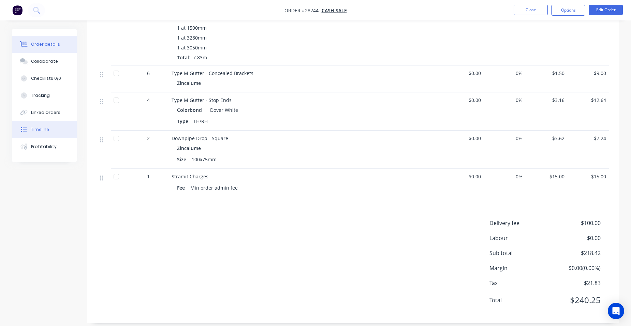
click at [40, 125] on button "Timeline" at bounding box center [44, 129] width 65 height 17
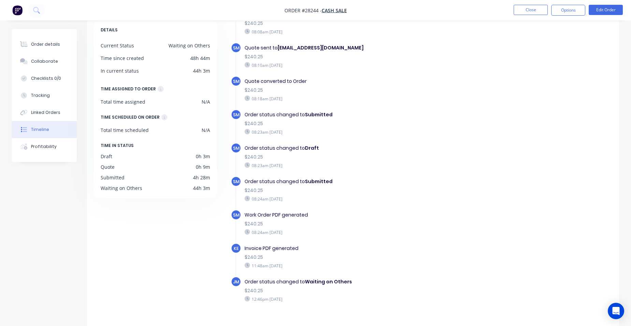
scroll to position [52, 0]
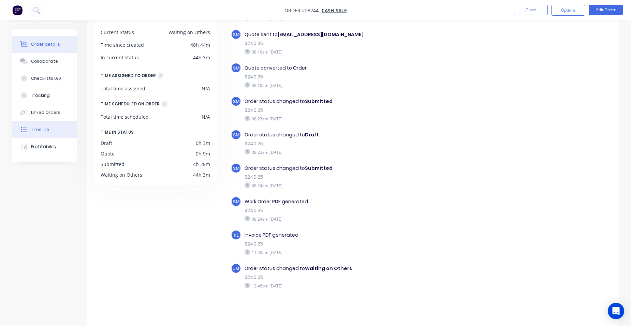
click at [29, 45] on button "Order details" at bounding box center [44, 44] width 65 height 17
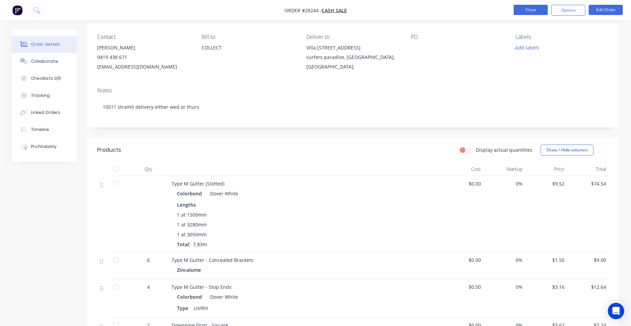
click at [525, 10] on button "Close" at bounding box center [531, 10] width 34 height 10
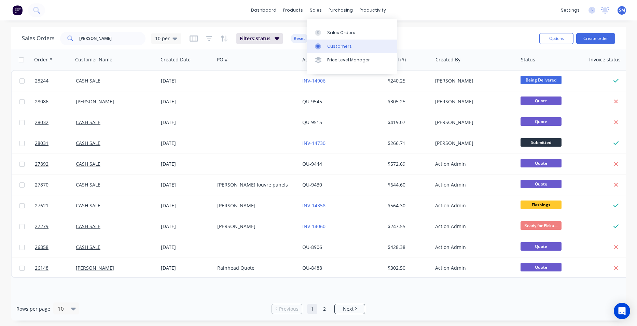
drag, startPoint x: 331, startPoint y: 45, endPoint x: 322, endPoint y: 46, distance: 8.9
click at [331, 46] on div "Customers" at bounding box center [339, 46] width 25 height 6
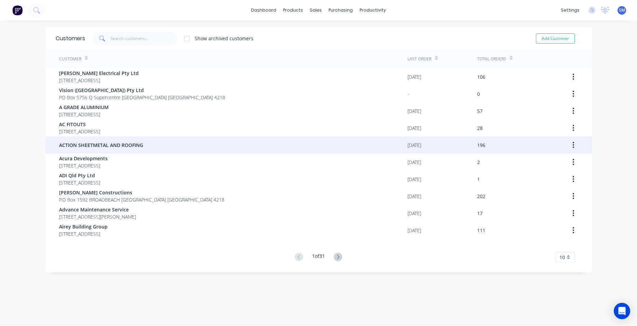
click at [113, 140] on div "ACTION SHEETMETAL AND ROOFING" at bounding box center [233, 145] width 348 height 17
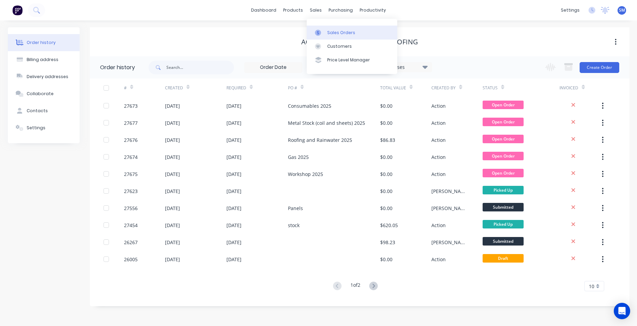
click at [341, 34] on div "Sales Orders" at bounding box center [341, 33] width 28 height 6
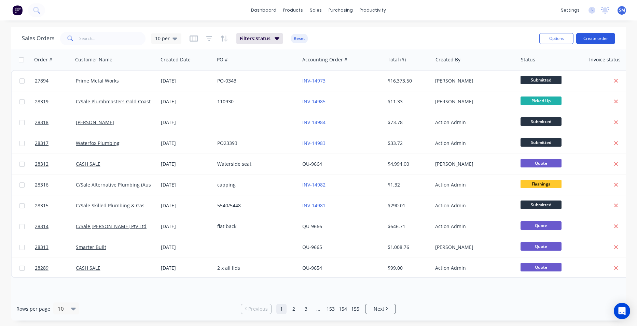
click at [582, 38] on button "Create order" at bounding box center [595, 38] width 39 height 11
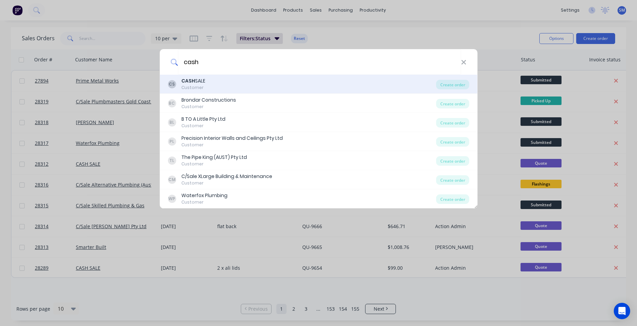
type input "cash"
click at [246, 88] on div "CS CASH SALE Customer" at bounding box center [302, 83] width 268 height 13
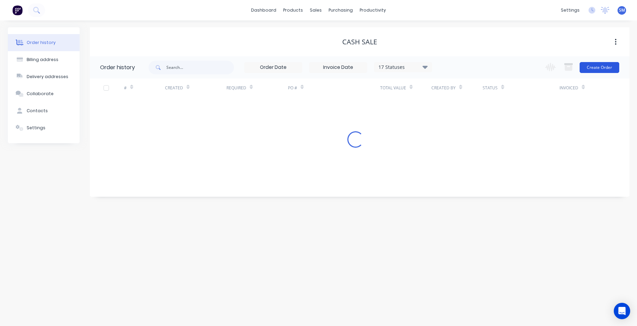
click at [593, 67] on button "Create Order" at bounding box center [599, 67] width 40 height 11
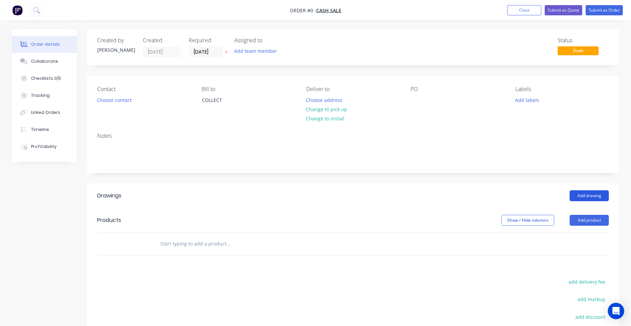
click at [588, 196] on button "Add drawing" at bounding box center [589, 195] width 39 height 11
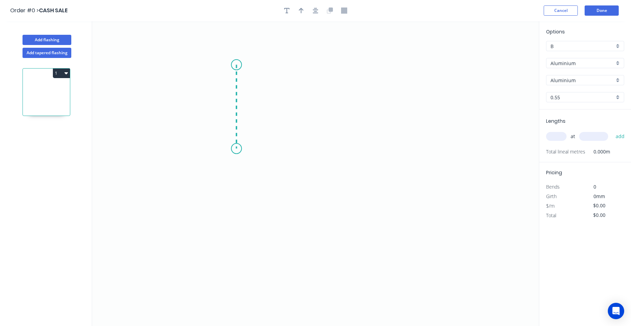
drag, startPoint x: 237, startPoint y: 83, endPoint x: 256, endPoint y: 145, distance: 64.7
click at [237, 149] on icon "0" at bounding box center [315, 173] width 447 height 305
click at [333, 156] on icon "0 ?" at bounding box center [315, 173] width 447 height 305
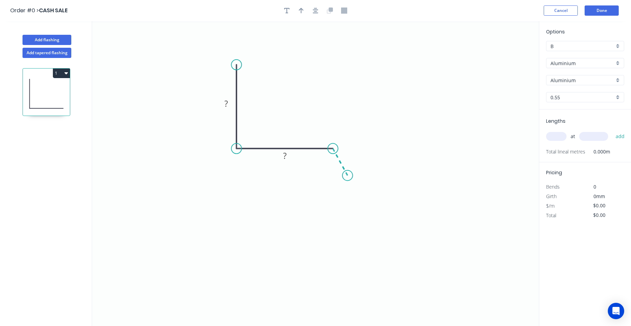
click at [348, 176] on icon "0 ? ?" at bounding box center [315, 173] width 447 height 305
click at [348, 176] on circle at bounding box center [348, 176] width 10 height 10
click at [230, 103] on rect at bounding box center [226, 104] width 14 height 10
click at [287, 153] on g "?" at bounding box center [285, 155] width 14 height 11
drag, startPoint x: 353, startPoint y: 155, endPoint x: 350, endPoint y: 153, distance: 3.8
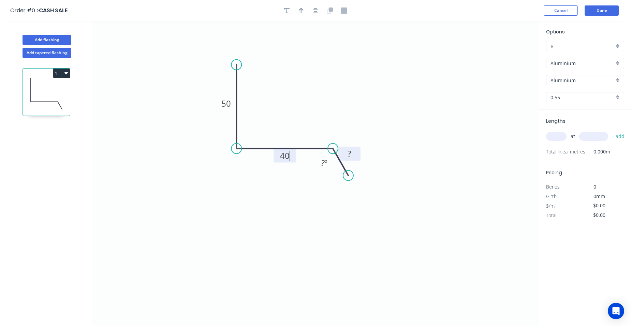
click at [354, 155] on rect at bounding box center [350, 154] width 14 height 10
click at [553, 139] on input "text" at bounding box center [556, 136] width 20 height 9
type input "$1.00"
type input "2"
type input "2120"
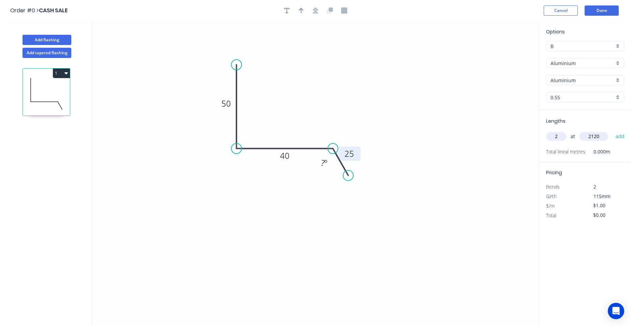
click at [621, 60] on div "Aluminium" at bounding box center [585, 63] width 78 height 10
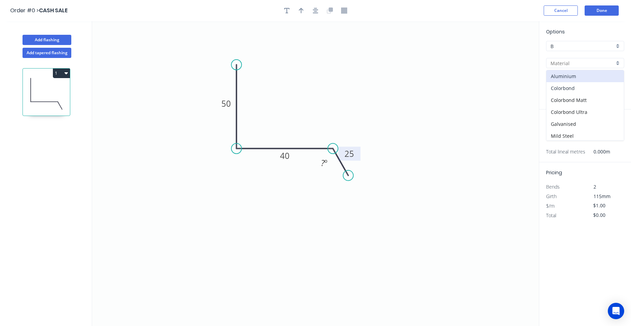
click at [583, 85] on div "Colorbond" at bounding box center [585, 88] width 77 height 12
type input "Colorbond"
type input "Basalt"
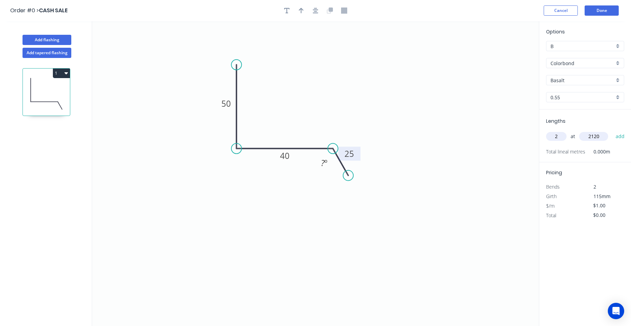
type input "$8.29"
click at [620, 79] on div "Basalt" at bounding box center [585, 80] width 78 height 10
click at [574, 97] on div "Surfmist" at bounding box center [585, 93] width 77 height 12
type input "Surfmist"
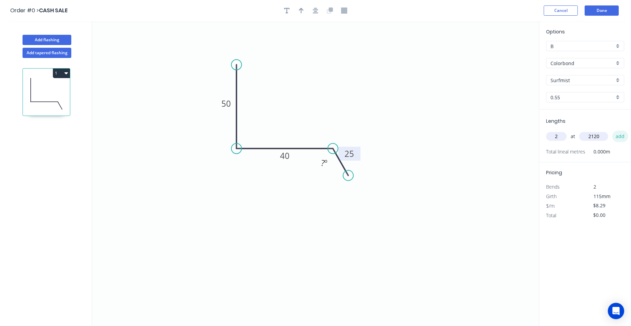
click at [618, 133] on button "add" at bounding box center [621, 137] width 16 height 12
type input "$35.15"
click at [598, 11] on button "Done" at bounding box center [602, 10] width 34 height 10
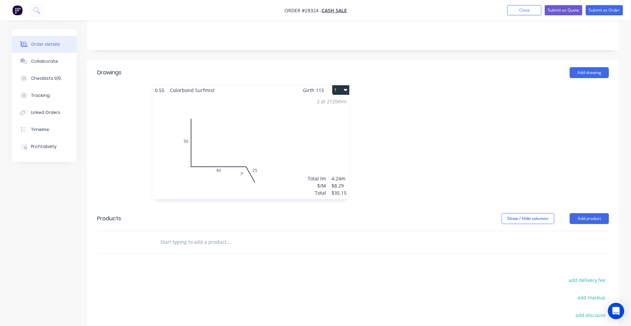
scroll to position [123, 0]
drag, startPoint x: 264, startPoint y: 171, endPoint x: 267, endPoint y: 170, distance: 3.5
click at [267, 170] on div "2 at 2120mm Total lm $/M Total 4.24m $8.29 $35.15" at bounding box center [250, 148] width 197 height 104
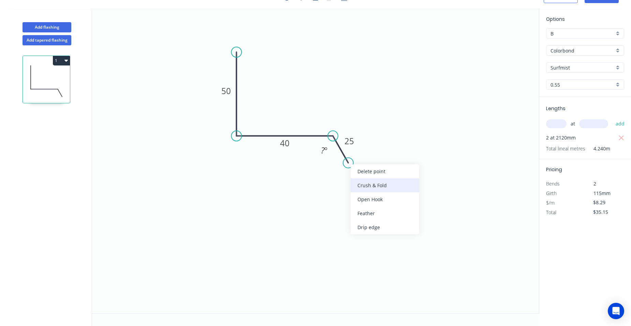
click at [360, 181] on div "Crush & Fold" at bounding box center [385, 186] width 69 height 14
type input "$9.59"
type input "$40.66"
click at [367, 183] on div "Flip bend" at bounding box center [385, 184] width 69 height 14
click at [326, 149] on tspan "º" at bounding box center [326, 150] width 3 height 11
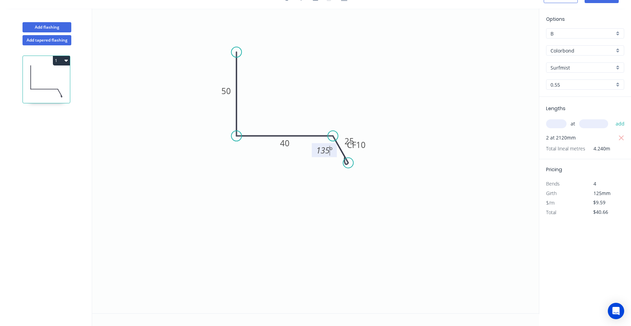
drag, startPoint x: 374, startPoint y: 152, endPoint x: 385, endPoint y: 153, distance: 11.3
click at [374, 152] on icon "0 50 40 CF 10 25 135 º" at bounding box center [315, 161] width 447 height 305
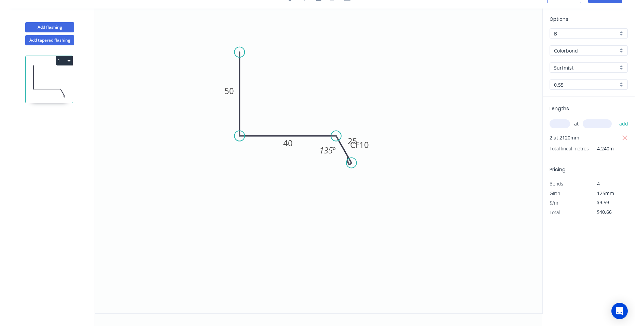
scroll to position [0, 0]
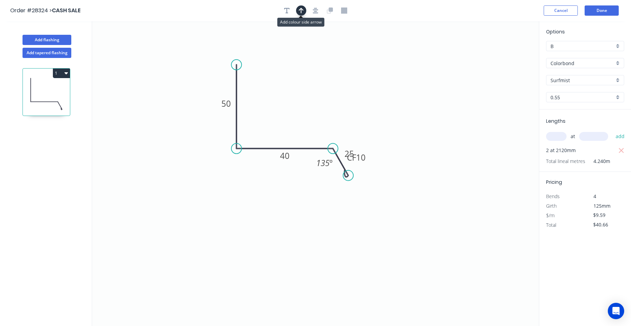
click at [306, 10] on button "button" at bounding box center [301, 10] width 10 height 10
drag, startPoint x: 503, startPoint y: 53, endPoint x: 288, endPoint y: 133, distance: 229.5
click at [275, 127] on icon at bounding box center [276, 119] width 6 height 22
drag, startPoint x: 368, startPoint y: 157, endPoint x: 340, endPoint y: 183, distance: 38.1
click at [340, 183] on rect at bounding box center [328, 184] width 27 height 14
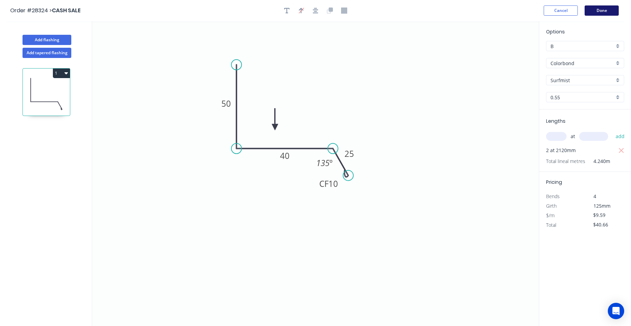
click at [600, 11] on button "Done" at bounding box center [602, 10] width 34 height 10
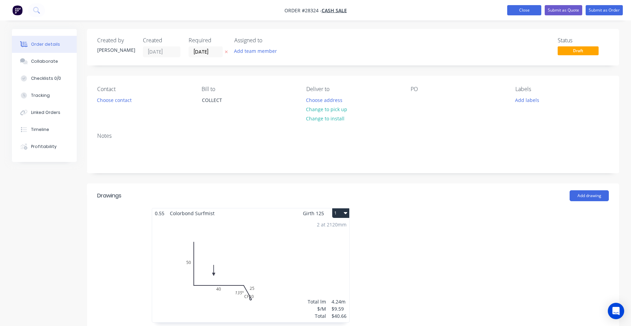
click at [522, 12] on button "Close" at bounding box center [525, 10] width 34 height 10
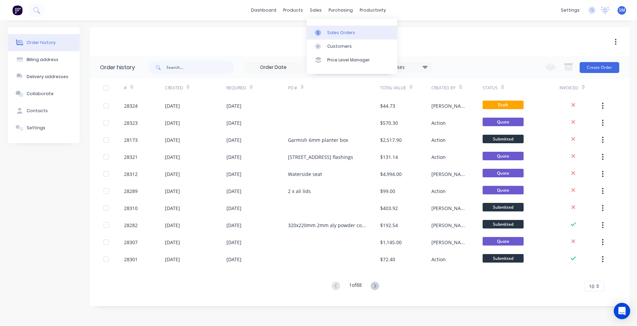
click at [328, 28] on link "Sales Orders" at bounding box center [351, 33] width 90 height 14
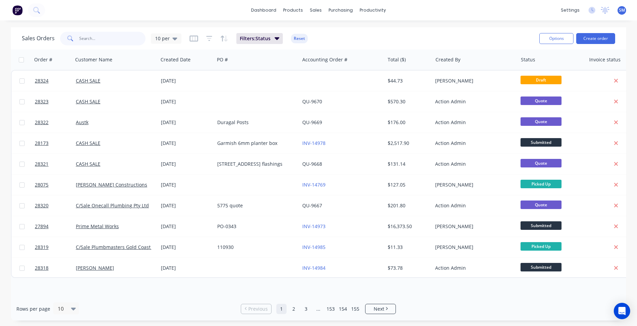
drag, startPoint x: 114, startPoint y: 37, endPoint x: 120, endPoint y: 45, distance: 9.3
click at [114, 38] on input "text" at bounding box center [112, 39] width 67 height 14
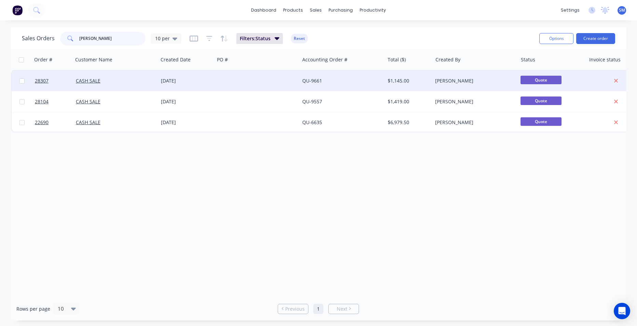
type input "[PERSON_NAME]"
click at [261, 81] on div at bounding box center [256, 81] width 85 height 20
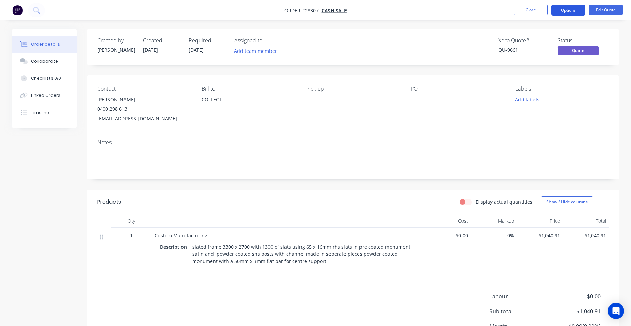
click at [568, 11] on button "Options" at bounding box center [569, 10] width 34 height 11
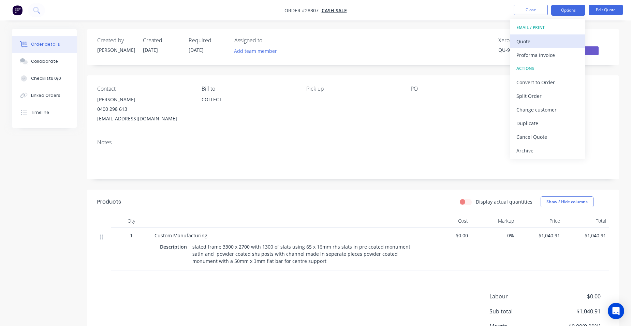
click at [555, 42] on div "Quote" at bounding box center [548, 42] width 63 height 10
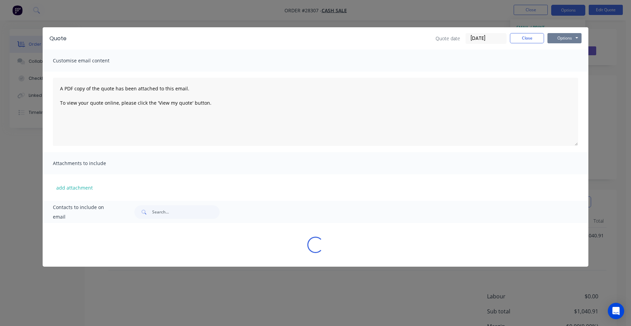
click at [566, 35] on button "Options" at bounding box center [565, 38] width 34 height 10
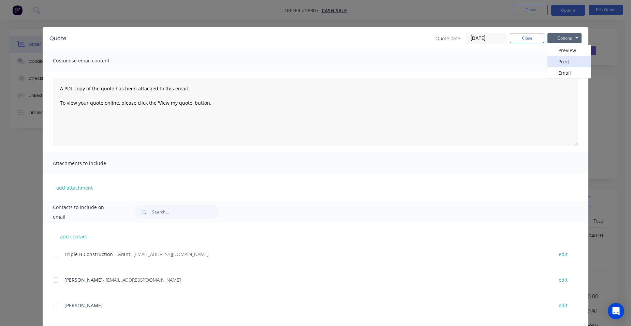
click at [571, 60] on button "Print" at bounding box center [570, 61] width 44 height 11
